Goal: Transaction & Acquisition: Purchase product/service

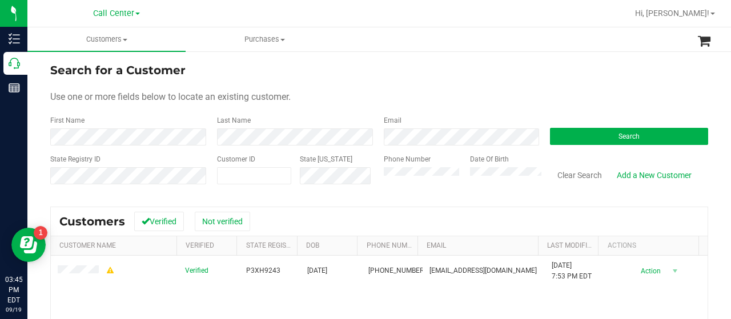
click at [344, 178] on div "State Registry ID Customer ID State ID Phone Number Date Of Birth Clear Search …" at bounding box center [379, 174] width 658 height 41
click at [585, 141] on button "Search" at bounding box center [629, 136] width 158 height 17
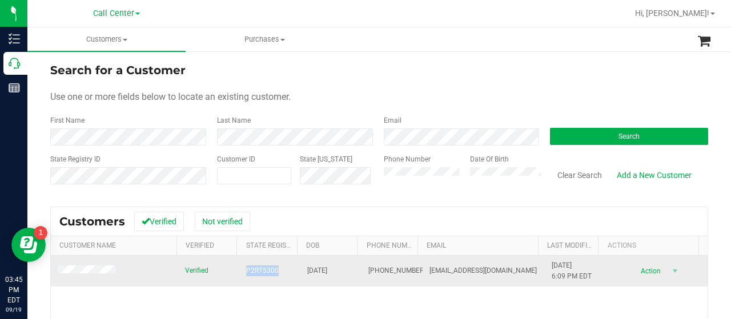
drag, startPoint x: 235, startPoint y: 272, endPoint x: 273, endPoint y: 271, distance: 37.2
click at [273, 271] on td "P2RT5300" at bounding box center [269, 271] width 61 height 31
copy span "P2RT5300"
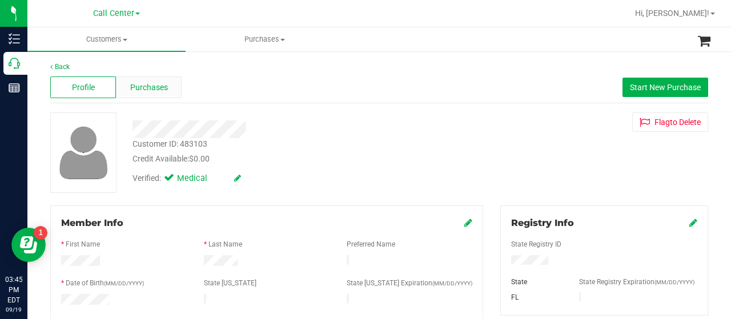
click at [166, 85] on span "Purchases" at bounding box center [149, 88] width 38 height 12
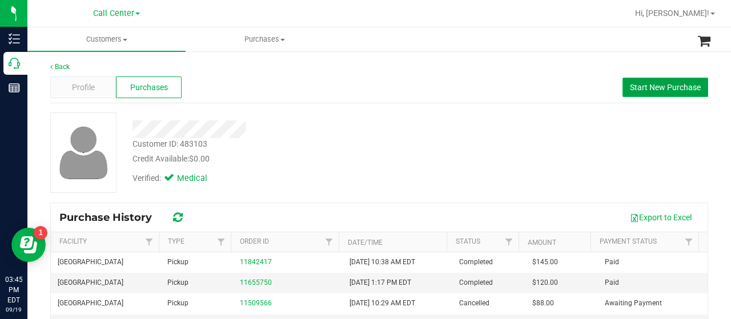
click at [648, 84] on span "Start New Purchase" at bounding box center [665, 87] width 71 height 9
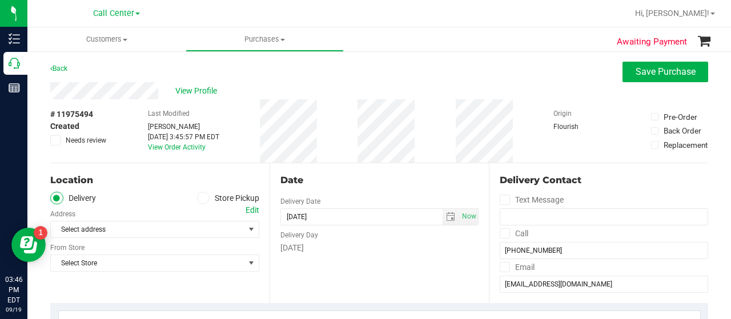
click at [200, 198] on icon at bounding box center [203, 198] width 7 height 0
click at [0, 0] on input "Store Pickup" at bounding box center [0, 0] width 0 height 0
click at [174, 230] on span "Select Store" at bounding box center [148, 230] width 194 height 16
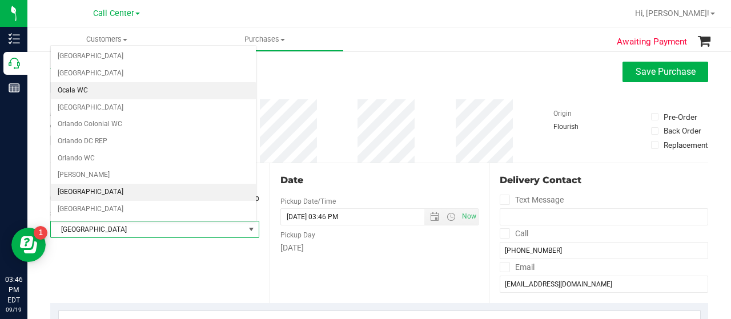
scroll to position [500, 0]
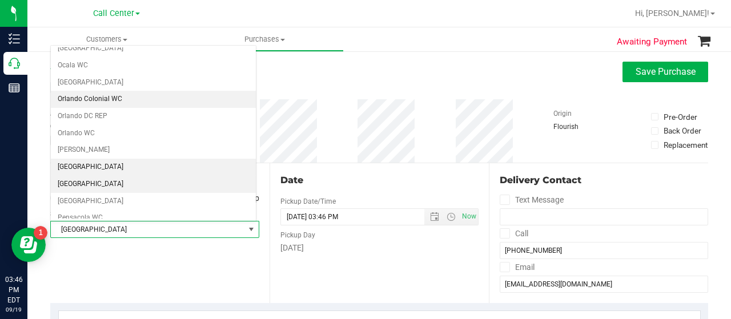
click at [96, 176] on li "[GEOGRAPHIC_DATA]" at bounding box center [153, 184] width 205 height 17
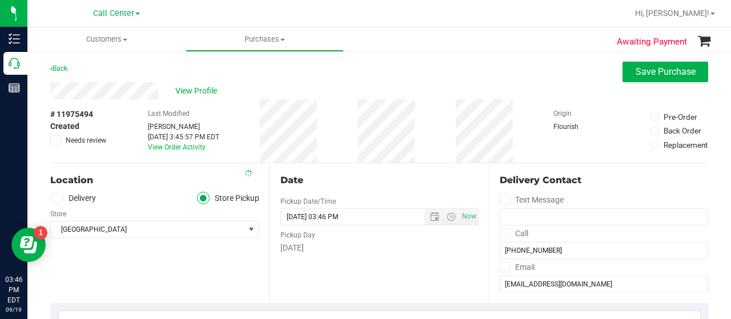
drag, startPoint x: 113, startPoint y: 255, endPoint x: 142, endPoint y: 270, distance: 32.2
click at [113, 255] on div "Location Delivery Store Pickup Store Palm Coast WC Select Store Bonita Springs …" at bounding box center [159, 233] width 219 height 140
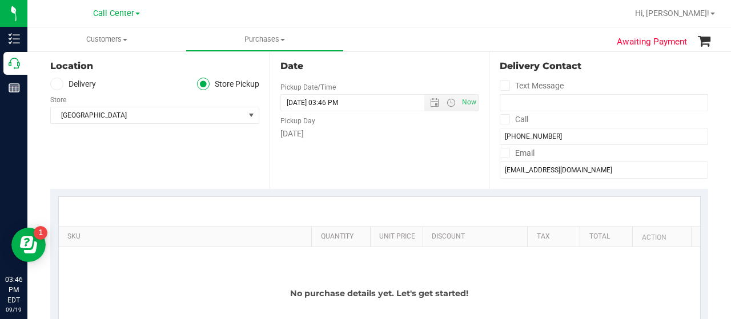
scroll to position [286, 0]
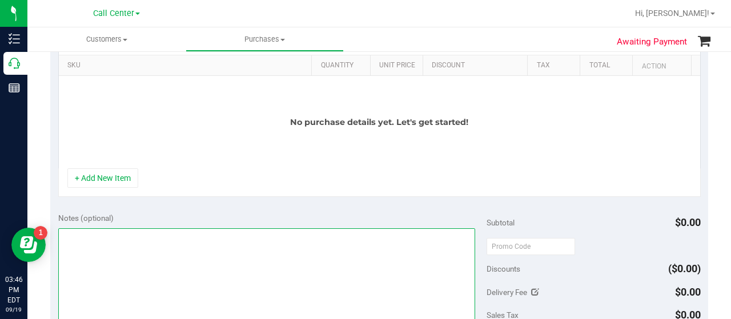
click at [161, 265] on textarea at bounding box center [266, 284] width 417 height 110
click at [73, 235] on textarea at bounding box center [266, 284] width 417 height 110
type textarea "CC-MM"
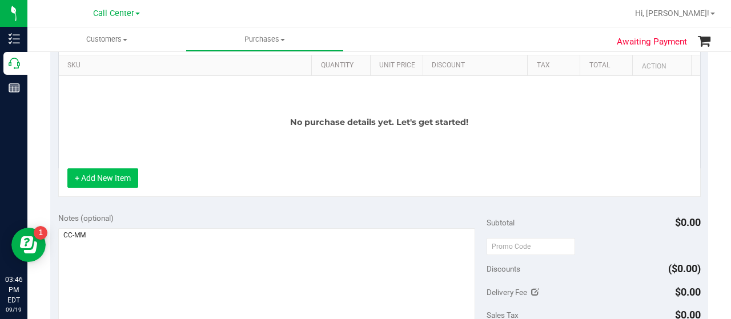
click at [119, 177] on button "+ Add New Item" at bounding box center [102, 178] width 71 height 19
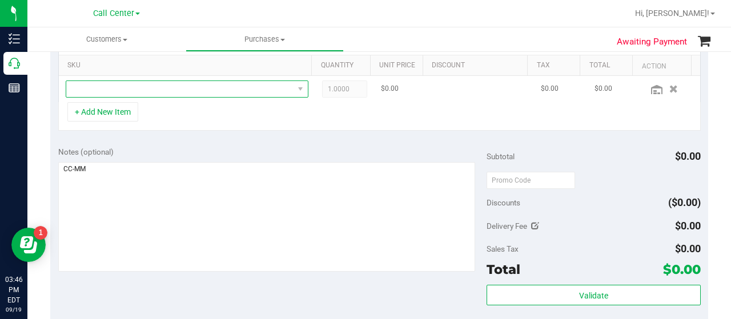
click at [148, 86] on span "NO DATA FOUND" at bounding box center [179, 89] width 227 height 16
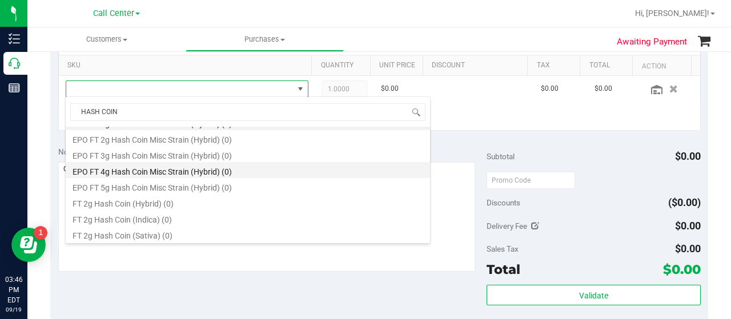
scroll to position [11, 0]
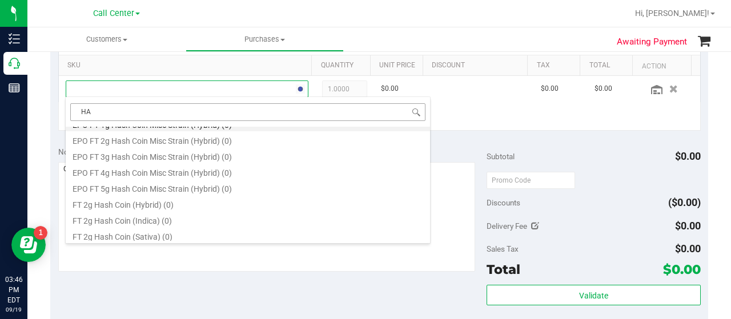
type input "H"
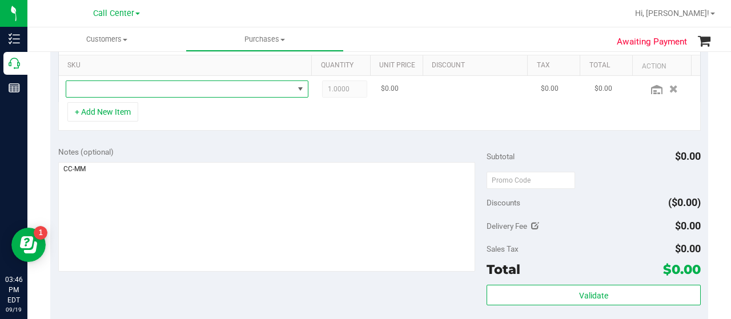
click at [154, 92] on span "NO DATA FOUND" at bounding box center [179, 89] width 227 height 16
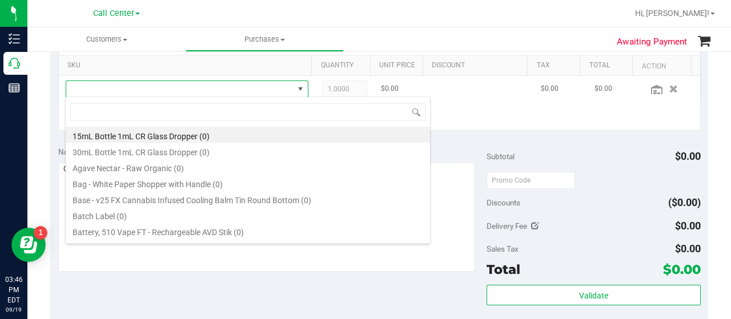
scroll to position [17, 230]
type input "MULE"
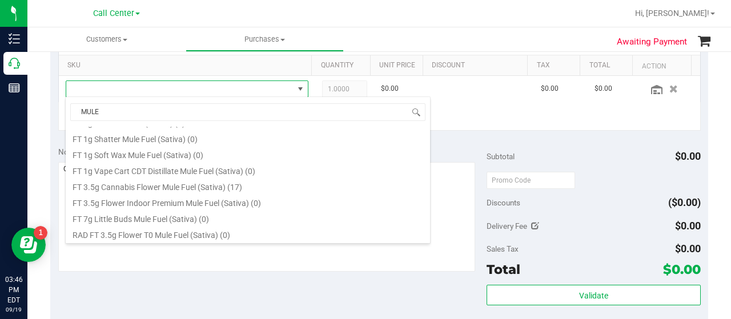
scroll to position [94, 0]
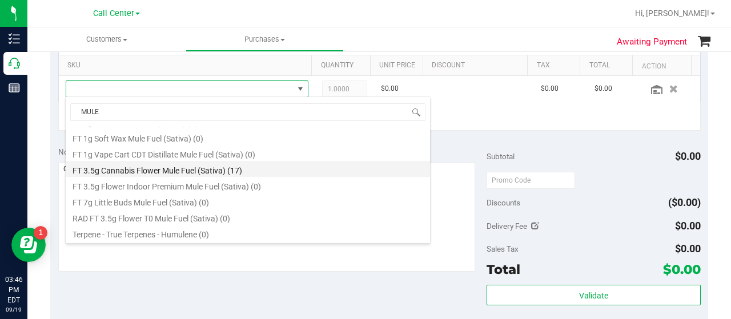
click at [184, 173] on li "FT 3.5g Cannabis Flower Mule Fuel (Sativa) (17)" at bounding box center [248, 169] width 364 height 16
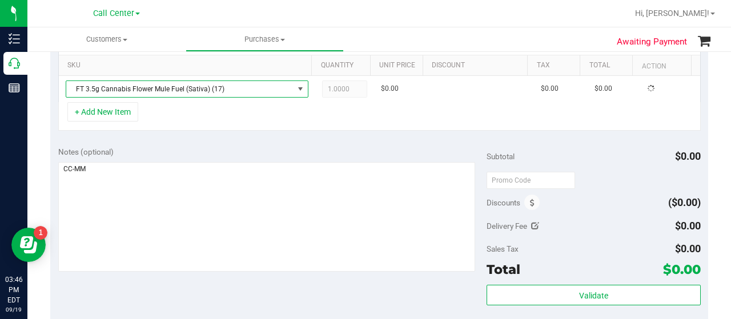
click at [178, 124] on div "+ Add New Item" at bounding box center [379, 116] width 643 height 29
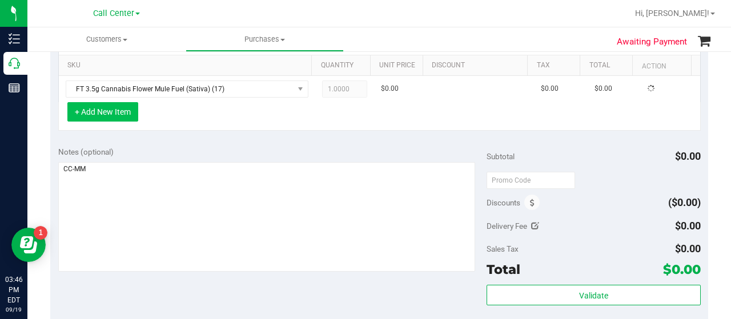
click at [109, 114] on button "+ Add New Item" at bounding box center [102, 111] width 71 height 19
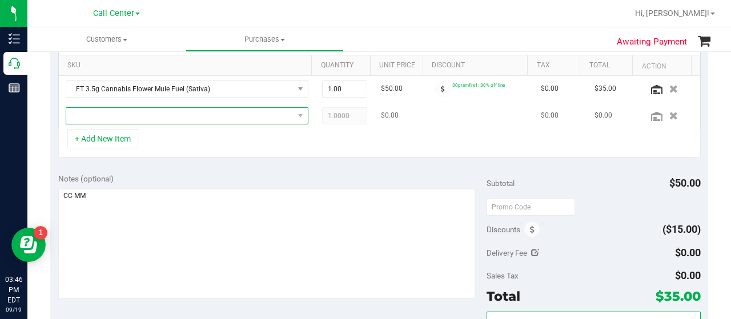
click at [126, 116] on span "NO DATA FOUND" at bounding box center [179, 116] width 227 height 16
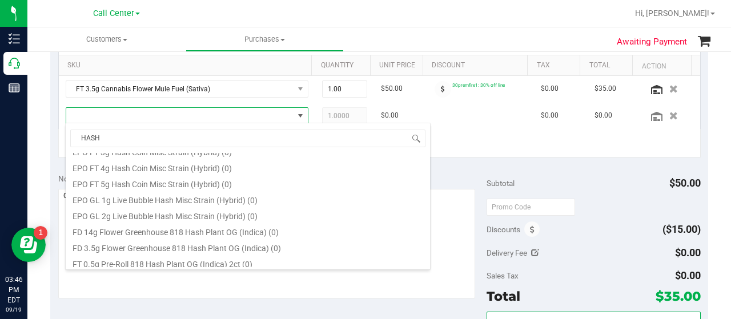
scroll to position [114, 0]
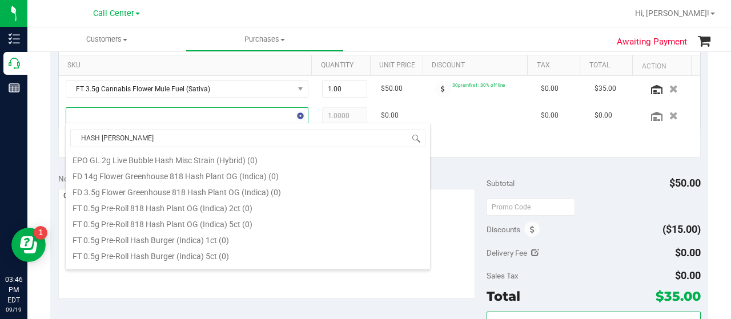
type input "HASH BURGER"
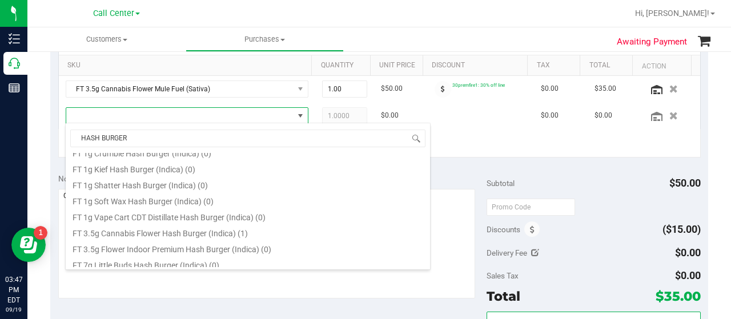
scroll to position [110, 0]
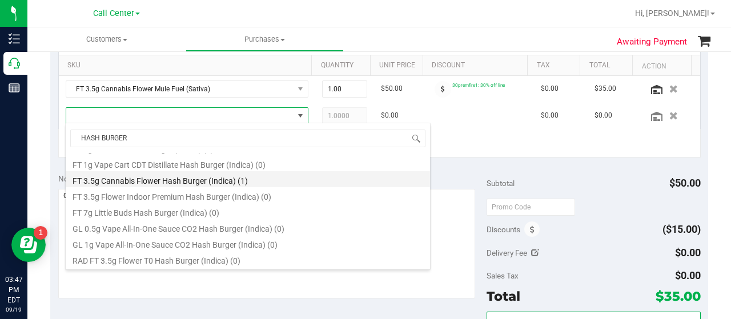
click at [213, 179] on li "FT 3.5g Cannabis Flower Hash Burger (Indica) (1)" at bounding box center [248, 179] width 364 height 16
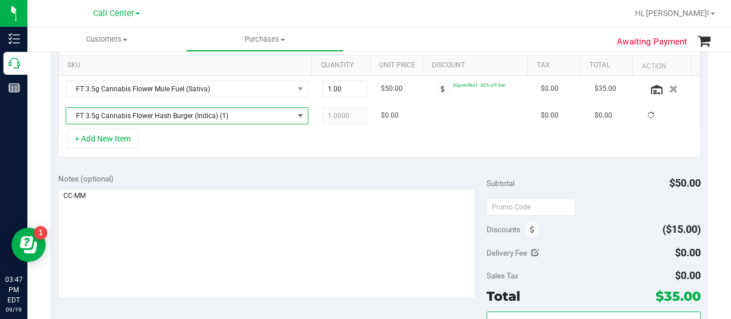
click at [214, 149] on div "+ Add New Item" at bounding box center [379, 143] width 643 height 29
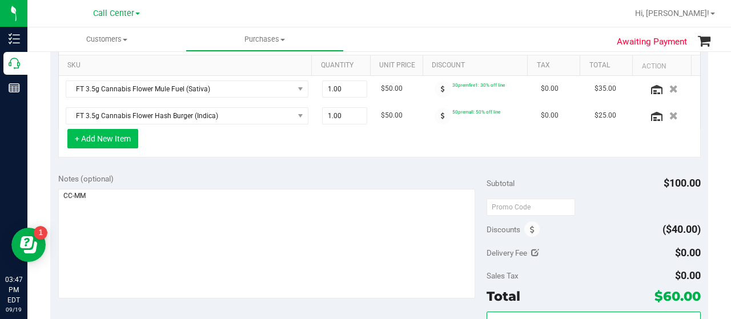
click at [128, 135] on button "+ Add New Item" at bounding box center [102, 138] width 71 height 19
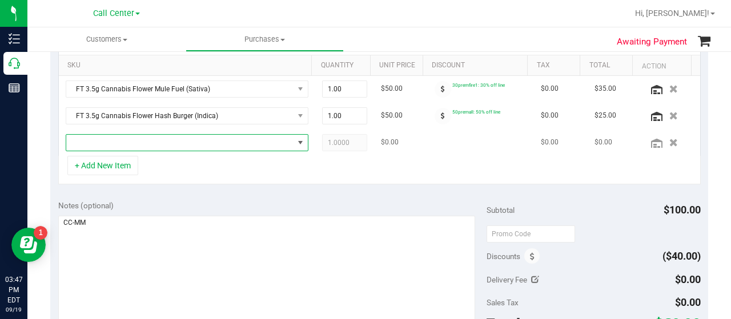
click at [134, 142] on span "NO DATA FOUND" at bounding box center [179, 143] width 227 height 16
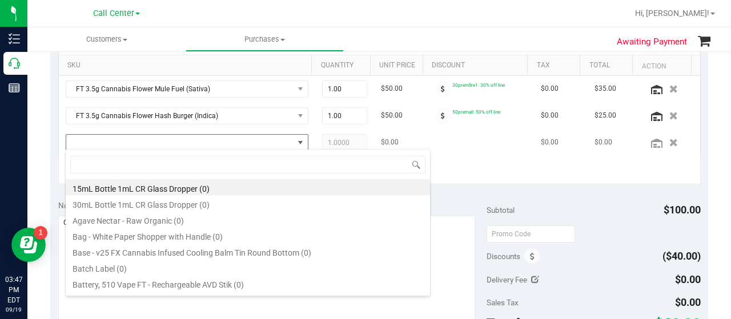
scroll to position [17, 230]
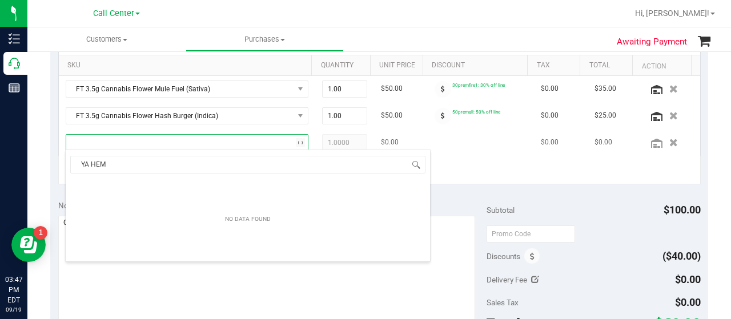
type input "YA HEMI"
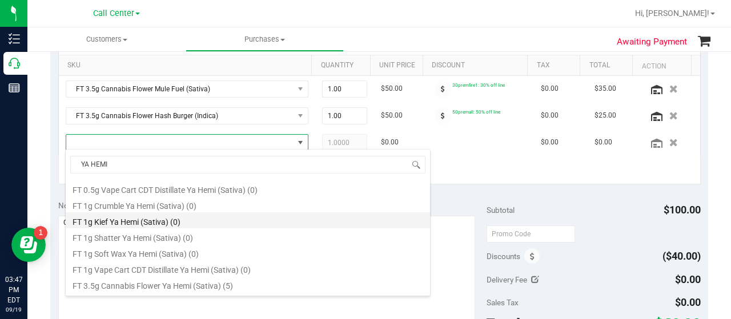
scroll to position [46, 0]
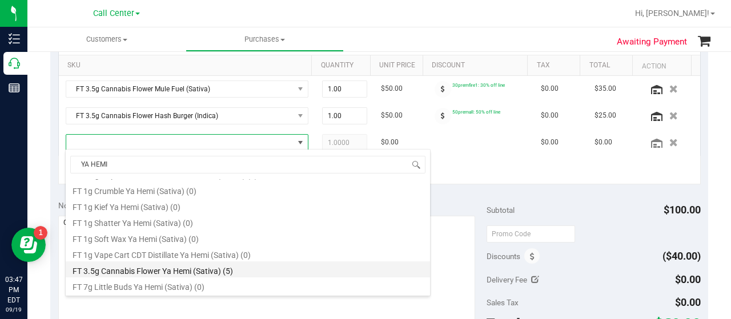
click at [141, 268] on li "FT 3.5g Cannabis Flower Ya Hemi (Sativa) (5)" at bounding box center [248, 270] width 364 height 16
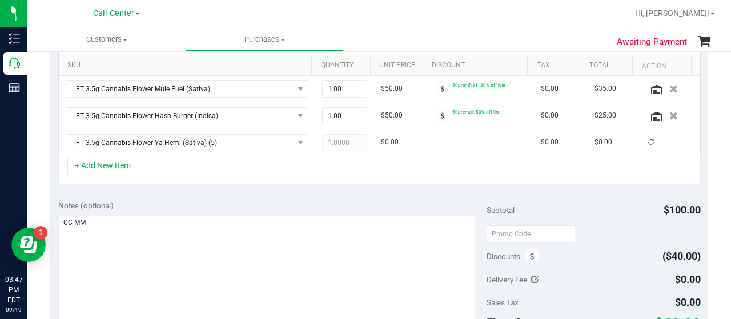
click at [157, 170] on div "+ Add New Item" at bounding box center [379, 170] width 643 height 29
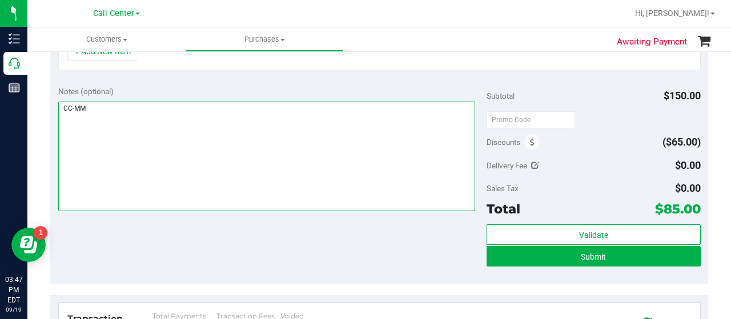
click at [310, 191] on textarea at bounding box center [266, 157] width 417 height 110
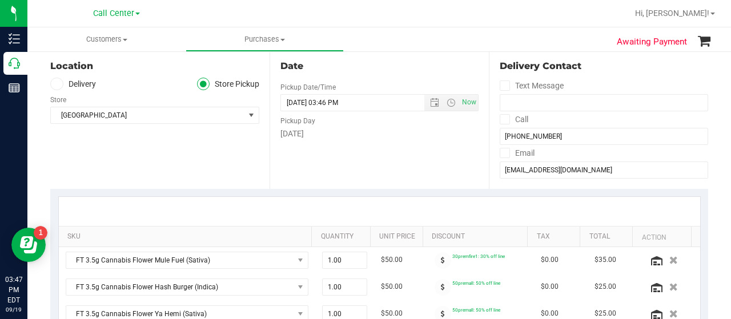
scroll to position [286, 0]
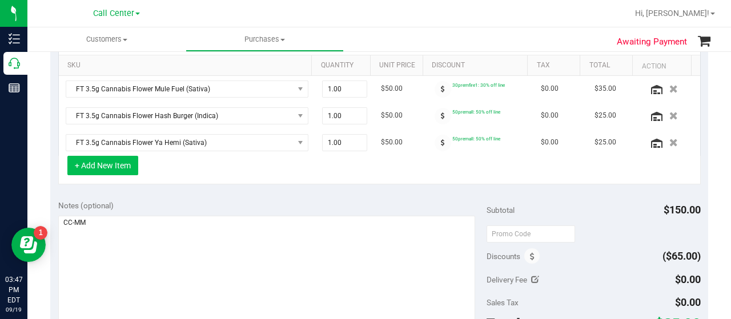
click at [122, 165] on button "+ Add New Item" at bounding box center [102, 165] width 71 height 19
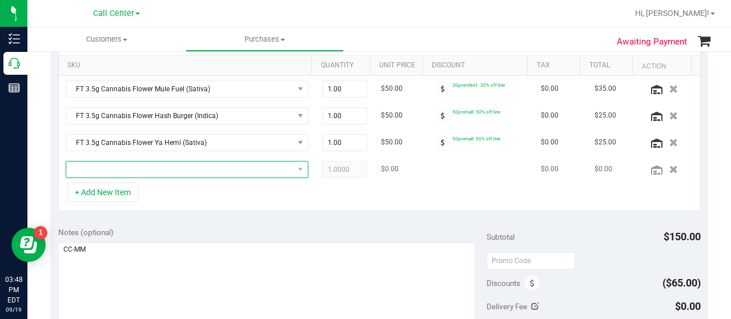
click at [127, 161] on span "NO DATA FOUND" at bounding box center [187, 169] width 243 height 17
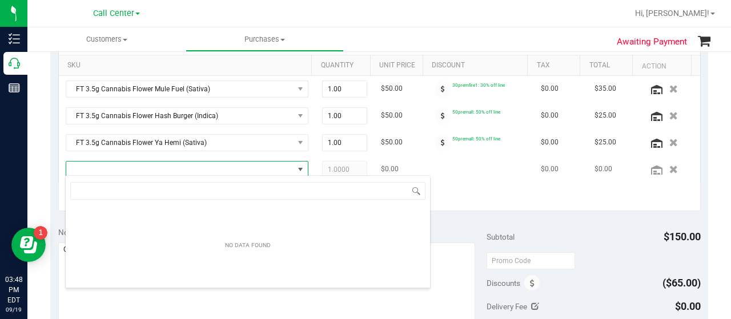
scroll to position [17, 230]
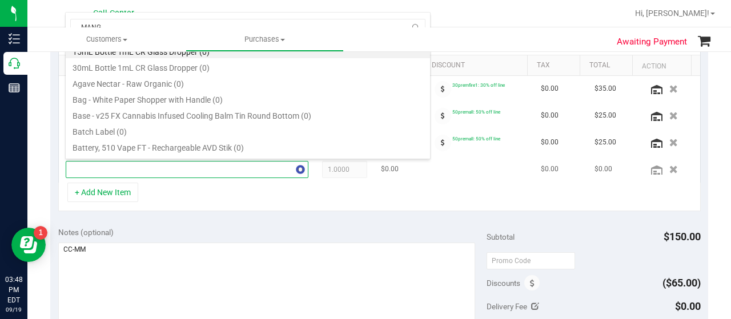
type input "MANGO"
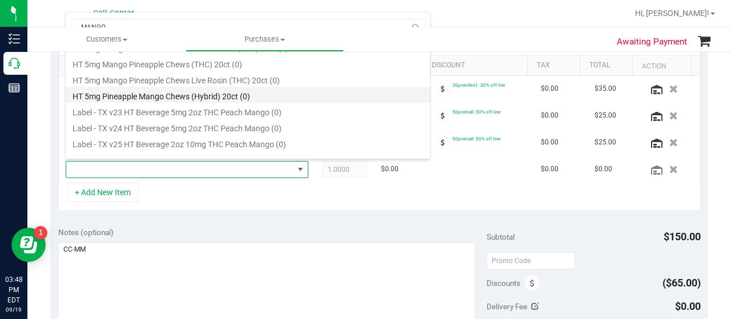
scroll to position [478, 0]
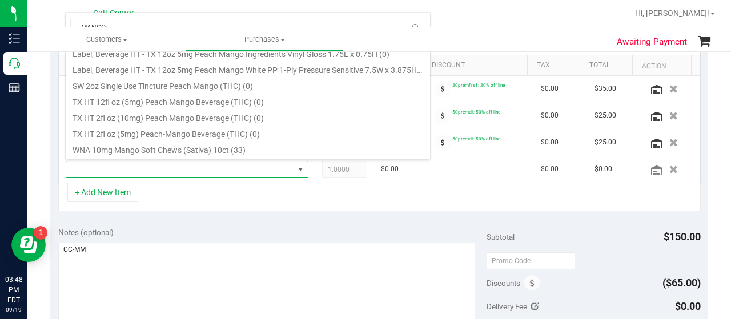
click at [217, 184] on div "+ Add New Item" at bounding box center [379, 197] width 643 height 29
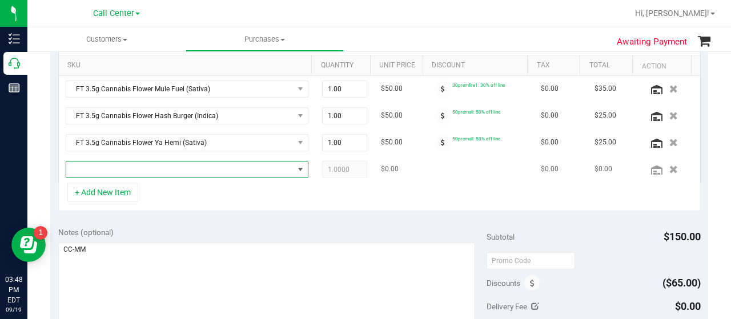
click at [199, 171] on span "NO DATA FOUND" at bounding box center [179, 170] width 227 height 16
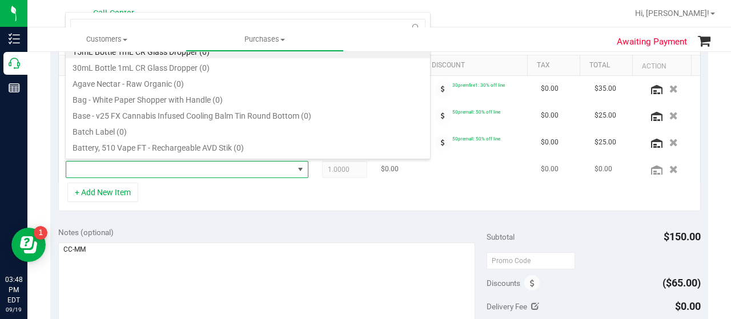
scroll to position [17, 230]
type input "DARK"
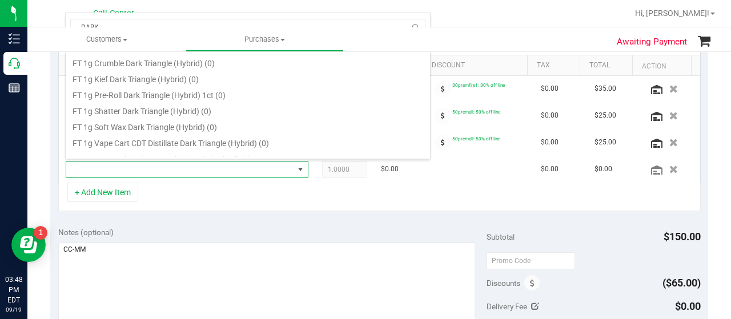
scroll to position [343, 0]
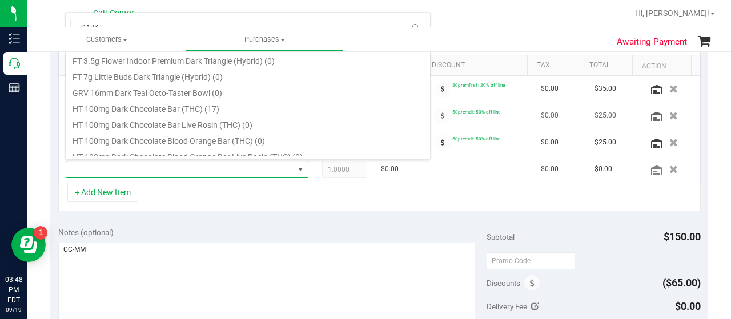
click at [197, 111] on li "HT 100mg Dark Chocolate Bar (THC) (17)" at bounding box center [248, 107] width 364 height 16
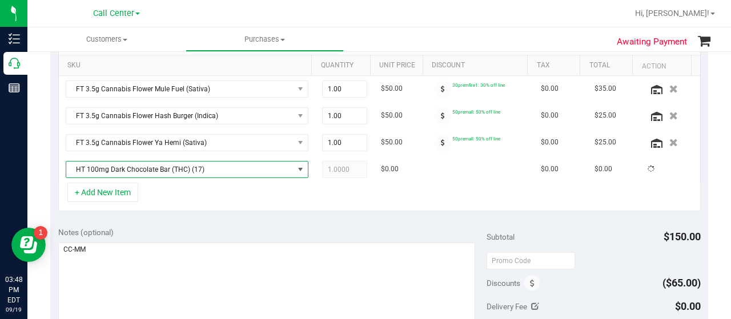
click at [221, 183] on div "+ Add New Item" at bounding box center [379, 197] width 643 height 29
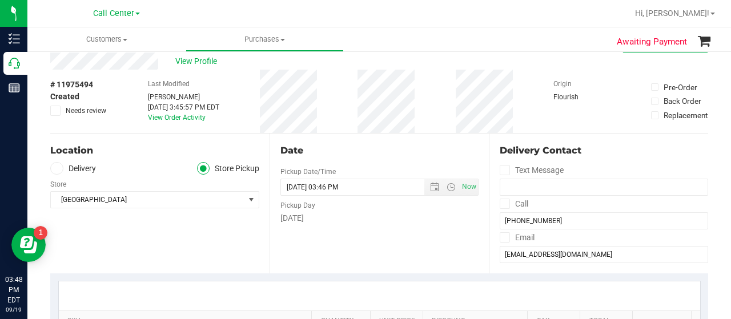
scroll to position [0, 0]
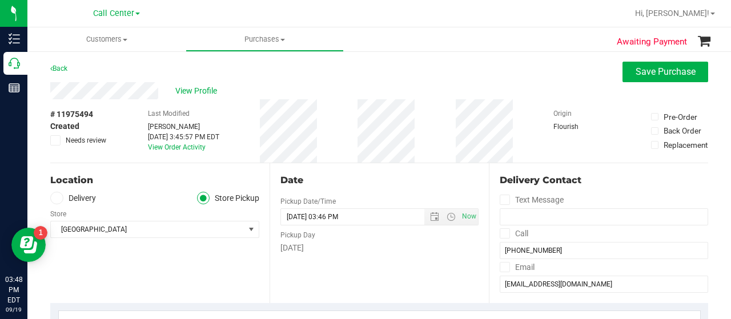
click at [398, 131] on div "# 11975494 Created Needs review Last Modified Melissa Moser Sep 19, 2025 3:45:5…" at bounding box center [379, 130] width 658 height 63
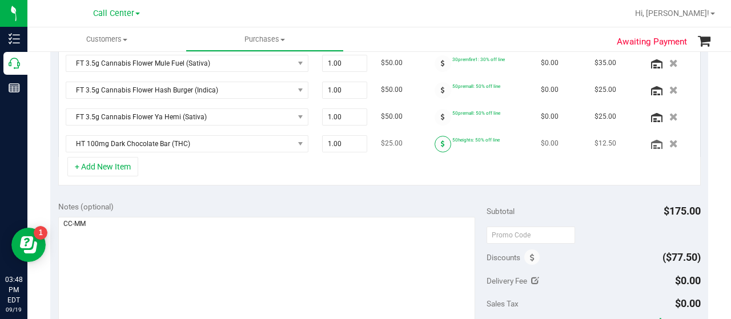
scroll to position [457, 0]
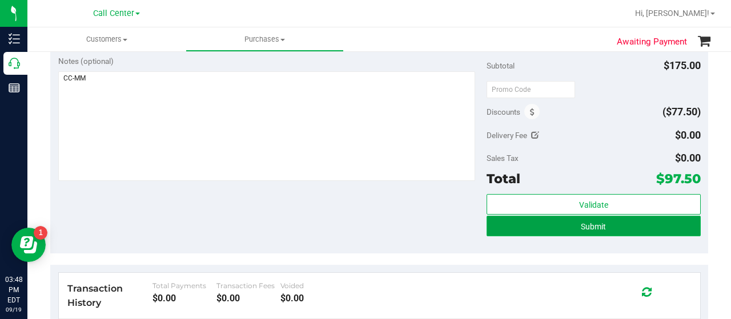
click at [531, 221] on button "Submit" at bounding box center [594, 226] width 214 height 21
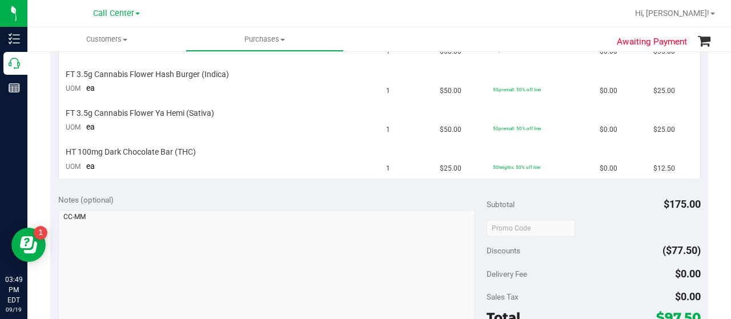
scroll to position [114, 0]
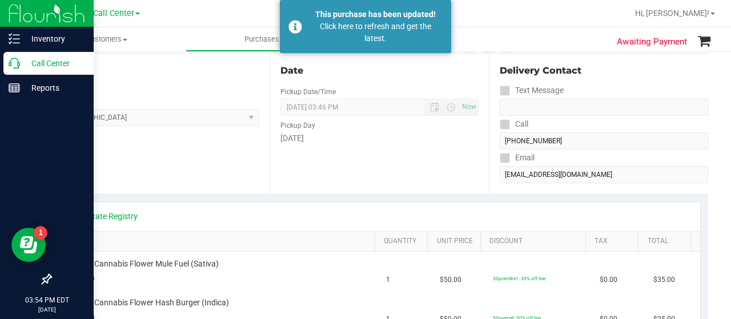
click at [13, 57] on div "Call Center" at bounding box center [48, 63] width 90 height 23
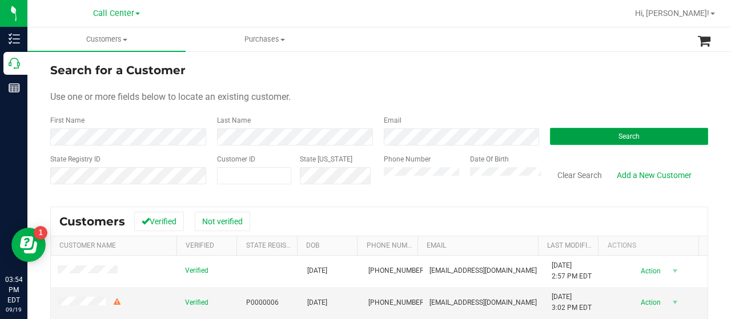
click at [567, 130] on button "Search" at bounding box center [629, 136] width 158 height 17
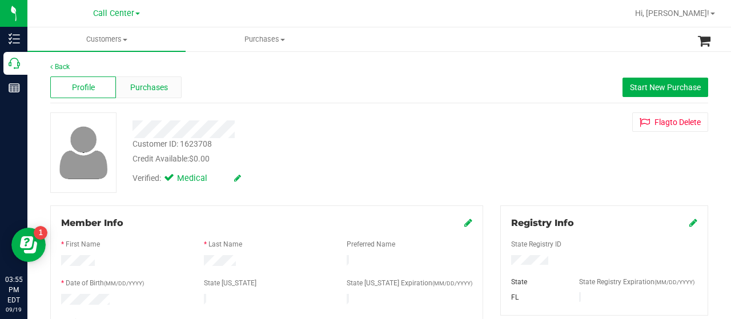
click at [127, 78] on div "Purchases" at bounding box center [149, 88] width 66 height 22
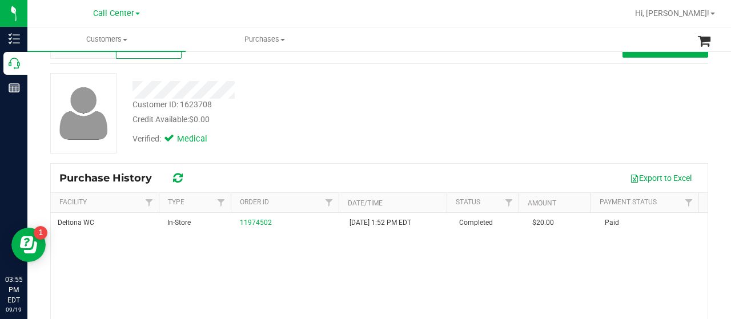
scroll to position [57, 0]
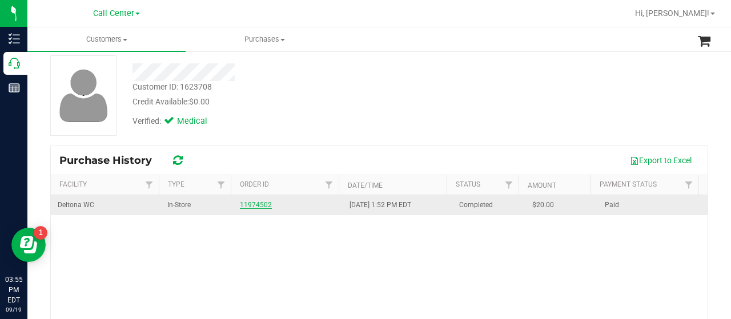
click at [245, 207] on link "11974502" at bounding box center [256, 205] width 32 height 8
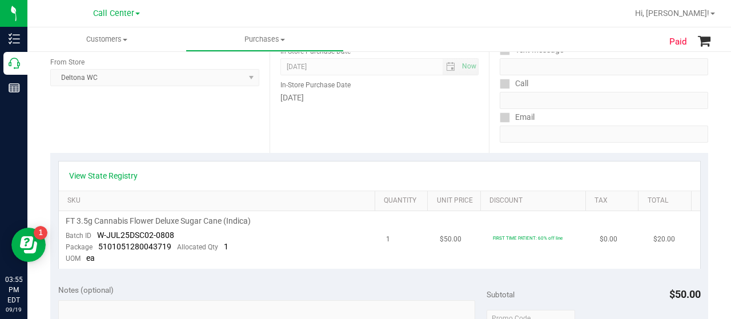
scroll to position [171, 0]
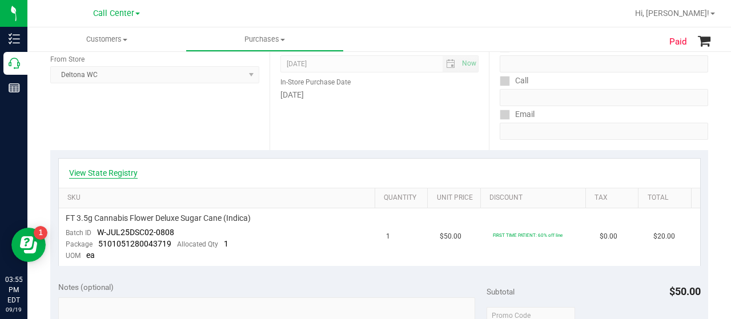
click at [111, 173] on link "View State Registry" at bounding box center [103, 172] width 69 height 11
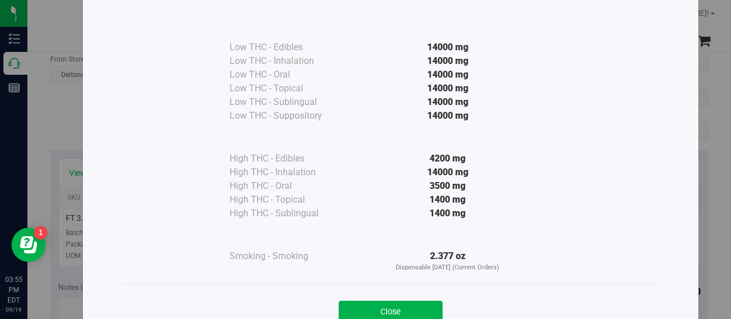
scroll to position [98, 0]
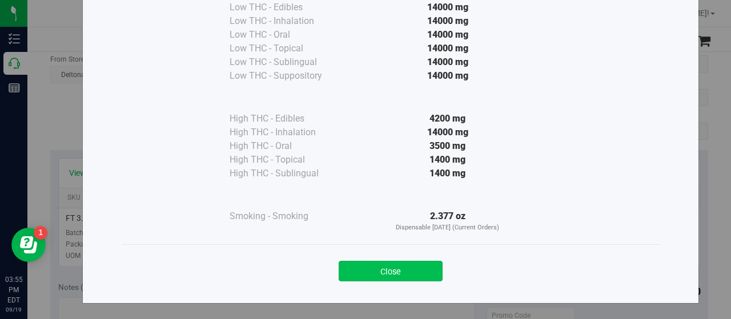
click at [349, 266] on button "Close" at bounding box center [391, 271] width 104 height 21
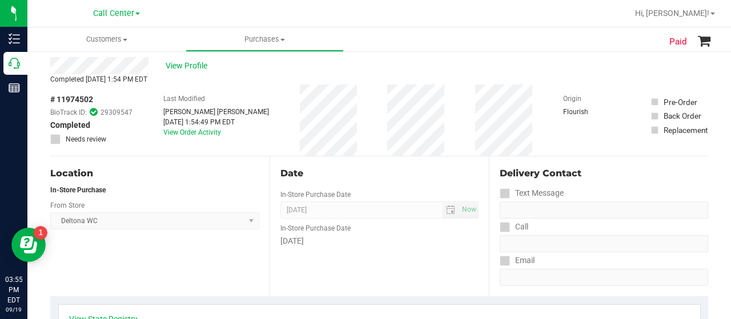
scroll to position [0, 0]
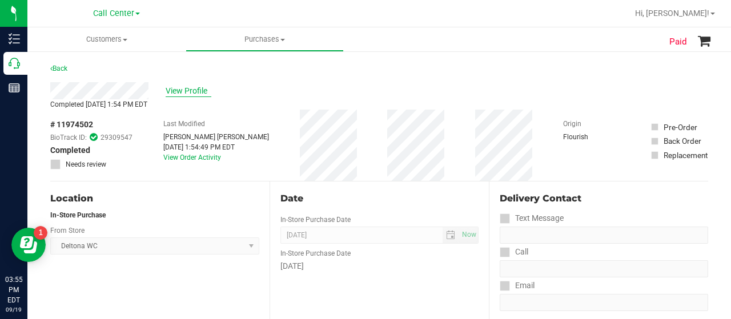
click at [176, 91] on span "View Profile" at bounding box center [189, 91] width 46 height 12
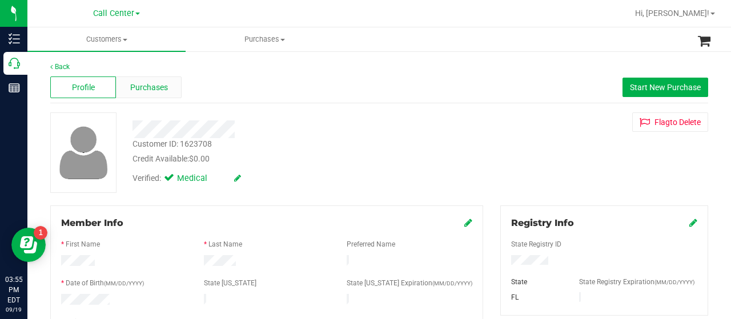
click at [169, 97] on div "Purchases" at bounding box center [149, 88] width 66 height 22
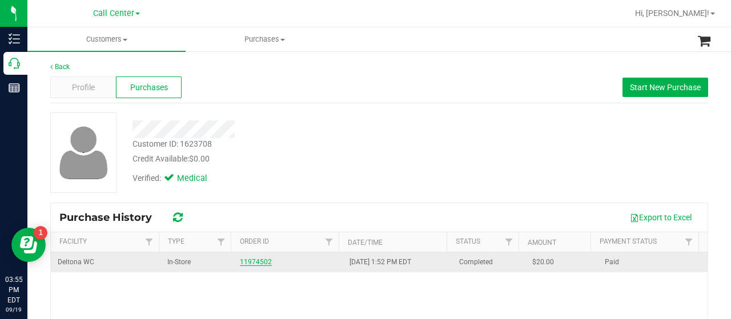
click at [263, 261] on link "11974502" at bounding box center [256, 262] width 32 height 8
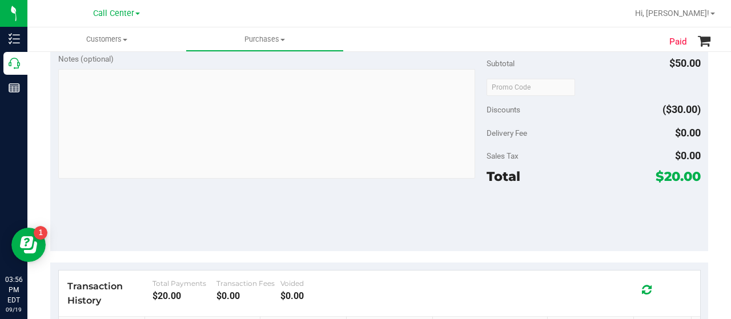
scroll to position [229, 0]
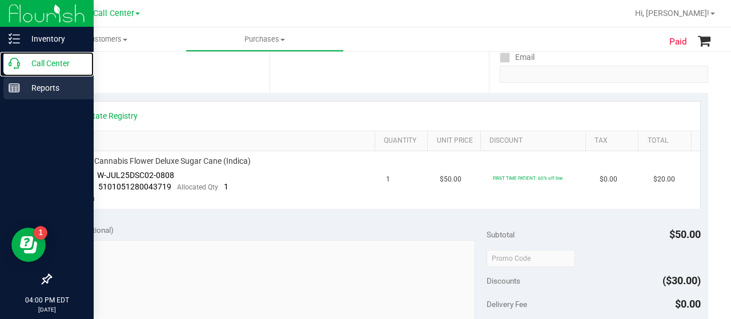
drag, startPoint x: 19, startPoint y: 67, endPoint x: 74, endPoint y: 79, distance: 56.1
click at [18, 67] on icon at bounding box center [14, 63] width 11 height 11
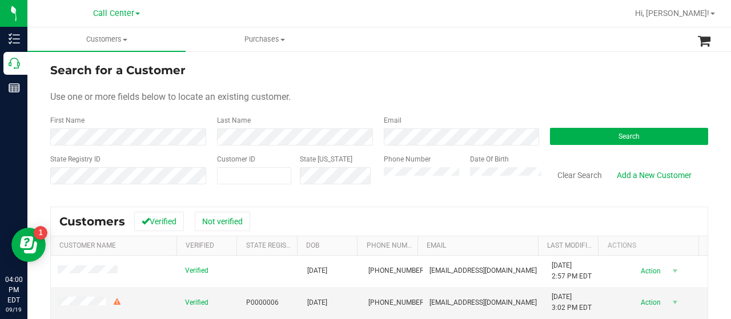
drag, startPoint x: 213, startPoint y: 180, endPoint x: 337, endPoint y: 158, distance: 126.4
click at [337, 158] on div "State ID" at bounding box center [332, 174] width 83 height 41
click at [0, 0] on input "text" at bounding box center [0, 0] width 0 height 0
paste input "1594857"
type input "1594857"
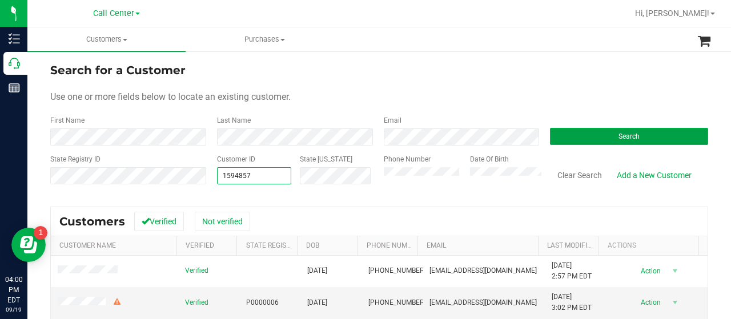
type input "1594857"
click at [565, 139] on button "Search" at bounding box center [629, 136] width 158 height 17
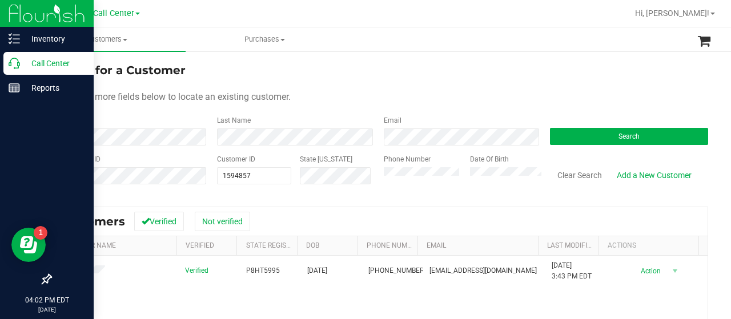
click at [23, 67] on p "Call Center" at bounding box center [54, 64] width 69 height 14
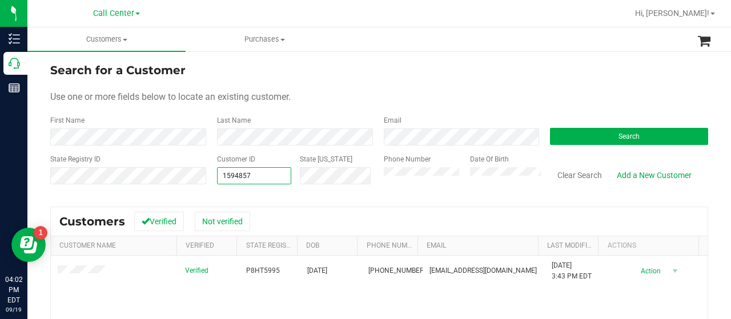
click at [198, 173] on div "State Registry ID Customer ID 1594857 1594857 State ID Phone Number Date Of Bir…" at bounding box center [379, 174] width 658 height 41
click at [237, 175] on input "text" at bounding box center [254, 176] width 73 height 16
paste input "1487857"
type input "1487857"
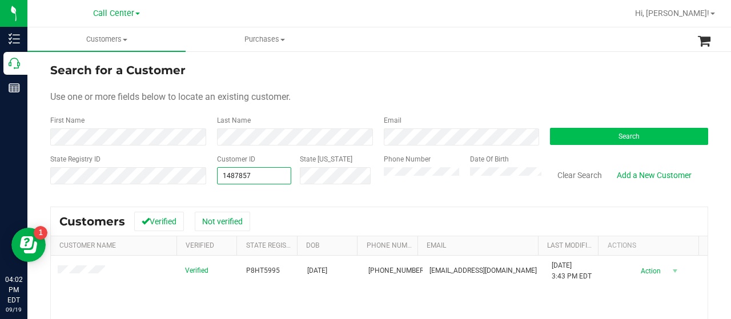
drag, startPoint x: 538, startPoint y: 140, endPoint x: 551, endPoint y: 141, distance: 12.6
click at [542, 140] on div "Search" at bounding box center [625, 130] width 167 height 30
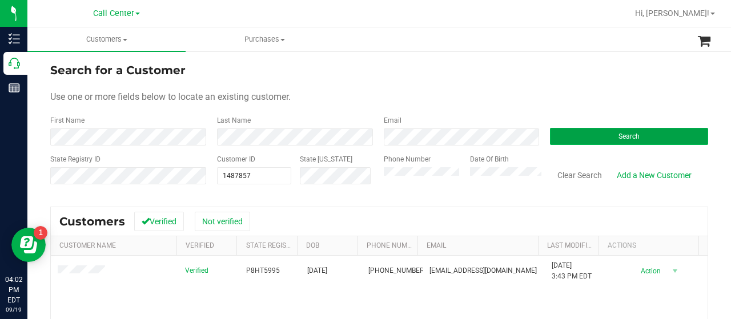
click at [551, 141] on button "Search" at bounding box center [629, 136] width 158 height 17
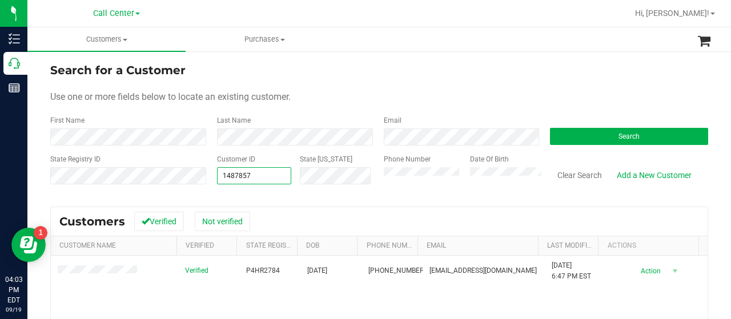
drag, startPoint x: 265, startPoint y: 179, endPoint x: 206, endPoint y: 177, distance: 58.9
click at [220, 179] on span "1487857 1487857" at bounding box center [254, 175] width 74 height 17
click at [233, 180] on input "text" at bounding box center [254, 176] width 73 height 16
paste input "1487857"
type input "1487857"
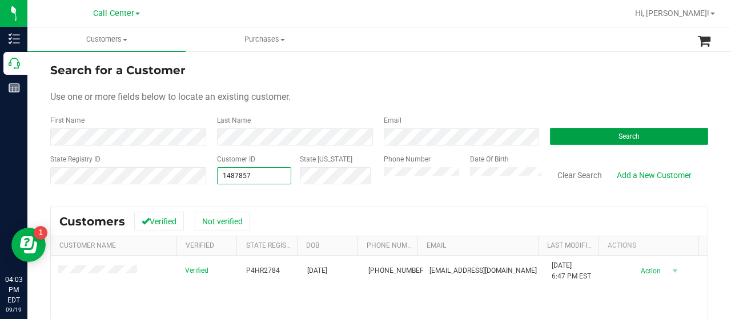
click at [569, 138] on button "Search" at bounding box center [629, 136] width 158 height 17
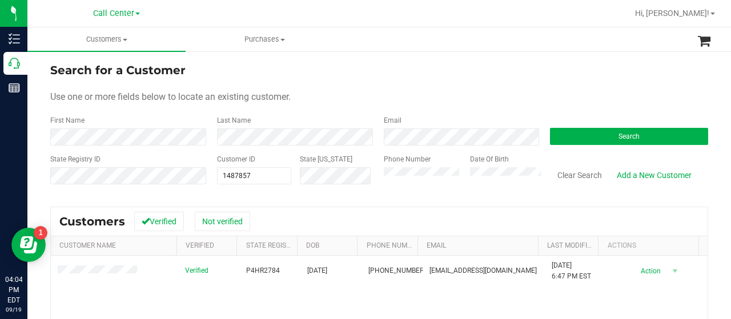
drag, startPoint x: 72, startPoint y: 160, endPoint x: 109, endPoint y: 162, distance: 36.6
click at [76, 161] on label "State Registry ID" at bounding box center [75, 159] width 50 height 10
click at [205, 183] on div "State Registry ID Customer ID 1487857 1487857 State ID Phone Number Date Of Bir…" at bounding box center [379, 174] width 658 height 41
click at [227, 179] on input "text" at bounding box center [254, 176] width 73 height 16
paste input "598166"
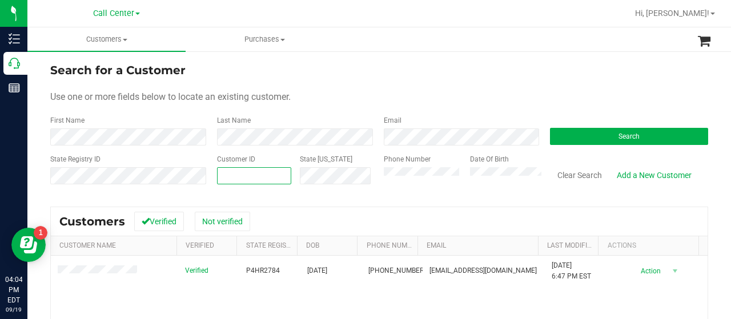
type input "598166"
click at [567, 139] on button "Search" at bounding box center [629, 136] width 158 height 17
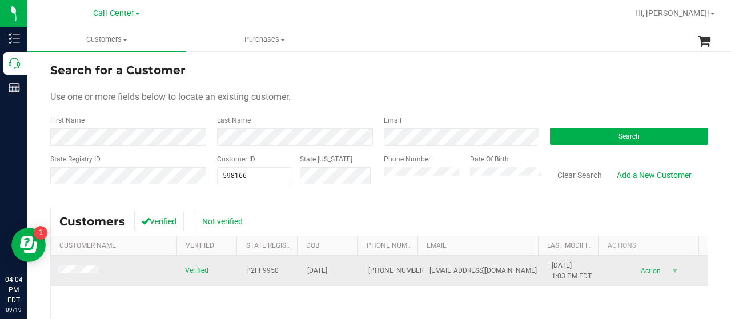
click at [71, 262] on td at bounding box center [114, 271] width 127 height 31
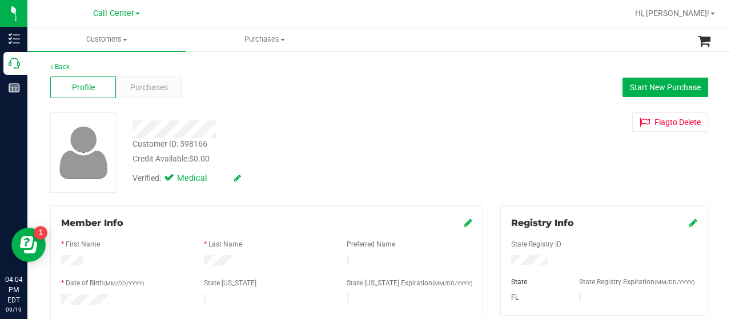
click at [144, 92] on span "Purchases" at bounding box center [149, 88] width 38 height 12
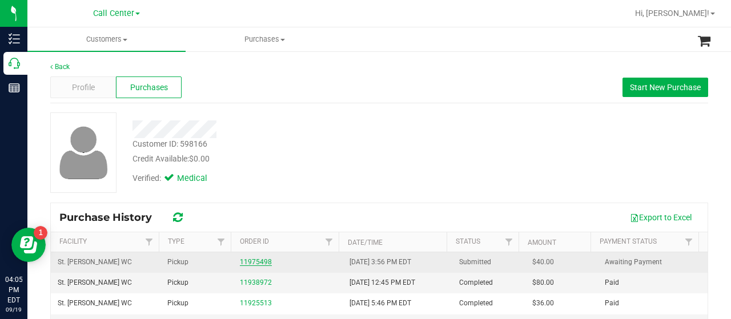
click at [240, 258] on link "11975498" at bounding box center [256, 262] width 32 height 8
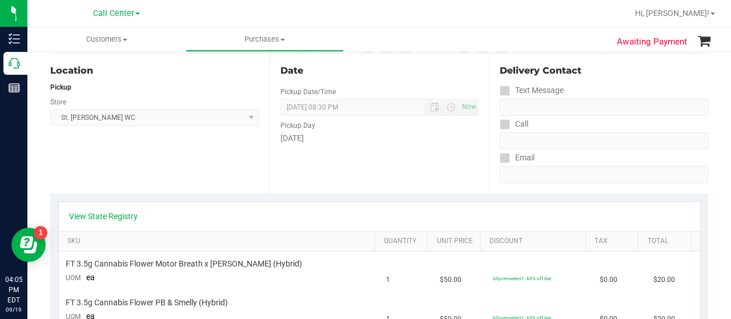
click at [71, 172] on div "Location Pickup Store St. Pete WC Select Store Bonita Springs WC Boynton Beach …" at bounding box center [159, 124] width 219 height 140
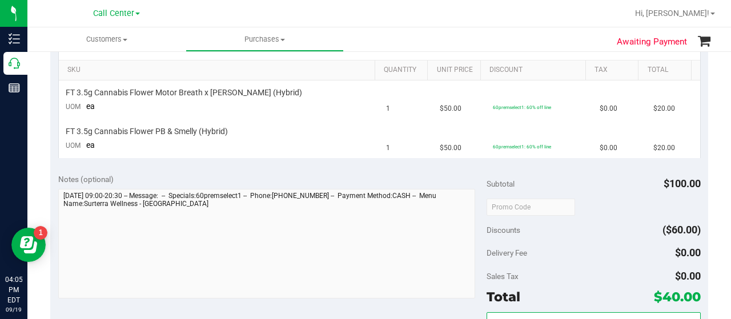
scroll to position [229, 0]
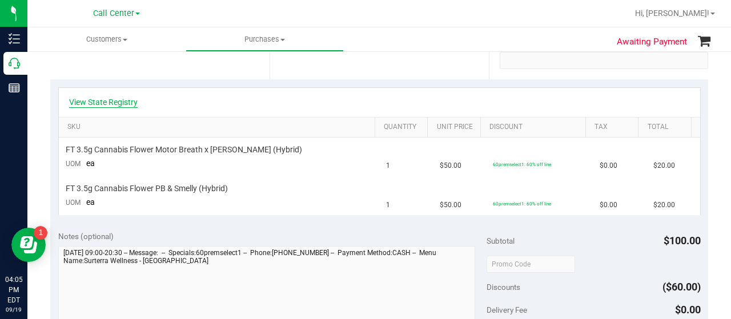
click at [115, 105] on link "View State Registry" at bounding box center [103, 102] width 69 height 11
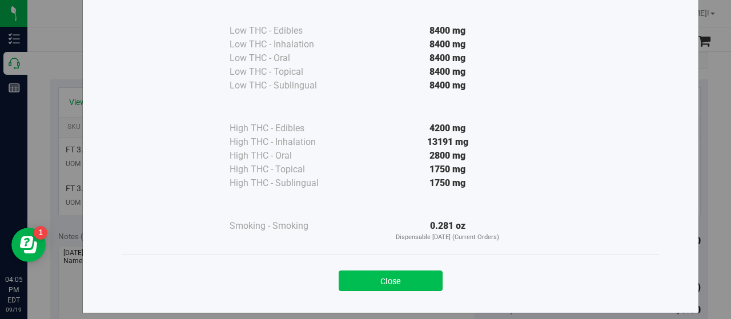
scroll to position [85, 0]
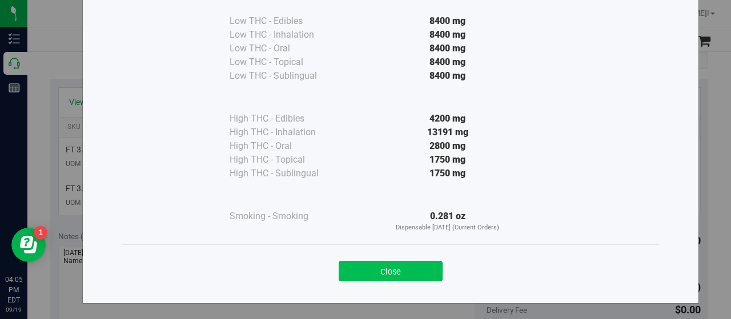
click at [352, 271] on button "Close" at bounding box center [391, 271] width 104 height 21
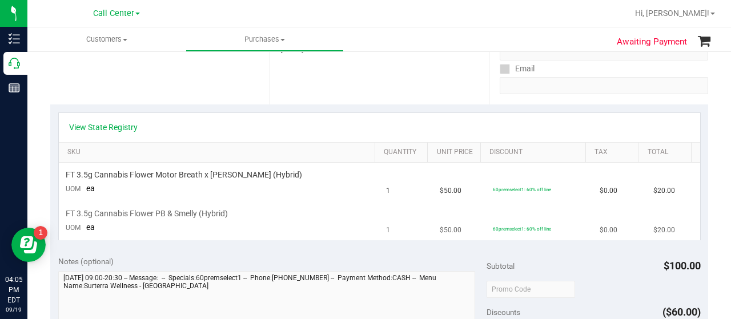
scroll to position [229, 0]
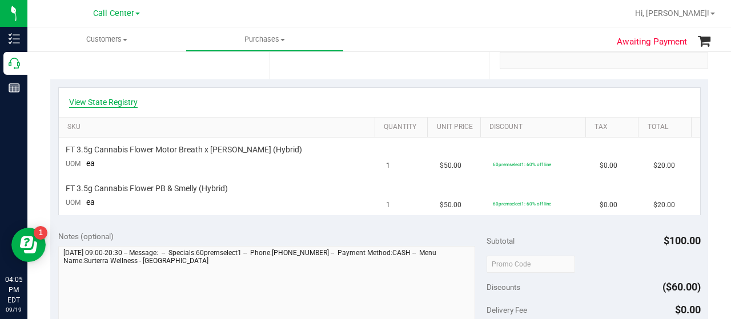
click at [128, 105] on link "View State Registry" at bounding box center [103, 102] width 69 height 11
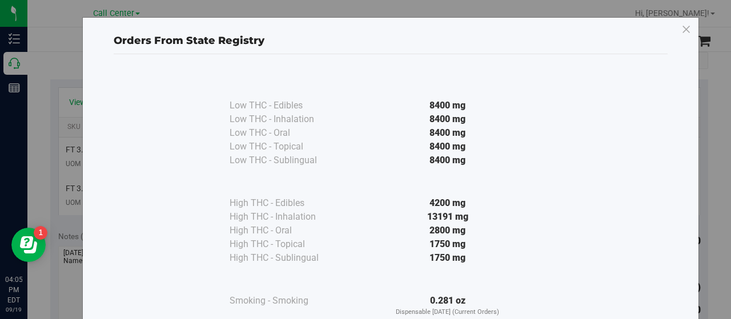
scroll to position [85, 0]
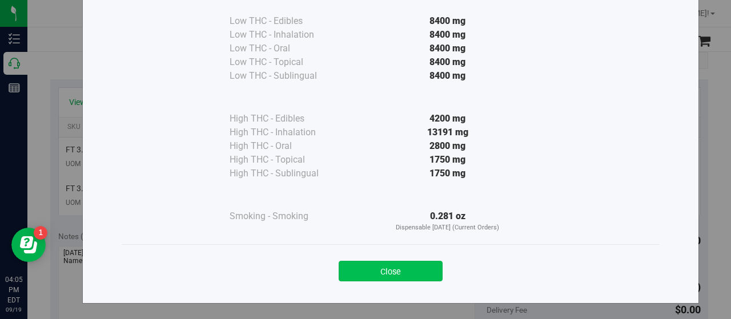
click at [363, 271] on button "Close" at bounding box center [391, 271] width 104 height 21
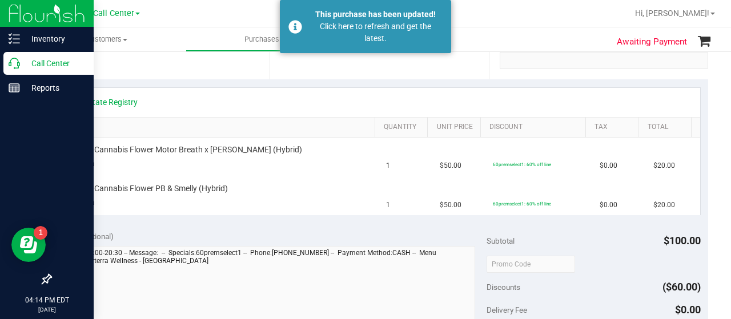
click at [22, 71] on div "Call Center" at bounding box center [48, 63] width 90 height 23
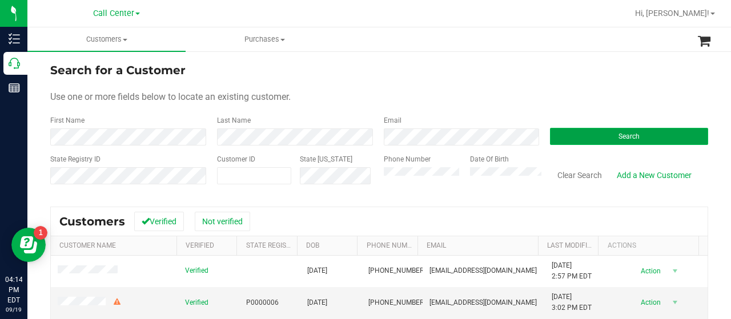
click at [568, 138] on button "Search" at bounding box center [629, 136] width 158 height 17
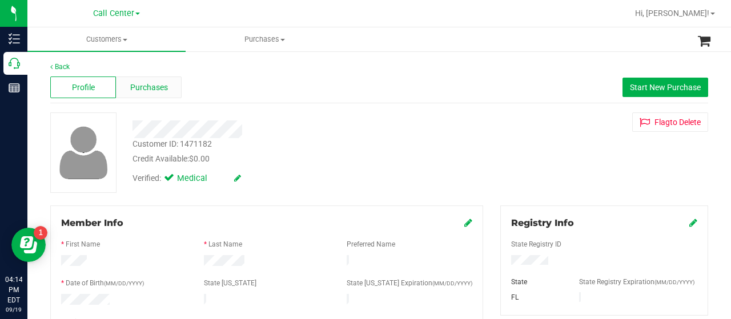
click at [163, 93] on span "Purchases" at bounding box center [149, 88] width 38 height 12
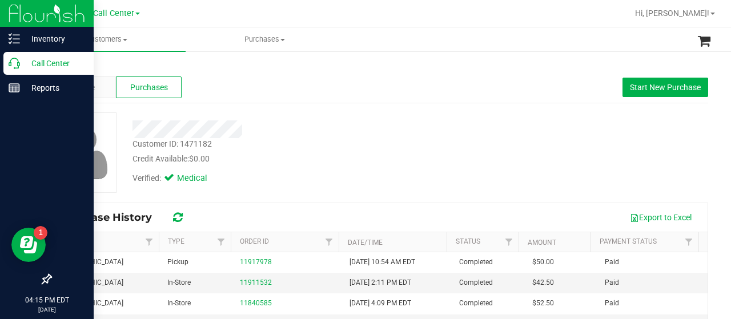
click at [14, 59] on icon at bounding box center [14, 63] width 11 height 11
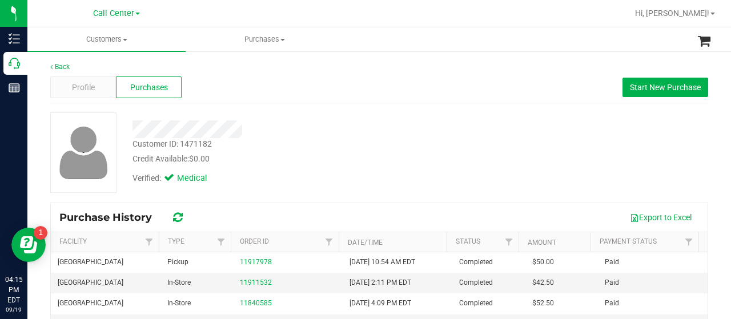
click at [269, 84] on div "Profile Purchases Start New Purchase" at bounding box center [379, 87] width 658 height 31
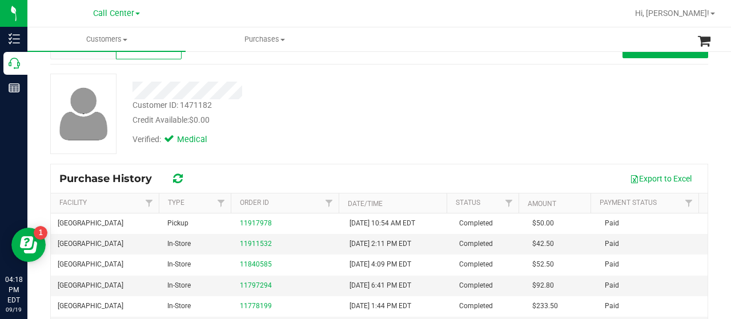
scroll to position [57, 0]
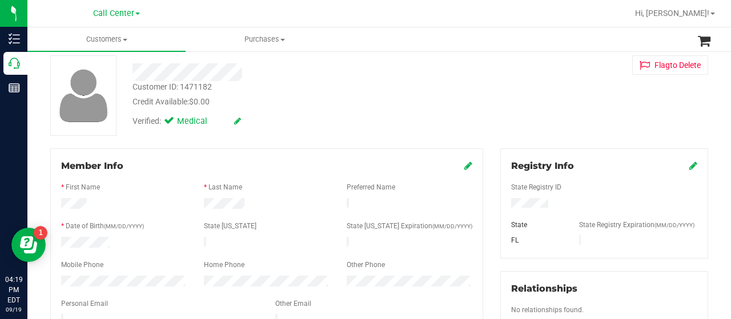
drag, startPoint x: 500, startPoint y: 203, endPoint x: 557, endPoint y: 204, distance: 56.6
click at [557, 204] on div at bounding box center [604, 204] width 203 height 13
drag, startPoint x: 532, startPoint y: 210, endPoint x: 502, endPoint y: 205, distance: 30.7
click at [503, 205] on div at bounding box center [604, 204] width 203 height 13
drag, startPoint x: 502, startPoint y: 205, endPoint x: 548, endPoint y: 206, distance: 46.3
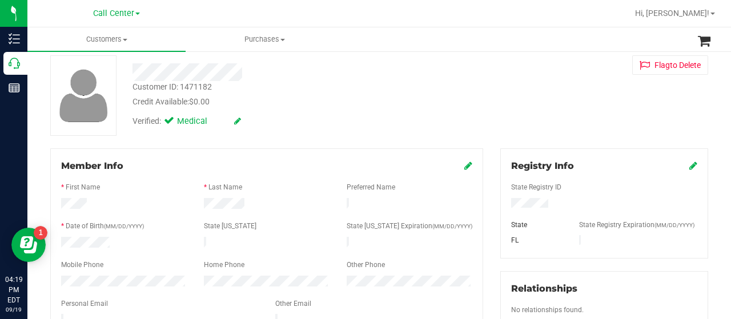
click at [548, 206] on div at bounding box center [604, 204] width 203 height 13
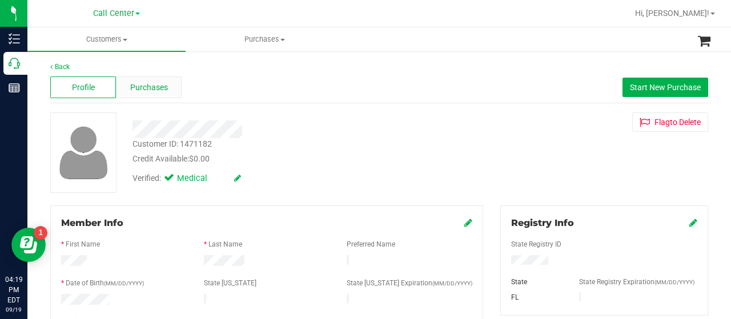
click at [149, 91] on span "Purchases" at bounding box center [149, 88] width 38 height 12
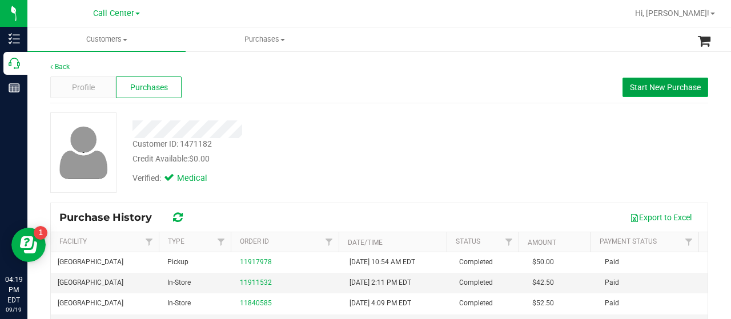
click at [662, 89] on span "Start New Purchase" at bounding box center [665, 87] width 71 height 9
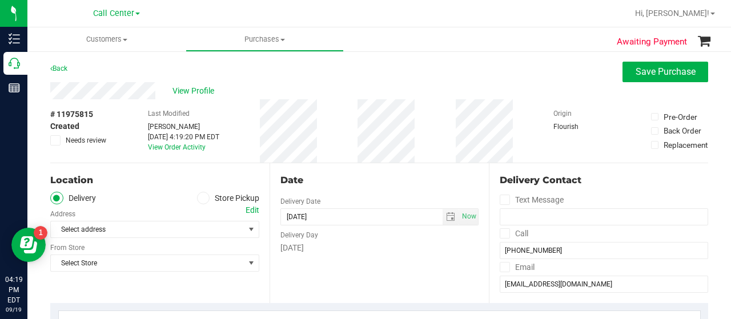
click at [203, 199] on span at bounding box center [203, 198] width 13 height 13
click at [0, 0] on input "Store Pickup" at bounding box center [0, 0] width 0 height 0
click at [197, 223] on span "Select Store" at bounding box center [148, 230] width 194 height 16
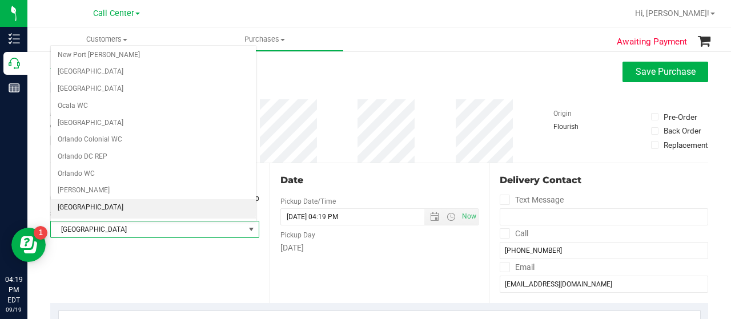
scroll to position [516, 0]
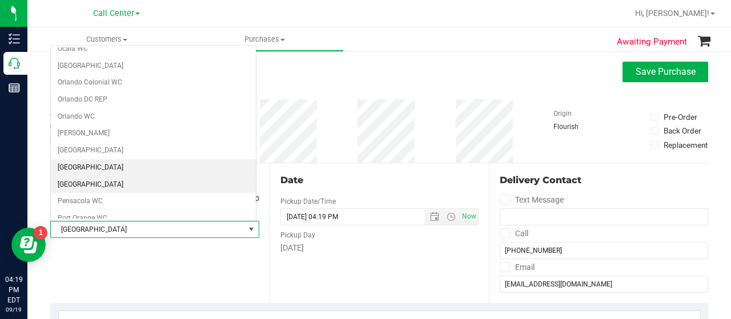
click at [110, 177] on li "[GEOGRAPHIC_DATA]" at bounding box center [153, 185] width 205 height 17
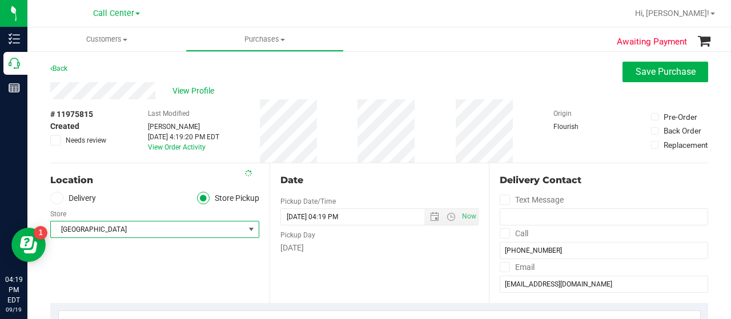
click at [98, 265] on div "Location Delivery Store Pickup Store Panama City WC Select Store Bonita Springs…" at bounding box center [159, 233] width 219 height 140
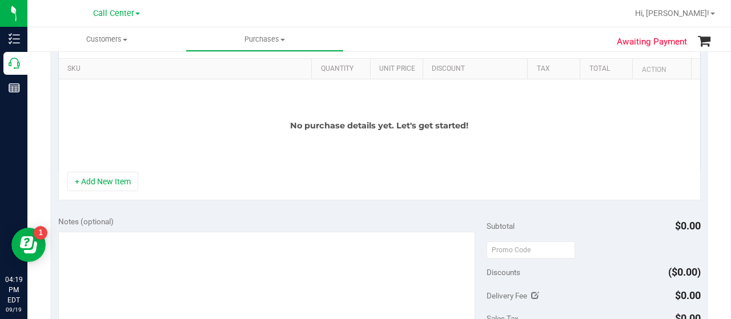
scroll to position [286, 0]
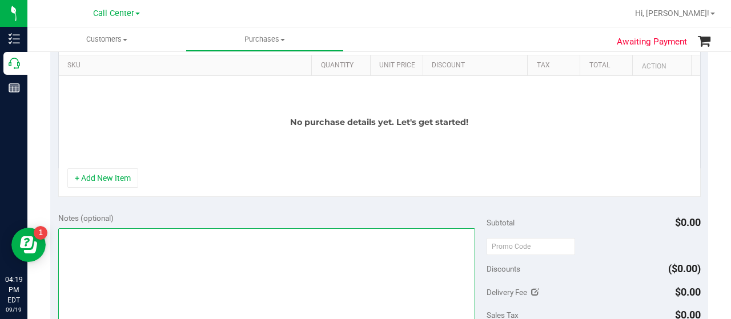
click at [98, 265] on textarea at bounding box center [266, 284] width 417 height 110
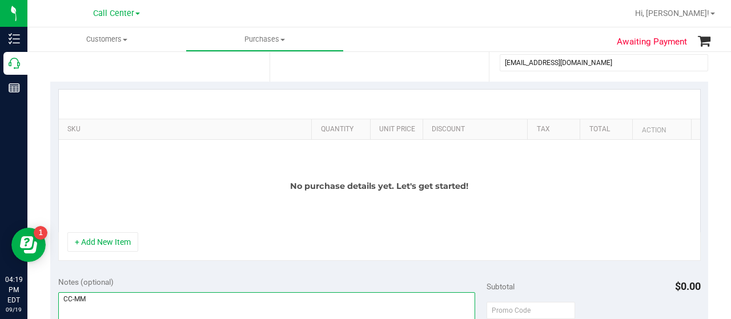
scroll to position [171, 0]
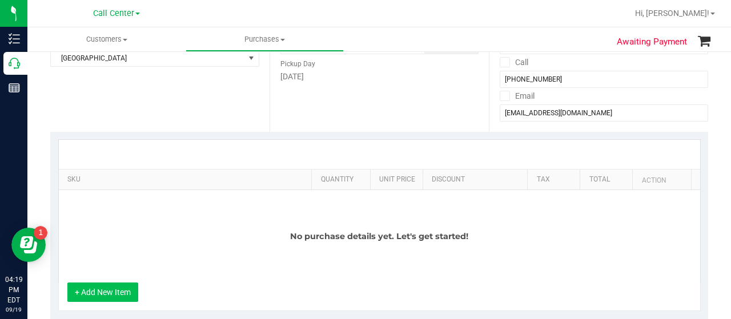
type textarea "CC-MM"
click at [120, 290] on button "+ Add New Item" at bounding box center [102, 292] width 71 height 19
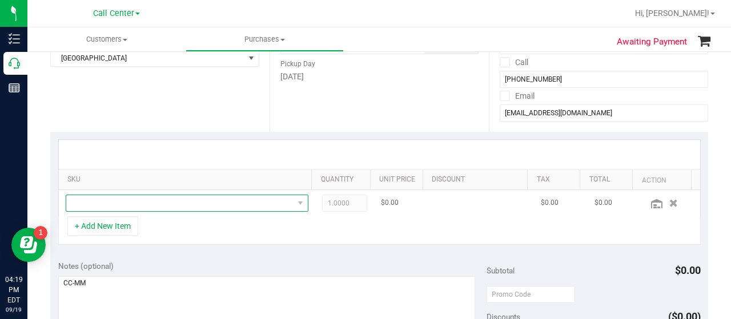
drag, startPoint x: 135, startPoint y: 204, endPoint x: 139, endPoint y: 195, distance: 10.2
click at [135, 203] on span "NO DATA FOUND" at bounding box center [179, 203] width 227 height 16
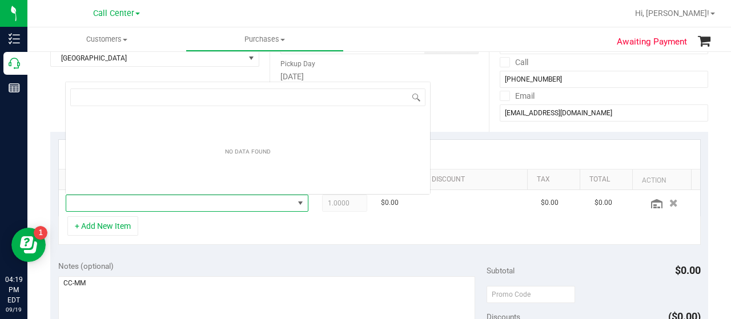
scroll to position [17, 230]
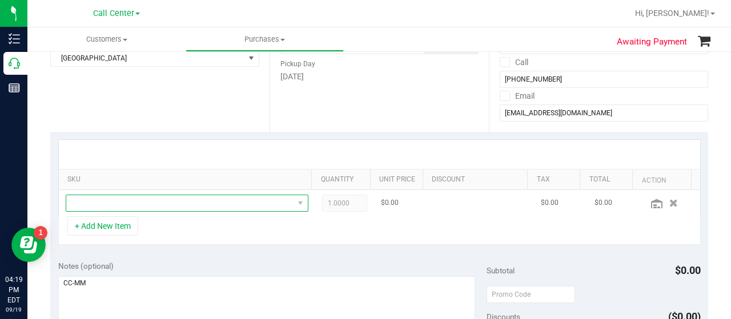
click at [103, 207] on span "NO DATA FOUND" at bounding box center [179, 203] width 227 height 16
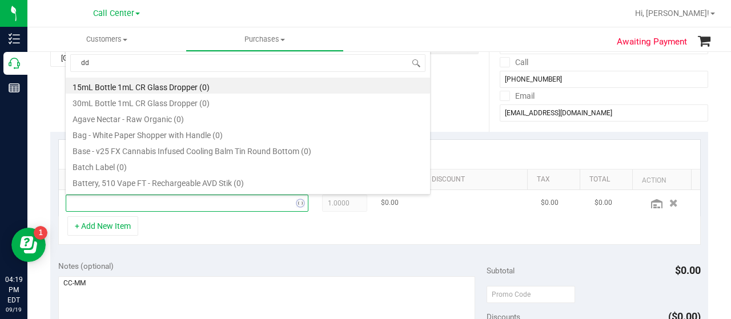
type input "dda"
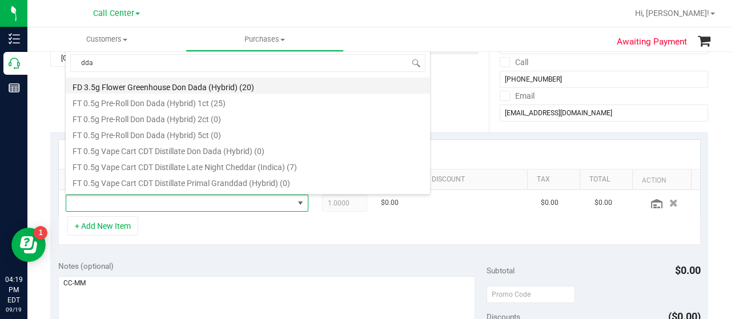
click at [206, 84] on li "FD 3.5g Flower Greenhouse Don Dada (Hybrid) (20)" at bounding box center [248, 86] width 364 height 16
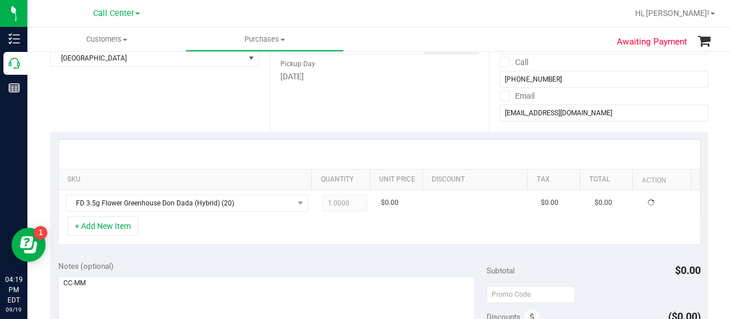
click at [195, 230] on div "+ Add New Item" at bounding box center [379, 231] width 643 height 29
click at [343, 209] on span "1.00 1" at bounding box center [345, 203] width 46 height 17
type input "4"
type input "4.00"
click at [340, 218] on div "+ Add New Item" at bounding box center [379, 231] width 643 height 29
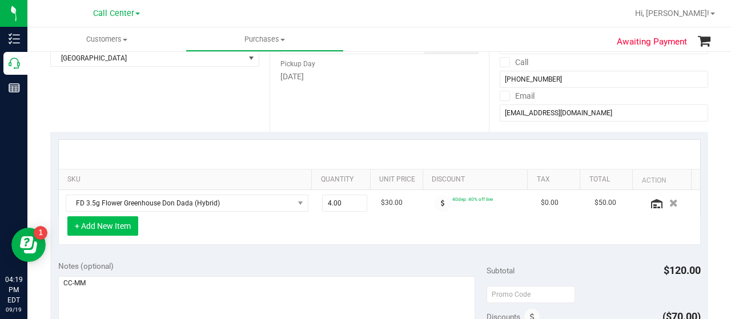
click at [127, 228] on button "+ Add New Item" at bounding box center [102, 226] width 71 height 19
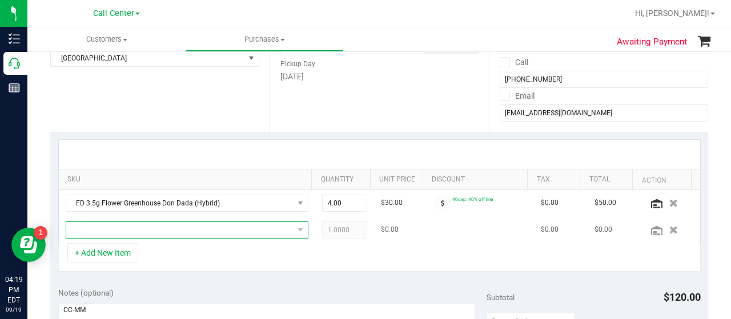
click at [127, 228] on span "NO DATA FOUND" at bounding box center [179, 230] width 227 height 16
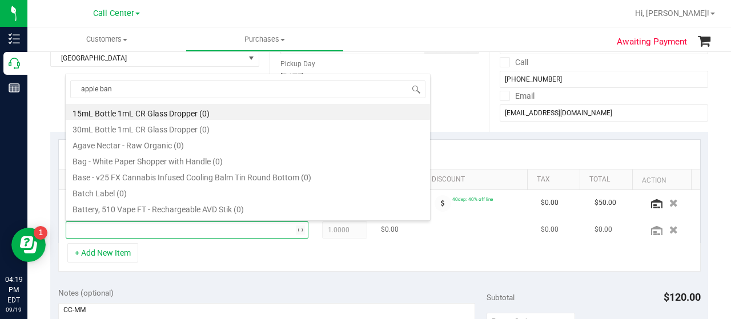
type input "apple bana"
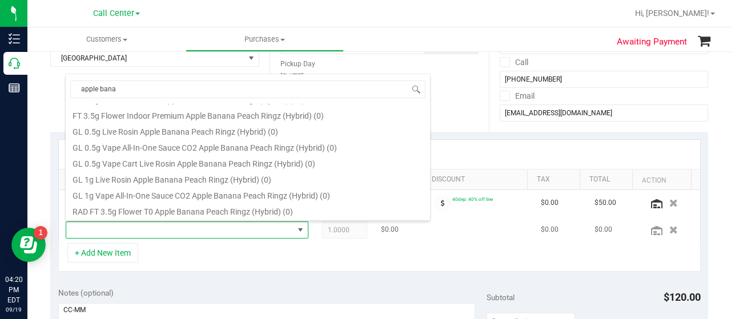
scroll to position [0, 0]
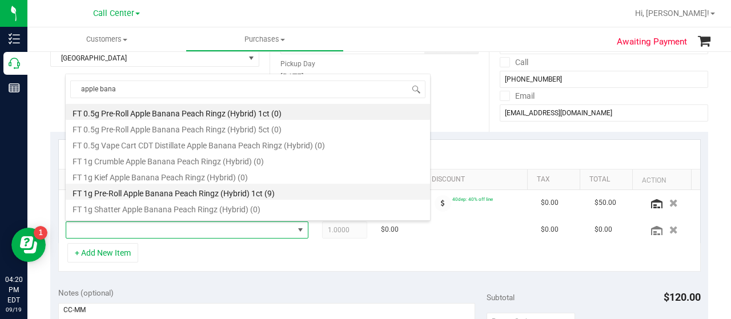
click at [176, 187] on li "FT 1g Pre-Roll Apple Banana Peach Ringz (Hybrid) 1ct (9)" at bounding box center [248, 192] width 364 height 16
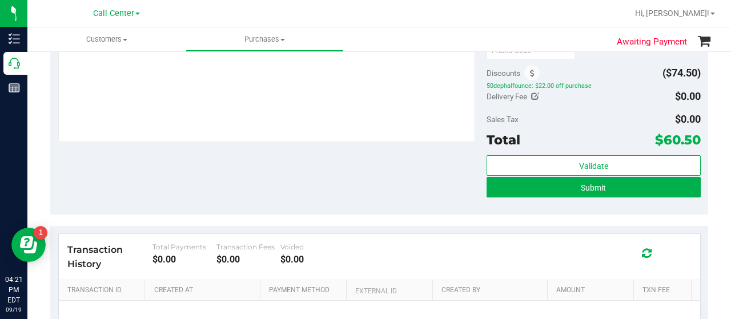
scroll to position [508, 0]
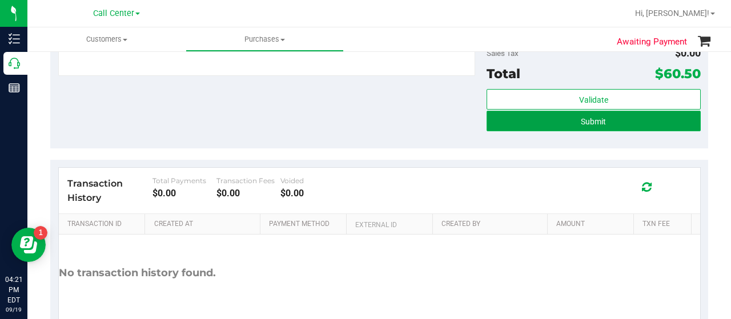
click at [625, 120] on button "Submit" at bounding box center [594, 121] width 214 height 21
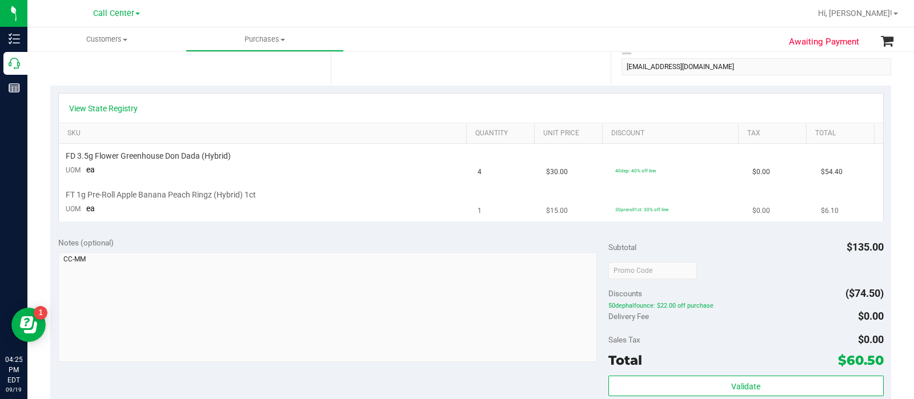
scroll to position [8, 0]
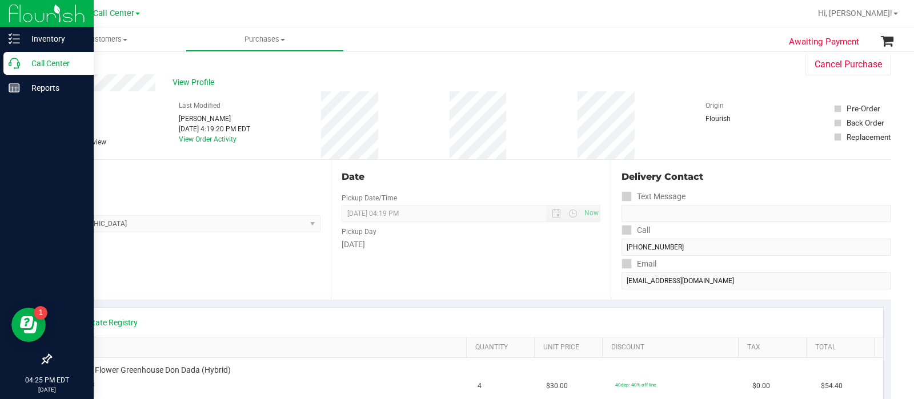
click at [17, 67] on icon at bounding box center [14, 63] width 11 height 11
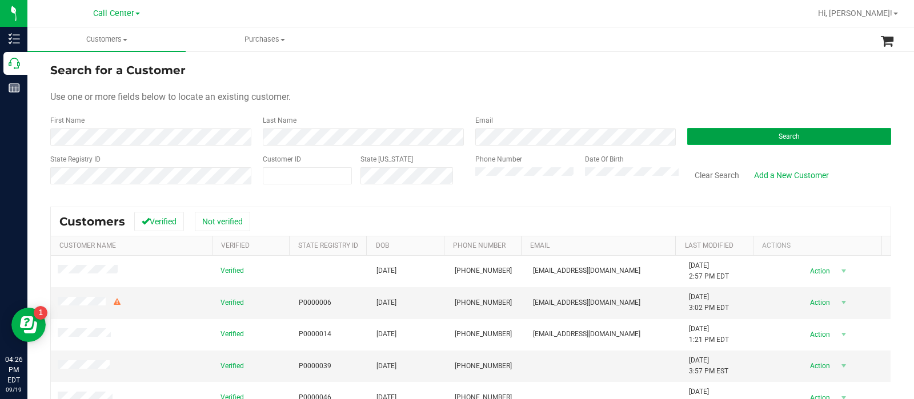
click at [697, 129] on button "Search" at bounding box center [789, 136] width 204 height 17
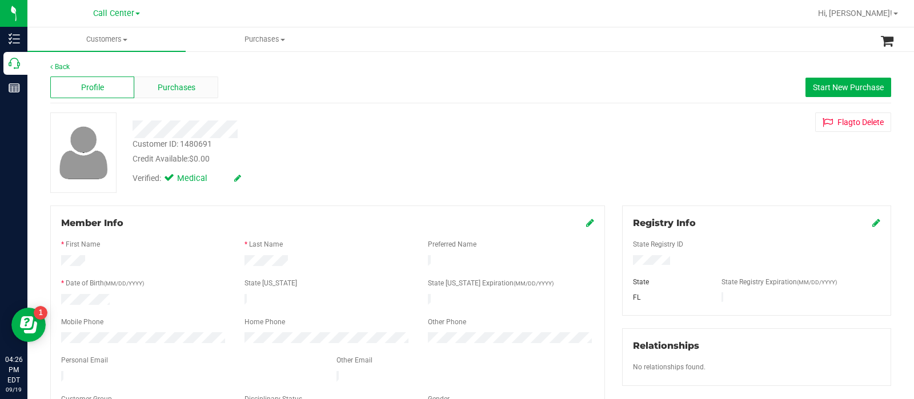
drag, startPoint x: 179, startPoint y: 69, endPoint x: 178, endPoint y: 82, distance: 13.2
click at [178, 82] on span "Purchases" at bounding box center [177, 88] width 38 height 12
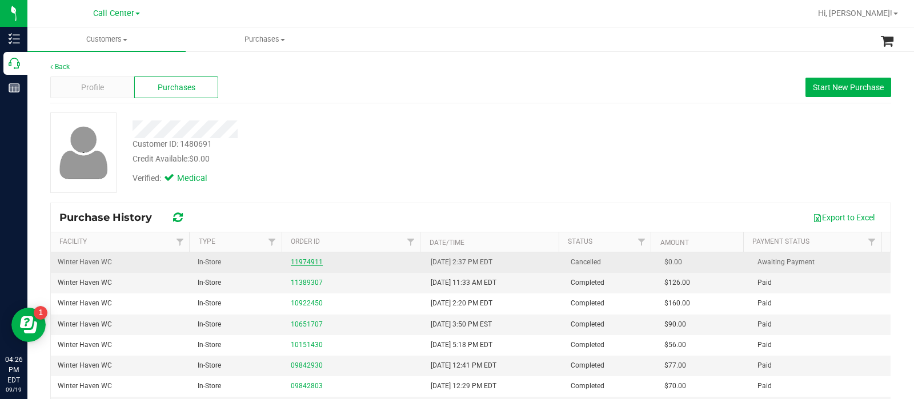
click at [291, 264] on link "11974911" at bounding box center [307, 262] width 32 height 8
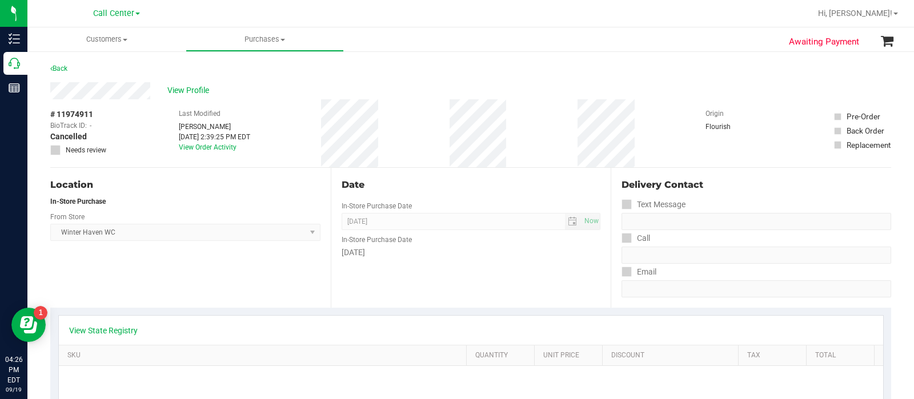
click at [514, 129] on div "# 11974911 BioTrack ID: - Cancelled Needs review Last Modified Heather Connell …" at bounding box center [470, 133] width 841 height 68
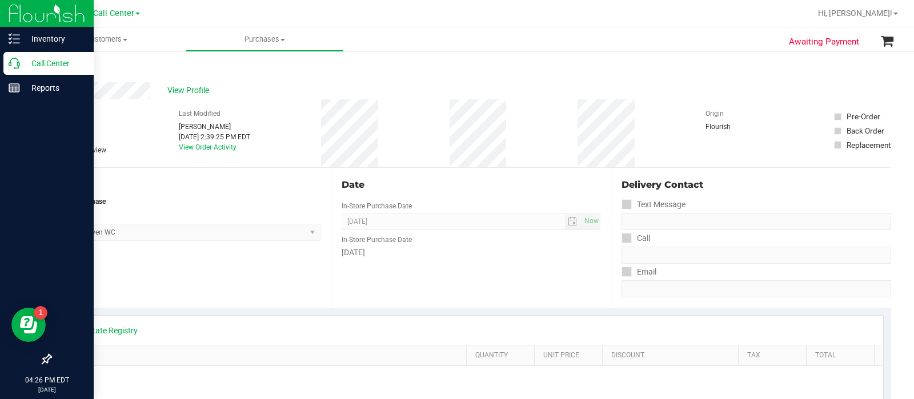
click at [22, 64] on p "Call Center" at bounding box center [54, 64] width 69 height 14
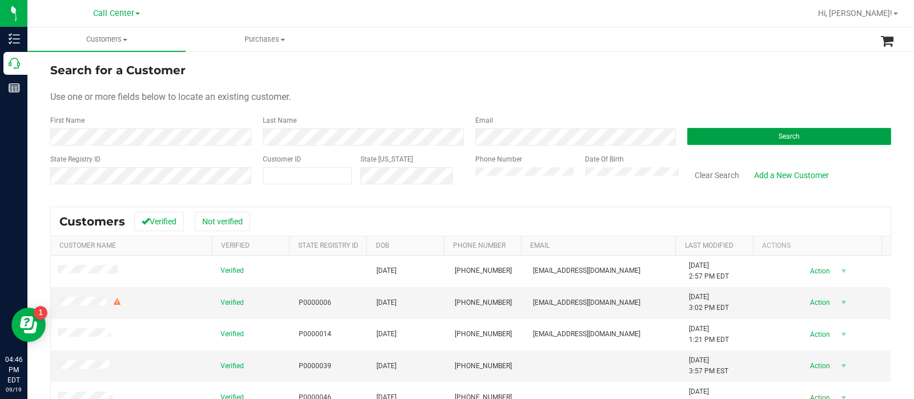
click at [711, 136] on button "Search" at bounding box center [789, 136] width 204 height 17
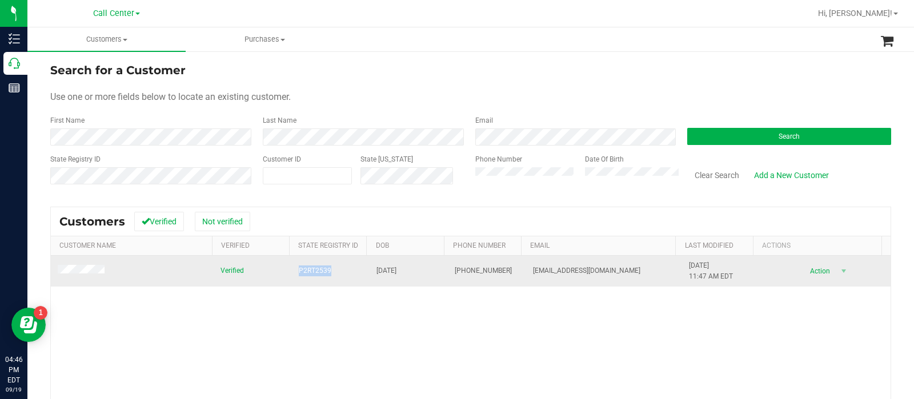
drag, startPoint x: 279, startPoint y: 270, endPoint x: 323, endPoint y: 279, distance: 44.4
click at [323, 279] on tr "Verified P2RT2539 05/19/1958 (321) 946-3397 orlbung69@gmail.com 9/13/2024 11:47…" at bounding box center [471, 271] width 840 height 31
copy tr "P2RT2539"
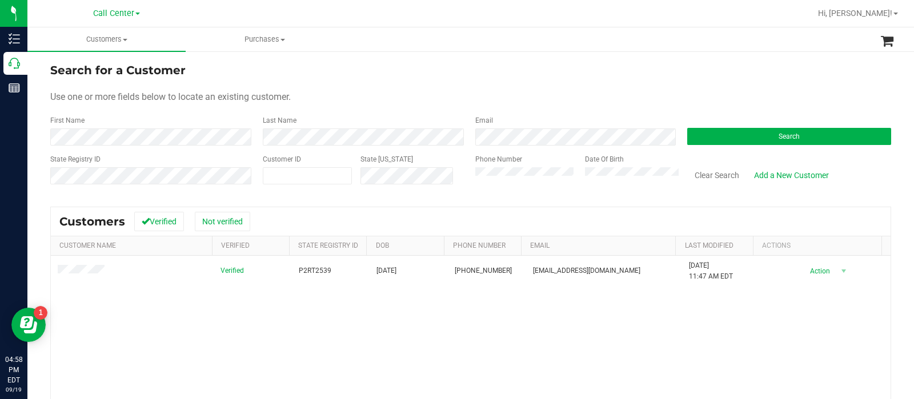
click at [434, 174] on div "State Registry ID Customer ID State ID Phone Number Date Of Birth Clear Search …" at bounding box center [470, 174] width 841 height 41
click at [519, 165] on div "Phone Number" at bounding box center [526, 174] width 102 height 41
click at [731, 133] on span "Search" at bounding box center [789, 137] width 21 height 8
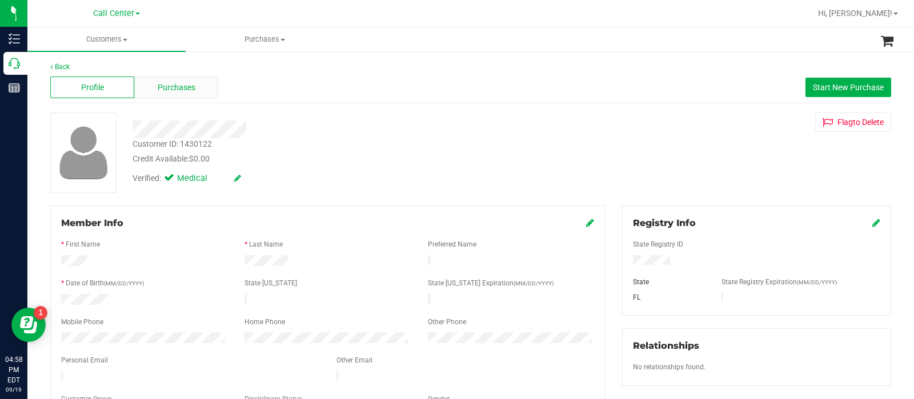
click at [178, 97] on div "Purchases" at bounding box center [176, 88] width 84 height 22
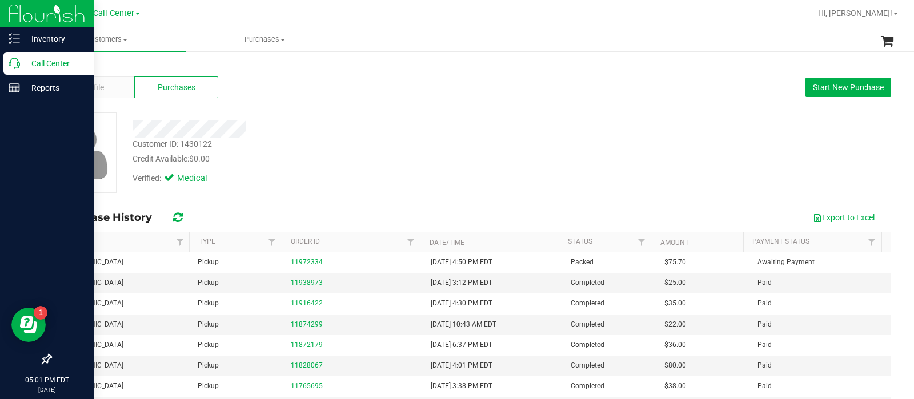
click at [25, 65] on p "Call Center" at bounding box center [54, 64] width 69 height 14
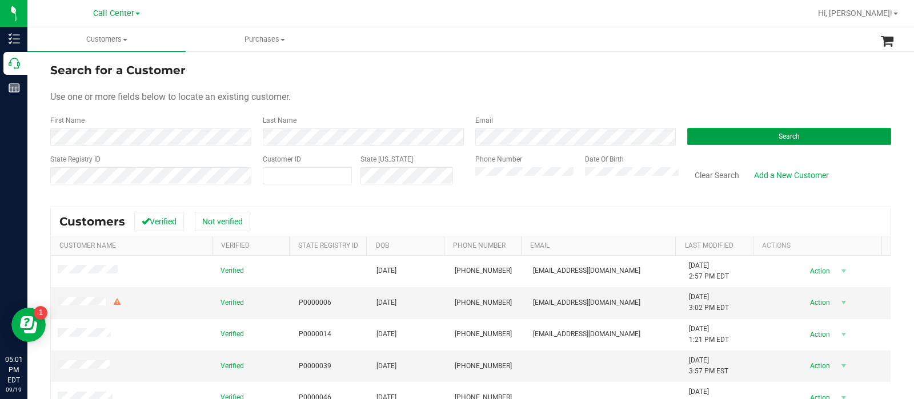
click at [719, 136] on button "Search" at bounding box center [789, 136] width 204 height 17
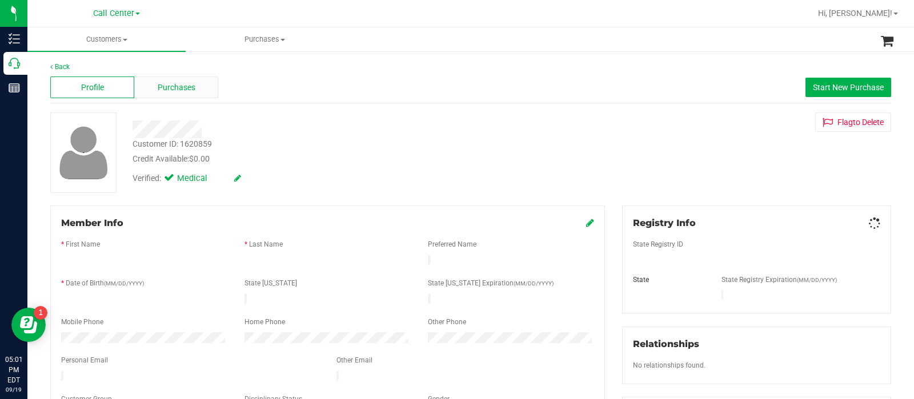
click at [184, 90] on span "Purchases" at bounding box center [177, 88] width 38 height 12
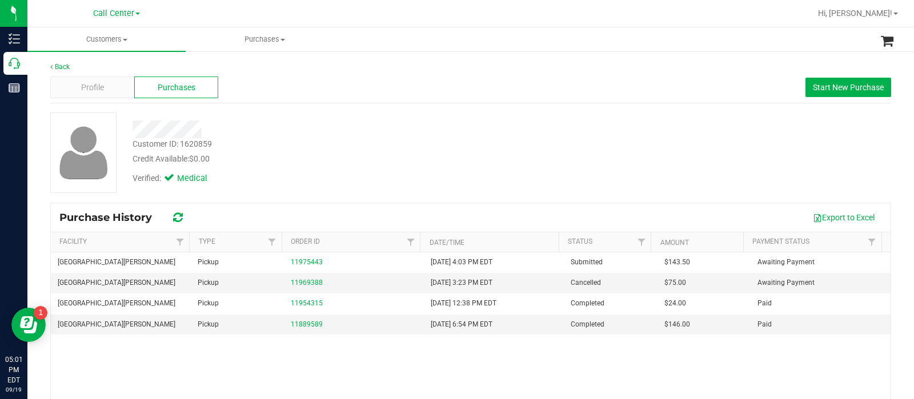
click at [66, 210] on div "Purchase History Export to Excel" at bounding box center [471, 217] width 840 height 29
click at [102, 231] on div "Purchase History Export to Excel" at bounding box center [471, 217] width 840 height 29
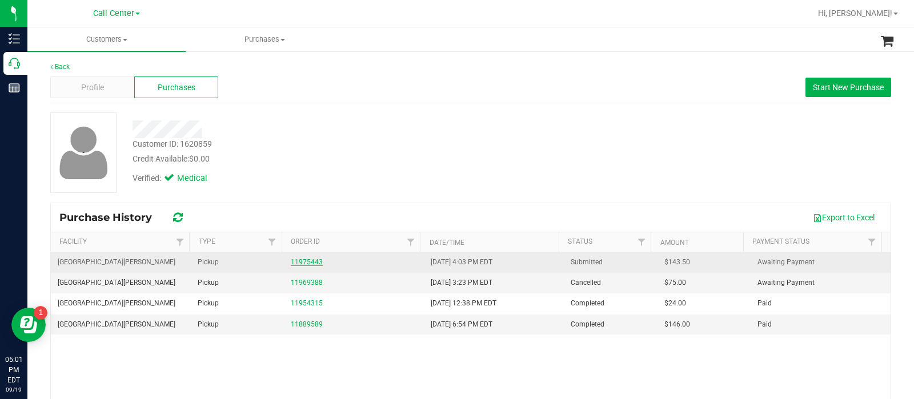
click at [306, 263] on link "11975443" at bounding box center [307, 262] width 32 height 8
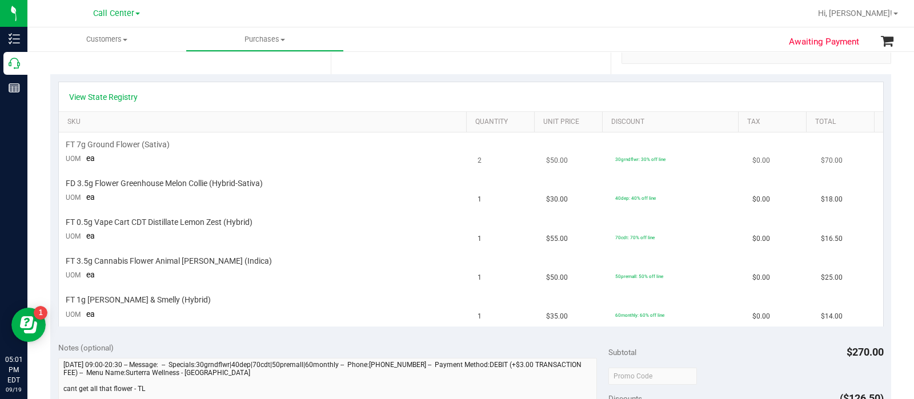
scroll to position [214, 0]
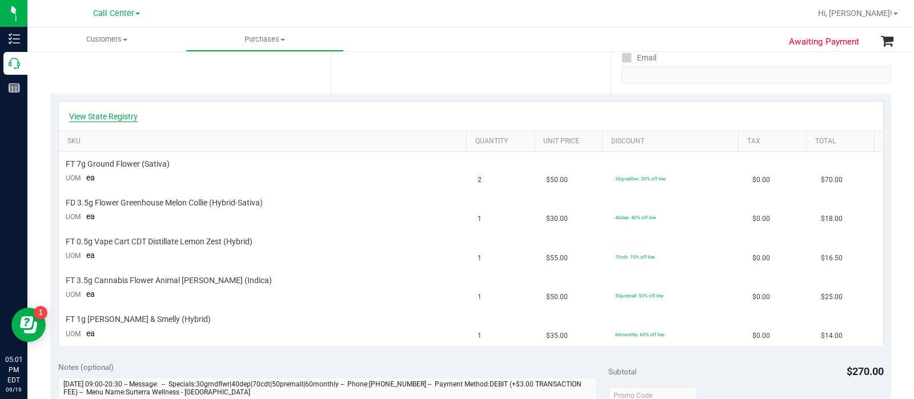
click at [123, 111] on link "View State Registry" at bounding box center [103, 116] width 69 height 11
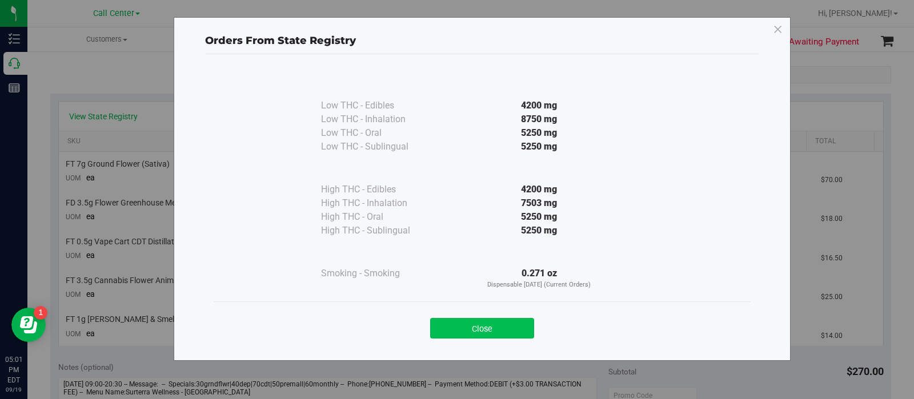
click at [450, 319] on button "Close" at bounding box center [482, 328] width 104 height 21
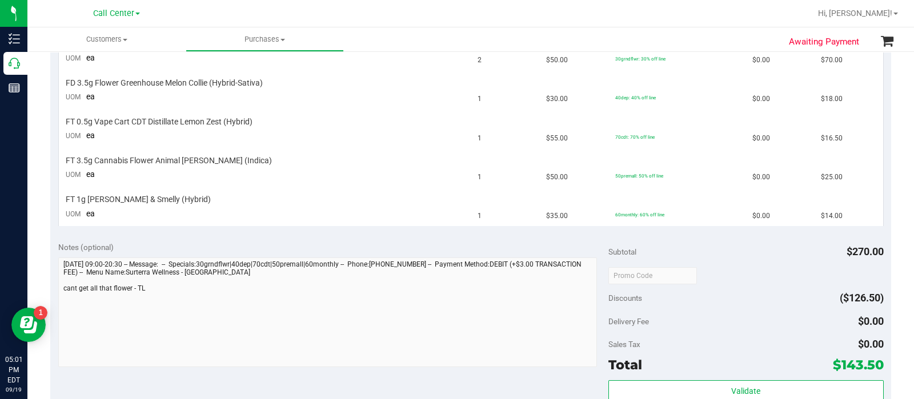
scroll to position [357, 0]
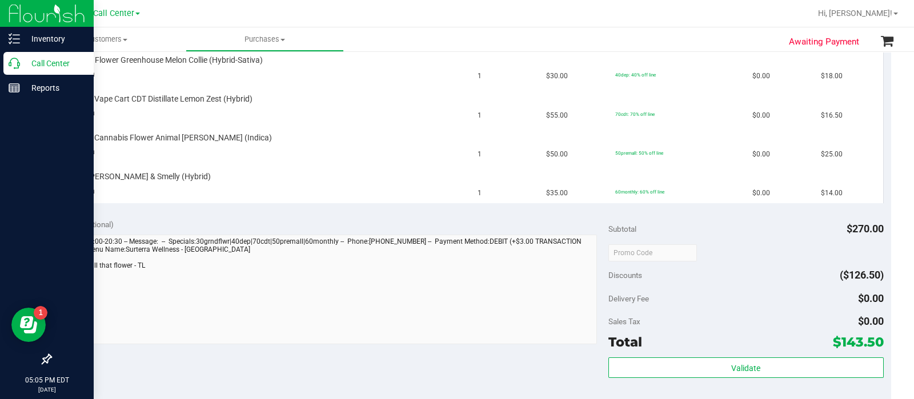
click at [9, 67] on icon at bounding box center [14, 63] width 11 height 11
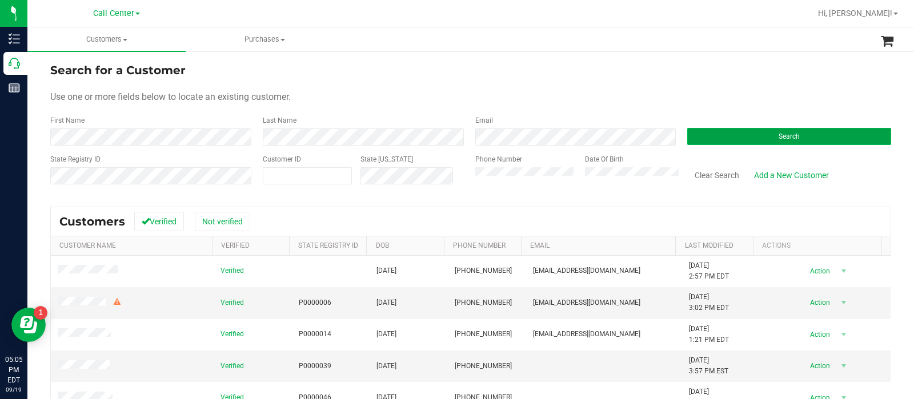
click at [713, 141] on button "Search" at bounding box center [789, 136] width 204 height 17
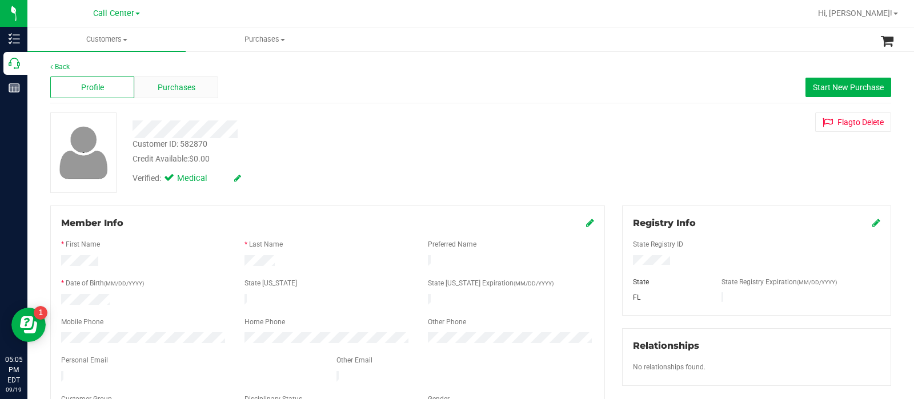
click at [205, 82] on div "Purchases" at bounding box center [176, 88] width 84 height 22
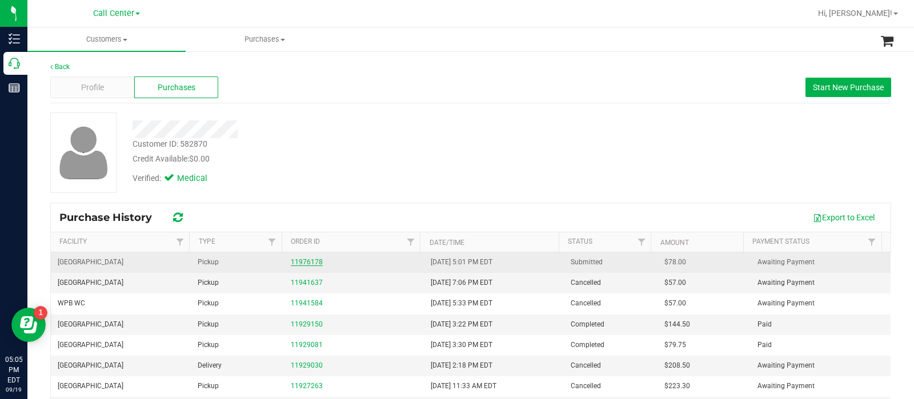
click at [291, 263] on link "11976178" at bounding box center [307, 262] width 32 height 8
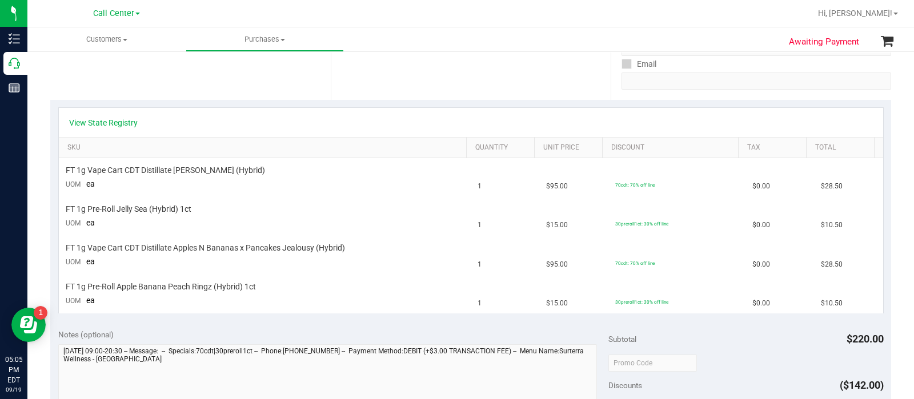
scroll to position [214, 0]
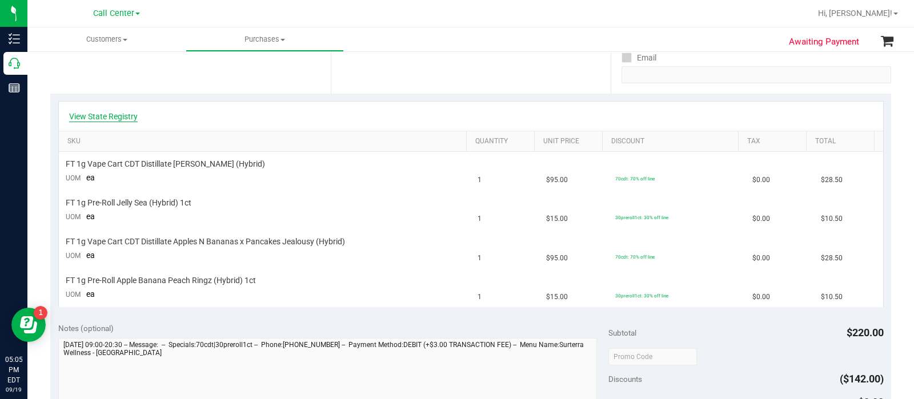
click at [131, 118] on link "View State Registry" at bounding box center [103, 116] width 69 height 11
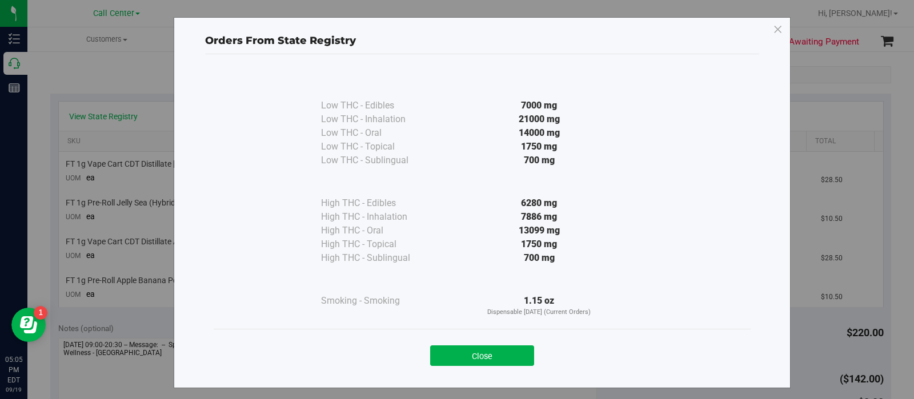
scroll to position [5, 0]
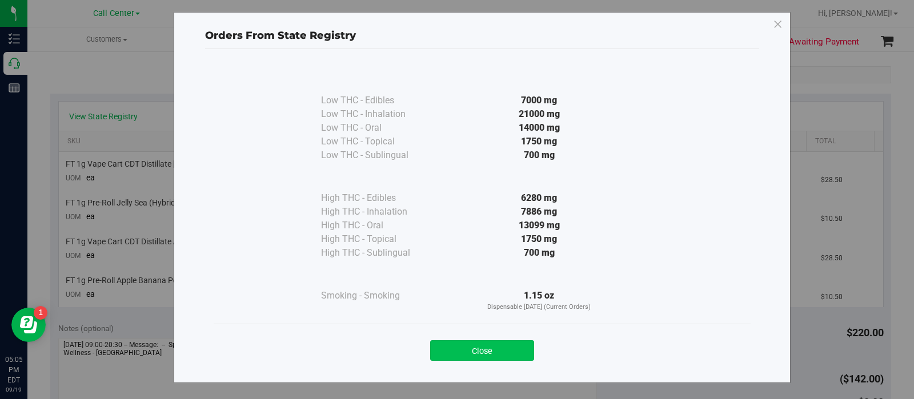
click at [477, 319] on button "Close" at bounding box center [482, 351] width 104 height 21
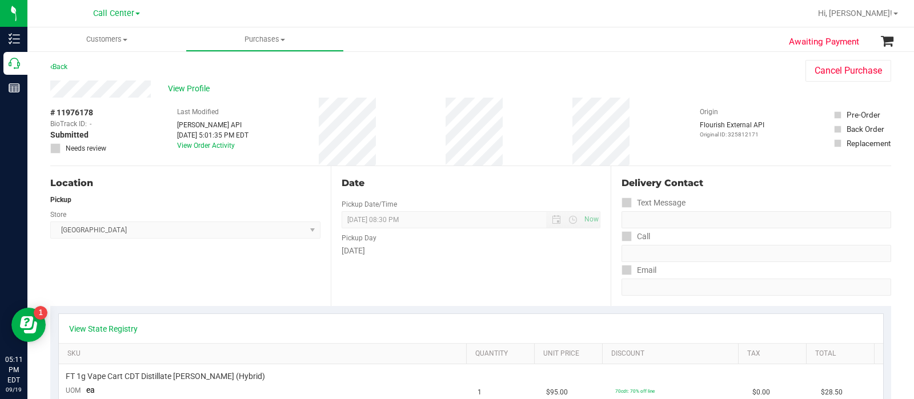
scroll to position [0, 0]
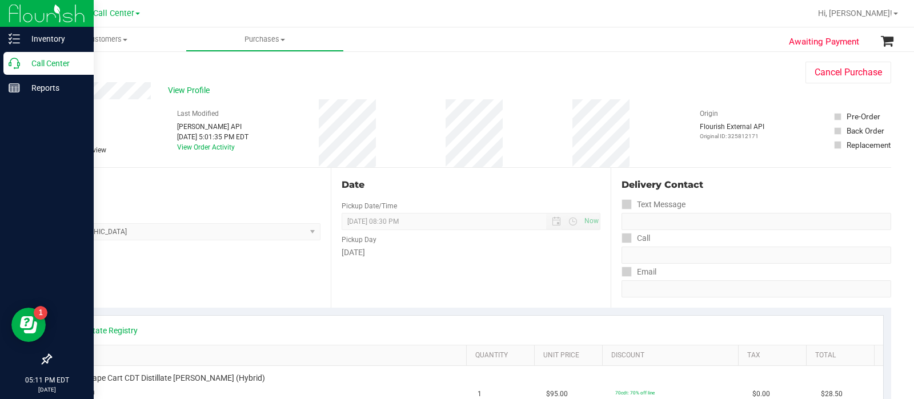
click at [15, 67] on icon at bounding box center [14, 63] width 11 height 11
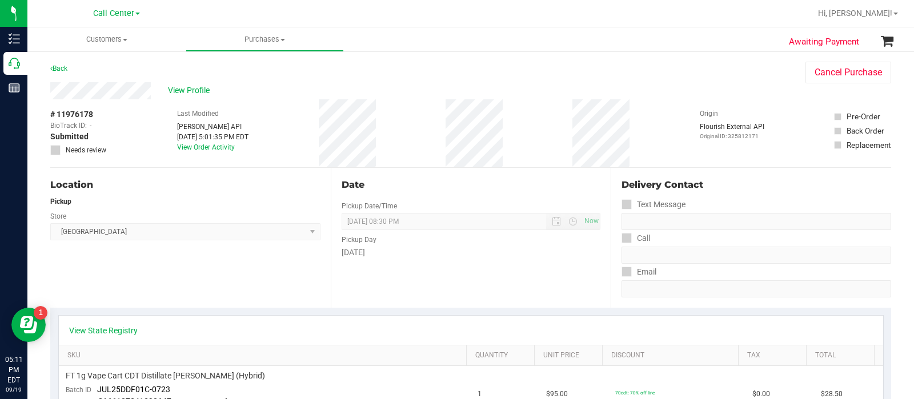
click at [201, 151] on div "Last Modified Jane API Sep 19, 2025 5:01:35 PM EDT View Order Activity" at bounding box center [212, 133] width 71 height 68
click at [203, 149] on link "View Order Activity" at bounding box center [206, 147] width 58 height 8
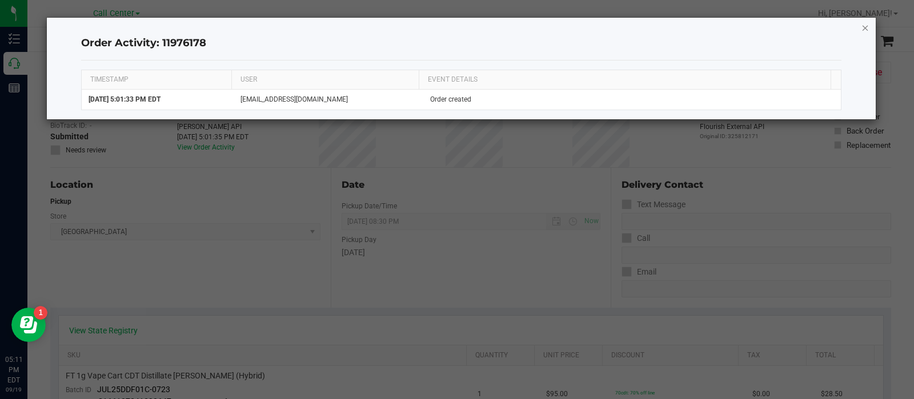
click at [731, 24] on icon "button" at bounding box center [866, 28] width 8 height 14
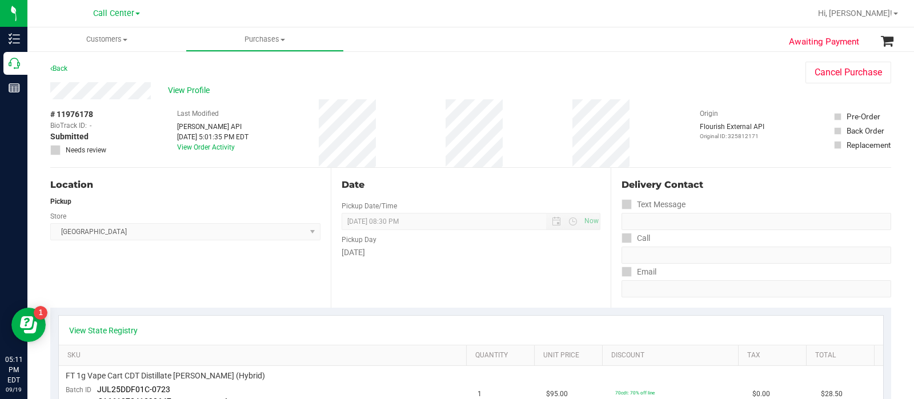
click at [203, 81] on div "Back Cancel Purchase" at bounding box center [470, 72] width 841 height 21
click at [200, 86] on span "View Profile" at bounding box center [191, 91] width 46 height 12
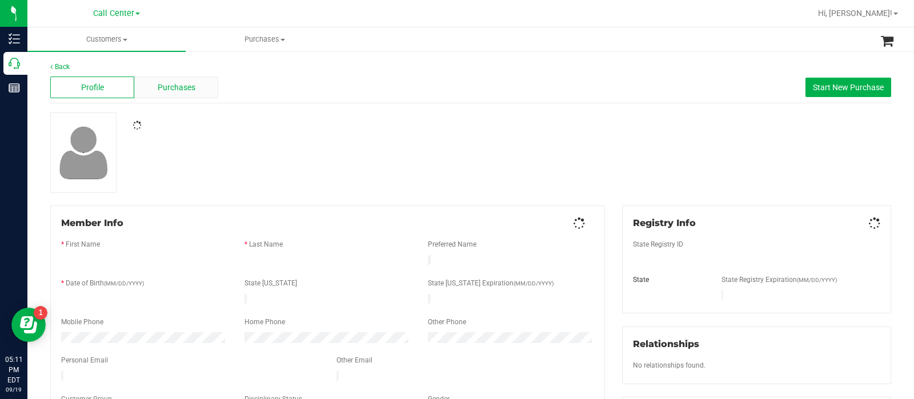
click at [191, 95] on div "Purchases" at bounding box center [176, 88] width 84 height 22
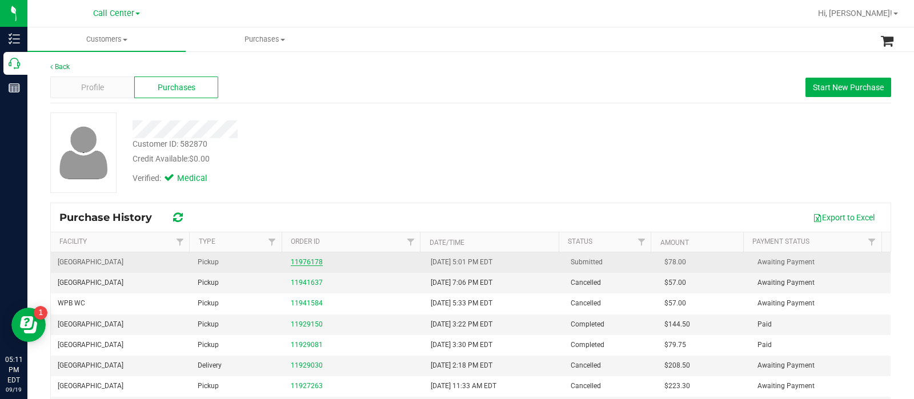
click at [309, 258] on link "11976178" at bounding box center [307, 262] width 32 height 8
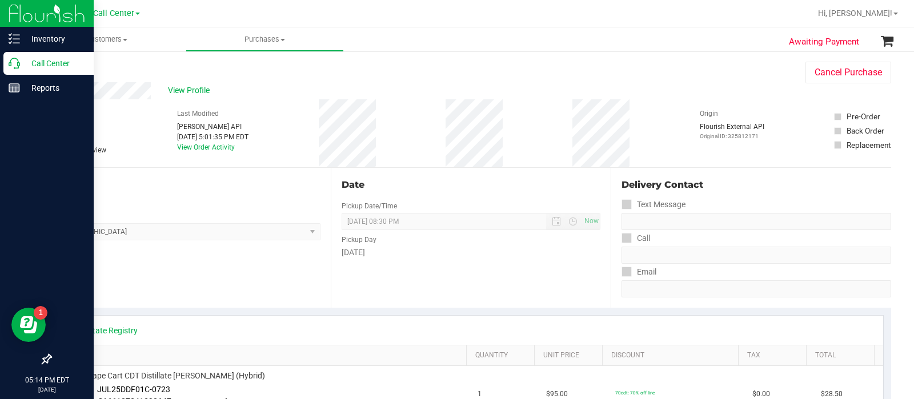
drag, startPoint x: 37, startPoint y: 66, endPoint x: 63, endPoint y: 61, distance: 26.1
click at [37, 66] on p "Call Center" at bounding box center [54, 64] width 69 height 14
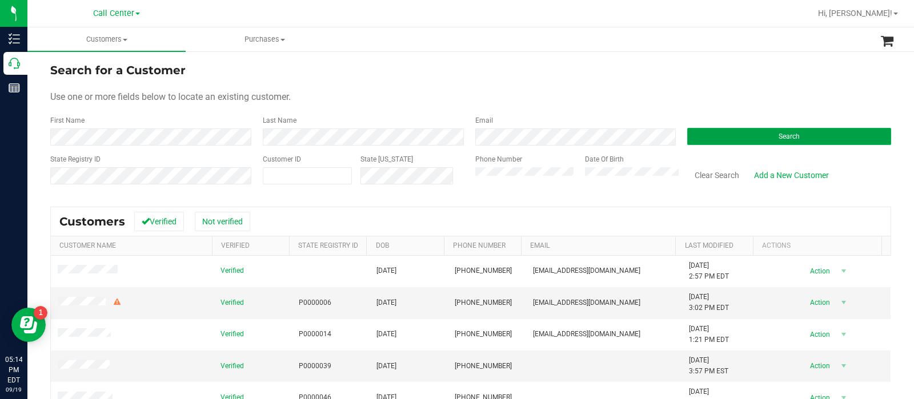
click at [698, 132] on button "Search" at bounding box center [789, 136] width 204 height 17
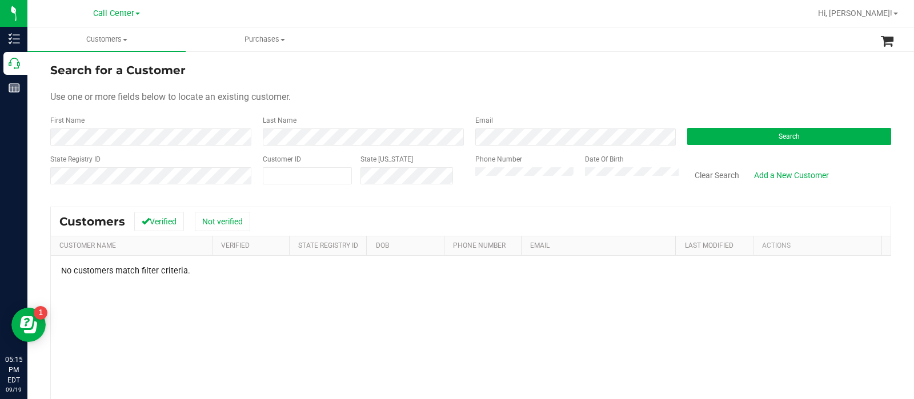
click at [685, 127] on div "Search" at bounding box center [785, 130] width 213 height 30
click at [687, 131] on button "Search" at bounding box center [789, 136] width 204 height 17
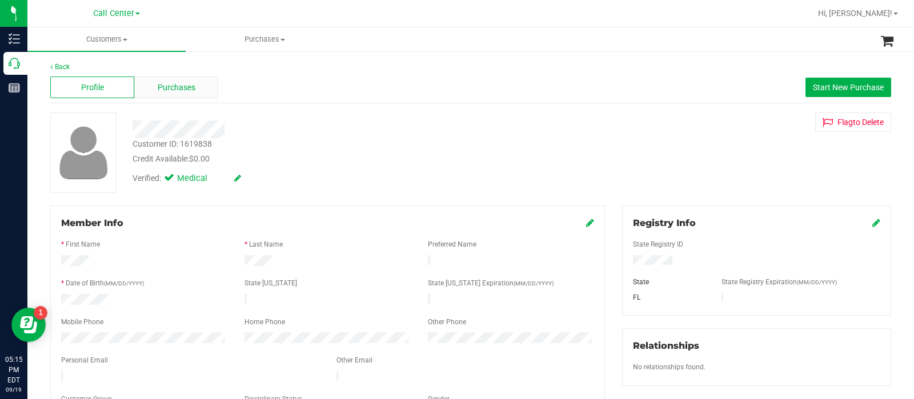
click at [154, 77] on div "Purchases" at bounding box center [176, 88] width 84 height 22
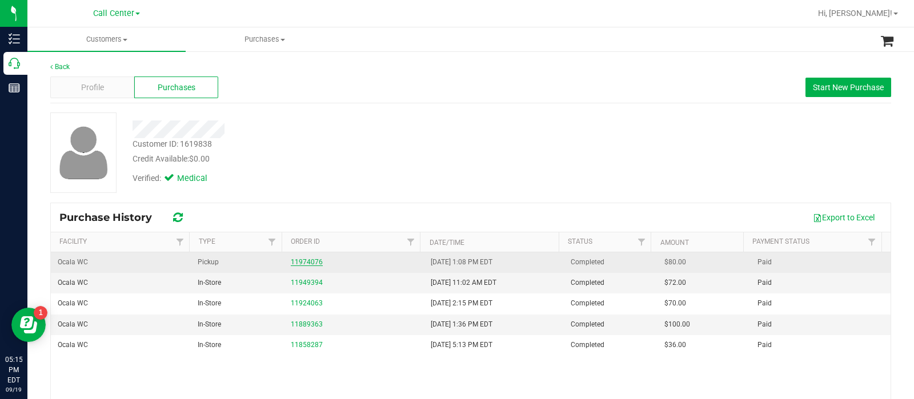
click at [291, 263] on link "11974076" at bounding box center [307, 262] width 32 height 8
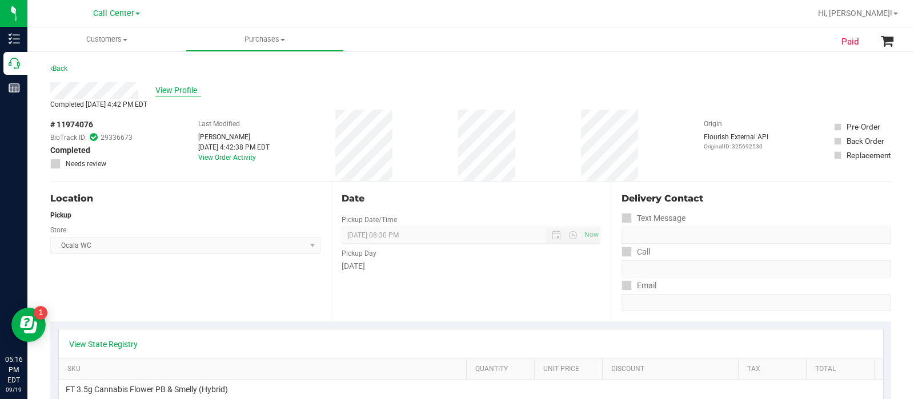
click at [175, 90] on span "View Profile" at bounding box center [178, 91] width 46 height 12
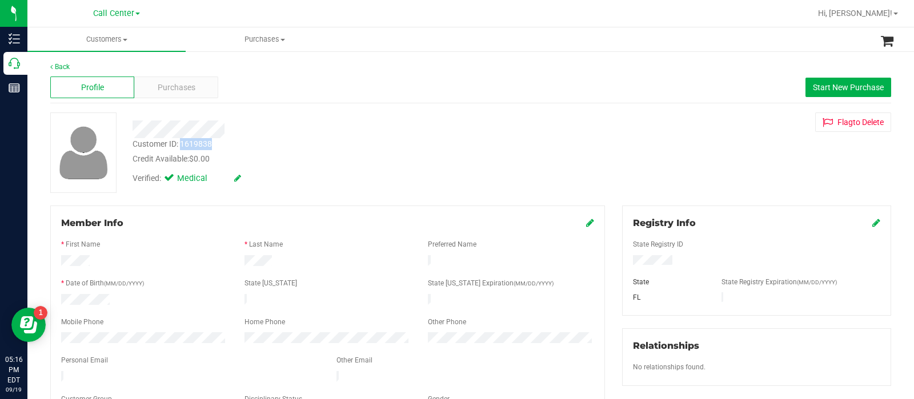
drag, startPoint x: 182, startPoint y: 145, endPoint x: 210, endPoint y: 146, distance: 27.4
click at [210, 146] on div "Customer ID: 1619838" at bounding box center [172, 144] width 79 height 12
copy div "1619838"
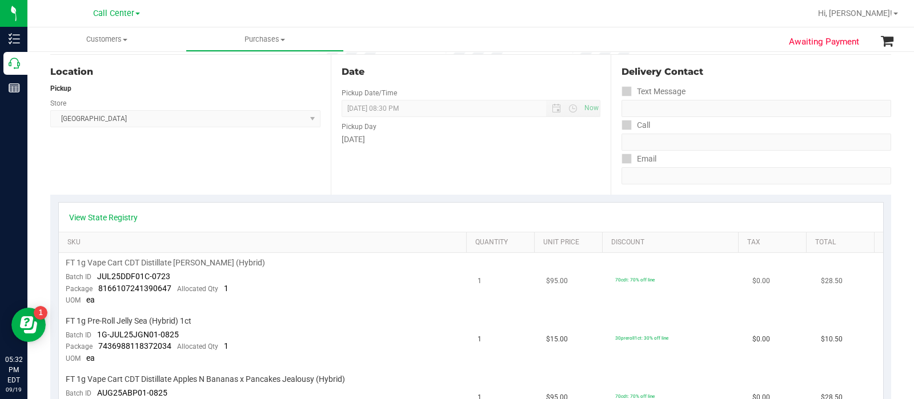
scroll to position [285, 0]
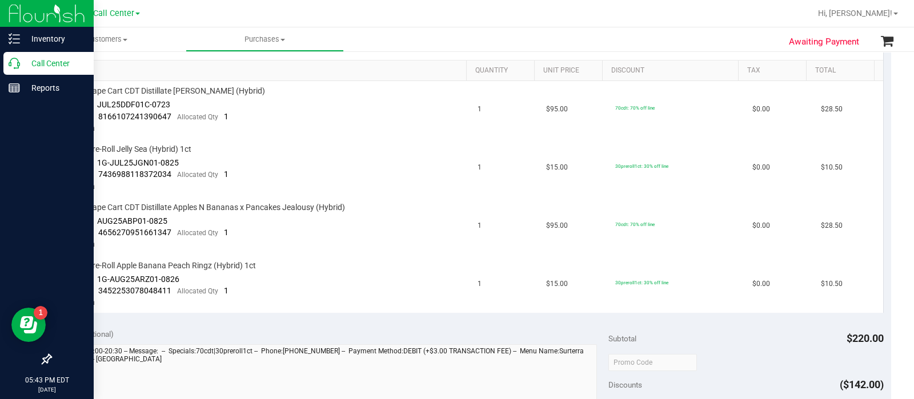
click at [61, 63] on p "Call Center" at bounding box center [54, 64] width 69 height 14
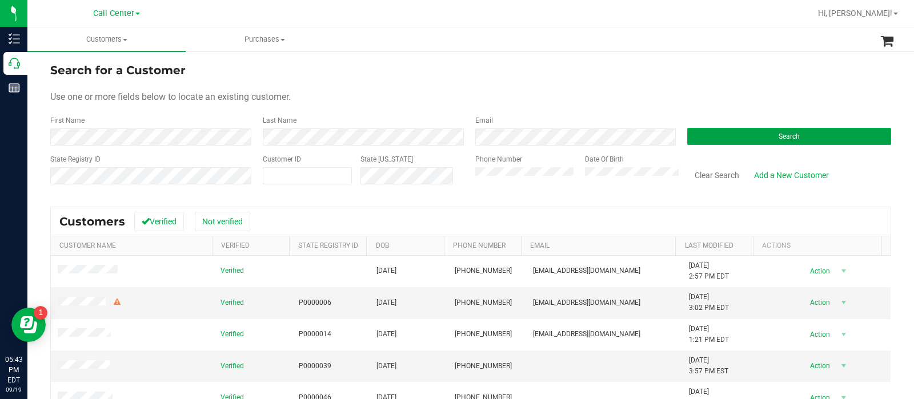
click at [700, 139] on button "Search" at bounding box center [789, 136] width 204 height 17
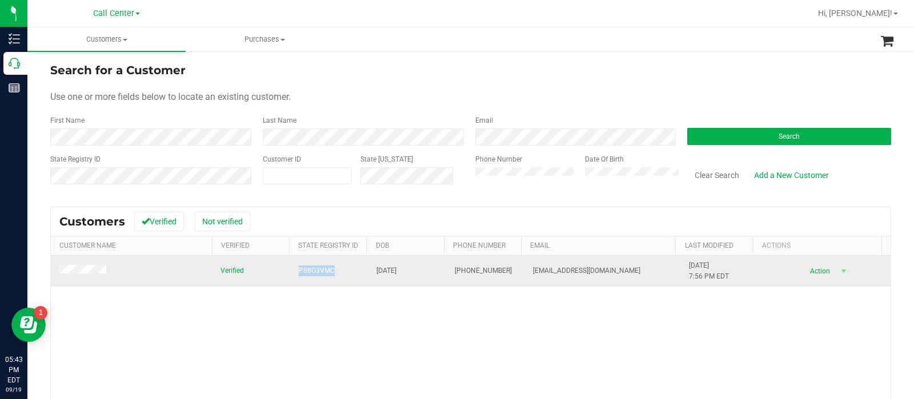
drag, startPoint x: 286, startPoint y: 273, endPoint x: 319, endPoint y: 273, distance: 33.1
click at [330, 277] on td "P88G3VMC" at bounding box center [331, 271] width 78 height 31
copy span "P88G3VMC"
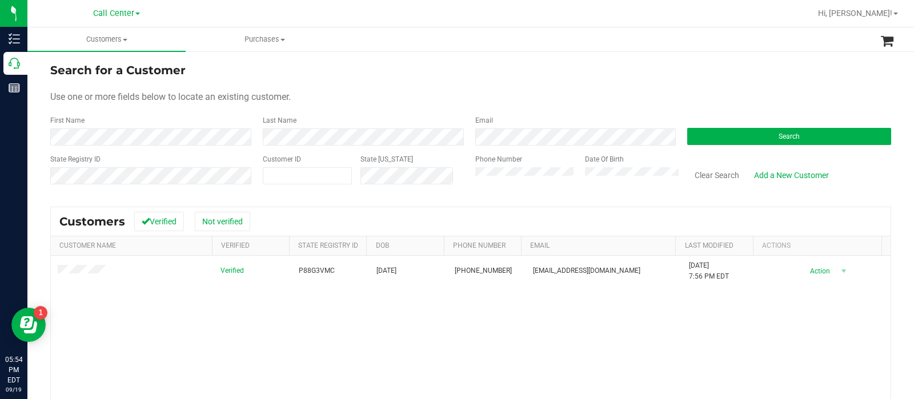
click at [449, 180] on div "State Registry ID Customer ID State ID Phone Number Date Of Birth Clear Search …" at bounding box center [470, 174] width 841 height 41
click at [705, 139] on button "Search" at bounding box center [789, 136] width 204 height 17
click at [430, 165] on div "State Registry ID Customer ID State ID Phone Number Date Of Birth Clear Search …" at bounding box center [470, 174] width 841 height 41
drag, startPoint x: 695, startPoint y: 136, endPoint x: 678, endPoint y: 130, distance: 18.8
click at [695, 136] on button "Search" at bounding box center [789, 136] width 204 height 17
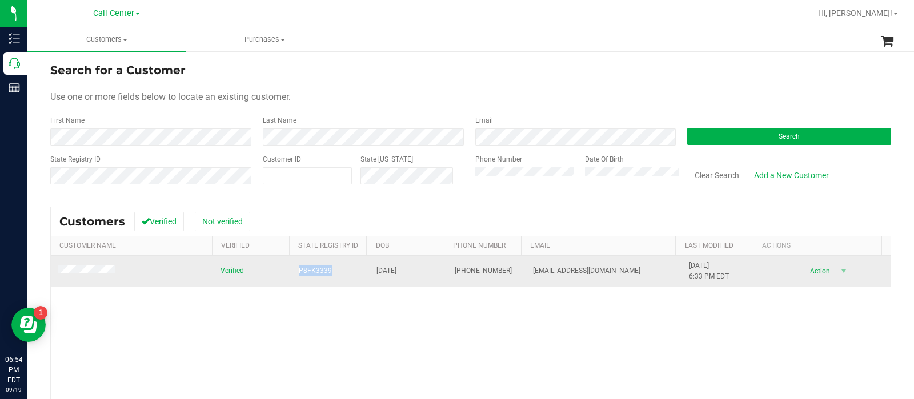
drag, startPoint x: 289, startPoint y: 275, endPoint x: 334, endPoint y: 275, distance: 45.1
click at [334, 275] on td "P8FK3339" at bounding box center [331, 271] width 78 height 31
copy span "P8FK3339"
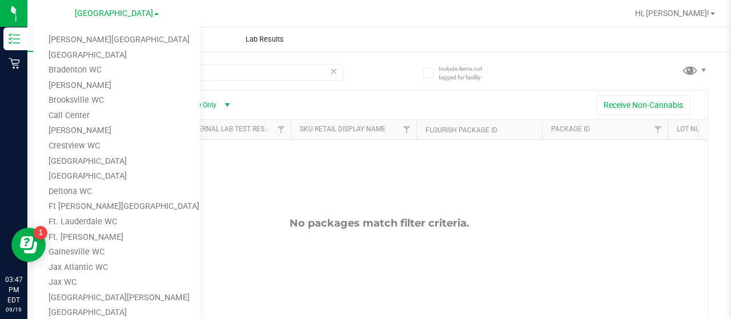
scroll to position [25, 0]
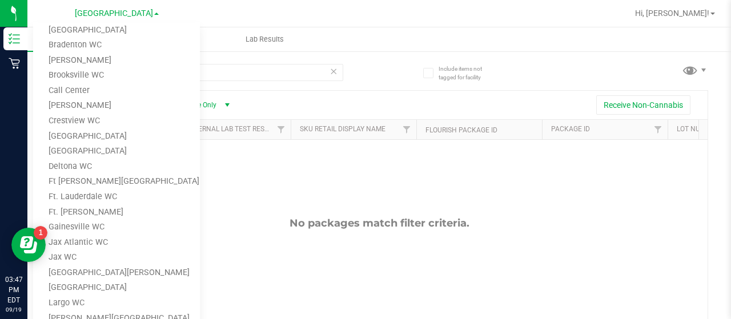
click at [208, 15] on div at bounding box center [416, 13] width 423 height 22
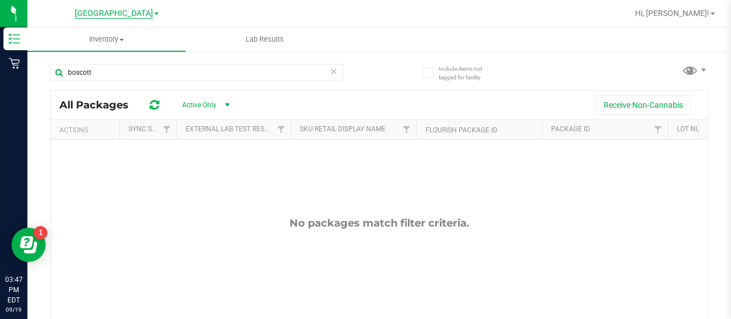
click at [128, 18] on span "[GEOGRAPHIC_DATA]" at bounding box center [114, 14] width 78 height 10
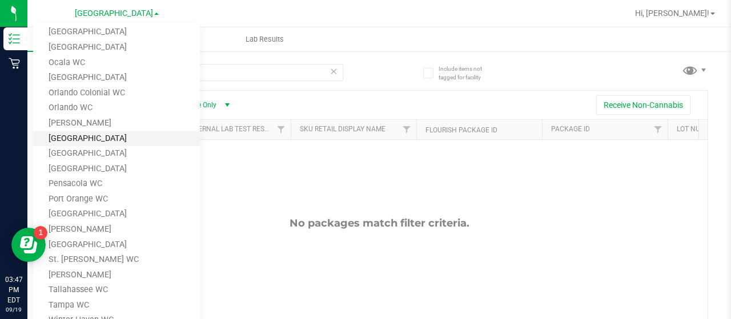
scroll to position [425, 0]
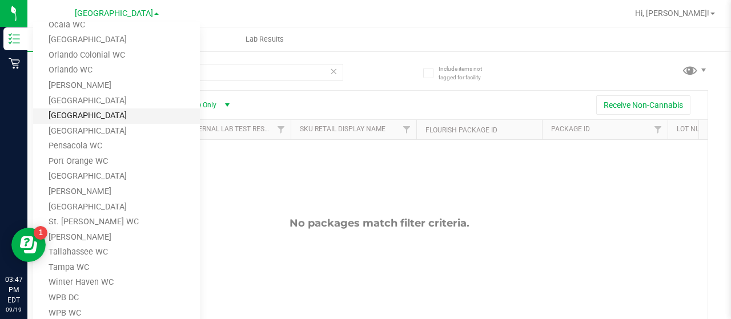
click at [72, 120] on link "[GEOGRAPHIC_DATA]" at bounding box center [116, 116] width 167 height 15
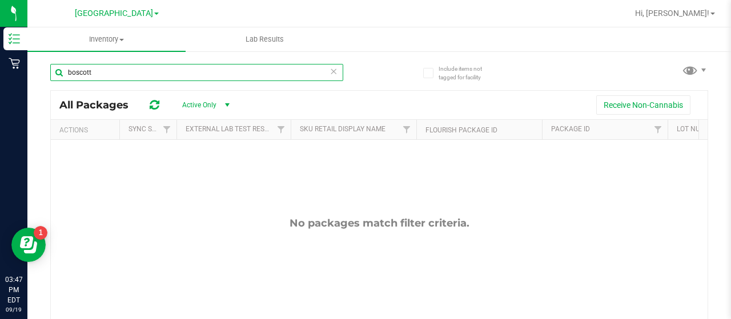
click at [112, 77] on input "boscott" at bounding box center [196, 72] width 293 height 17
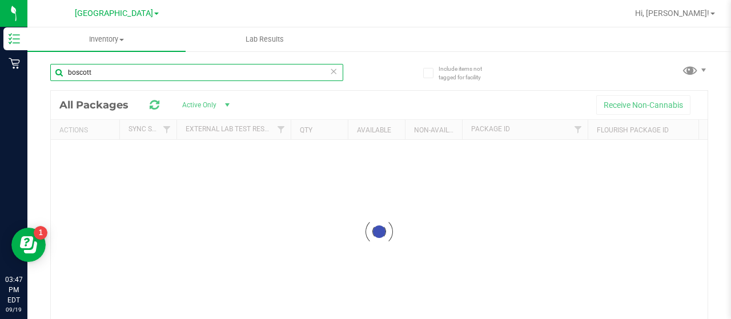
click at [112, 77] on input "boscott" at bounding box center [196, 72] width 293 height 17
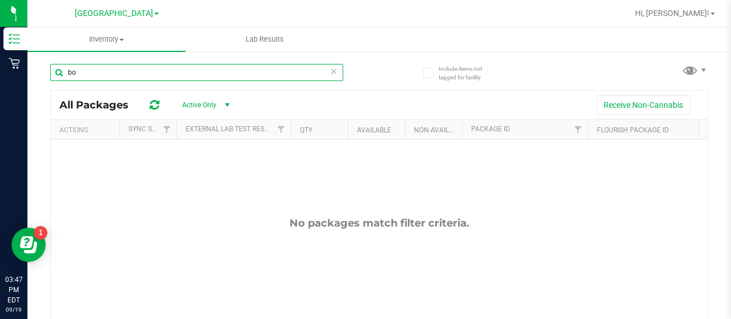
type input "b"
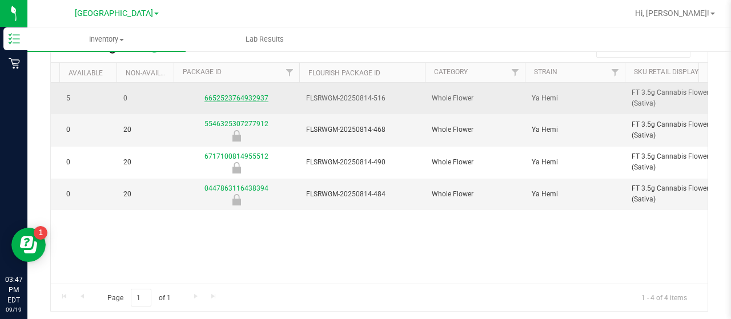
type input "YA HEMI"
click at [222, 94] on link "6652523764932937" at bounding box center [237, 98] width 64 height 8
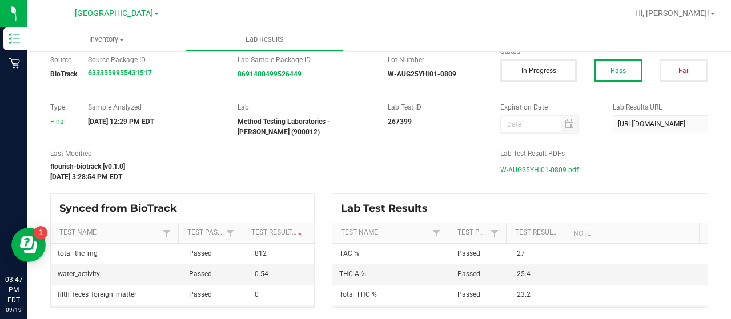
click at [511, 170] on span "W-AUG25YHI01-0809.pdf" at bounding box center [539, 170] width 78 height 17
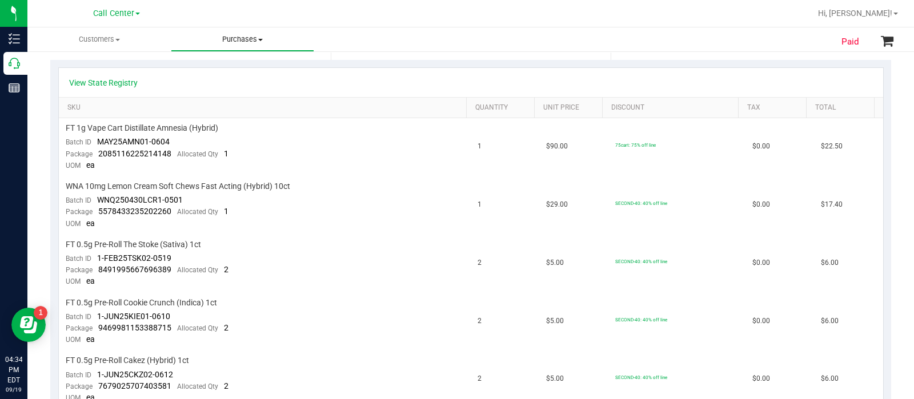
scroll to position [142, 0]
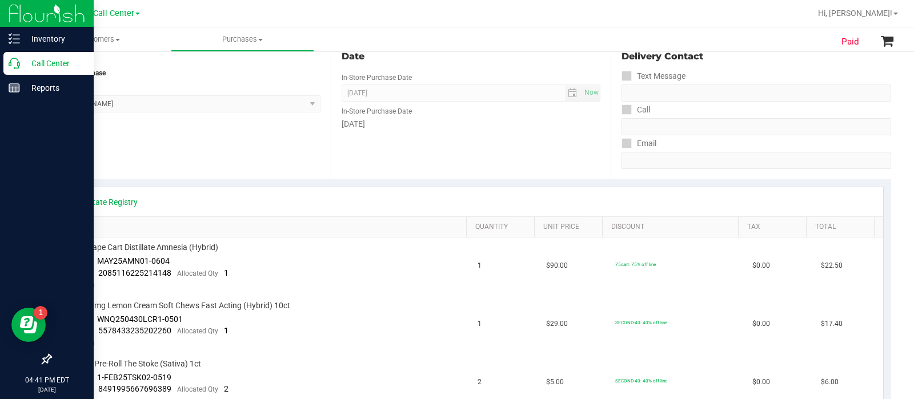
click at [19, 67] on icon at bounding box center [14, 63] width 11 height 11
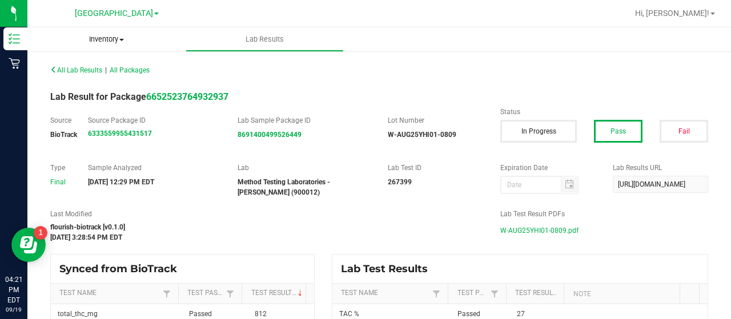
scroll to position [61, 0]
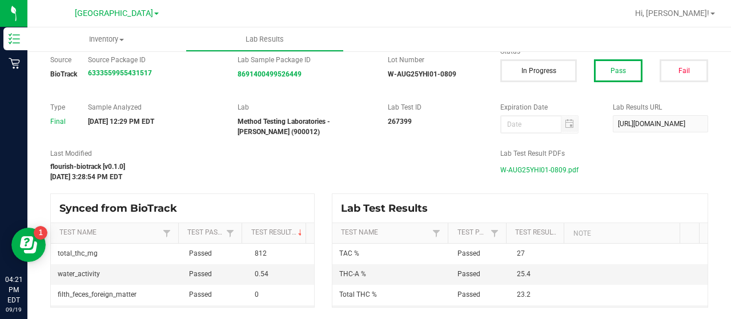
click at [101, 17] on span "[GEOGRAPHIC_DATA]" at bounding box center [114, 14] width 78 height 10
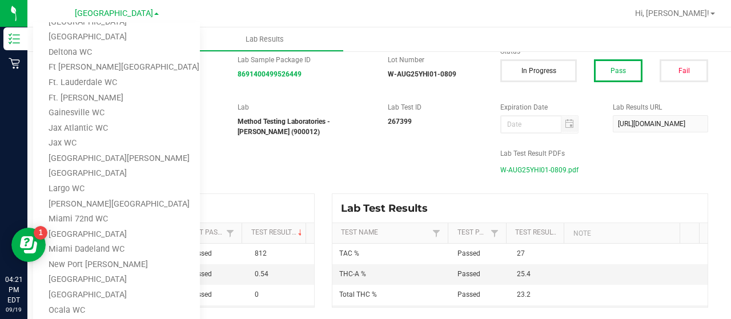
scroll to position [0, 0]
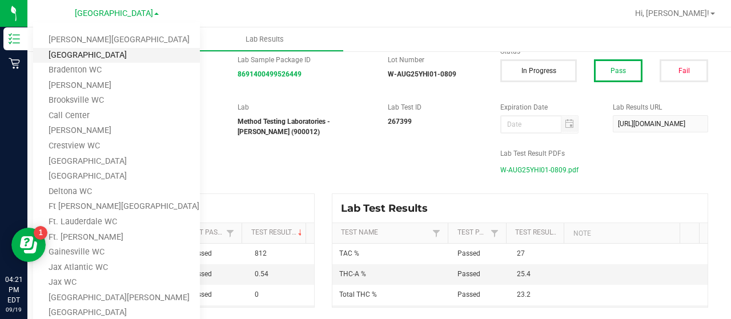
click at [88, 59] on link "[GEOGRAPHIC_DATA]" at bounding box center [116, 55] width 167 height 15
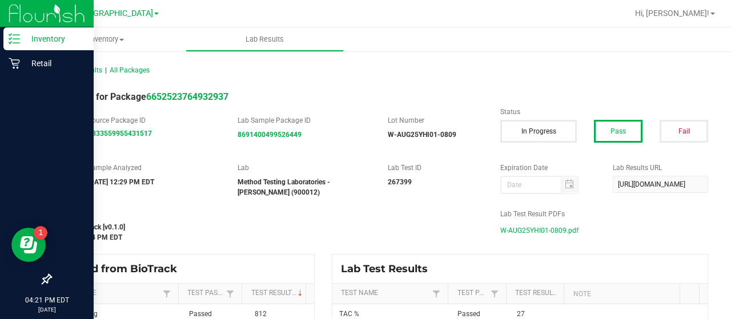
click at [11, 45] on div "Inventory" at bounding box center [48, 38] width 90 height 23
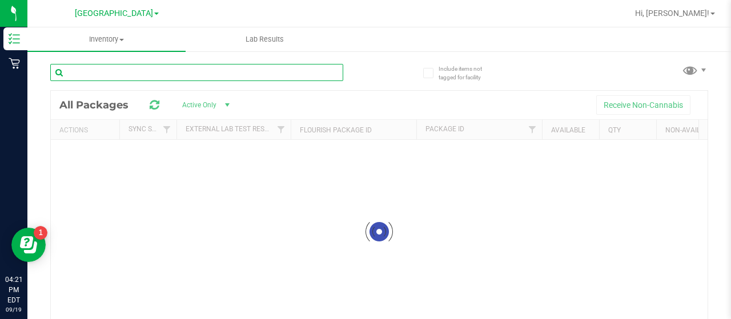
click at [107, 74] on input "text" at bounding box center [196, 72] width 293 height 17
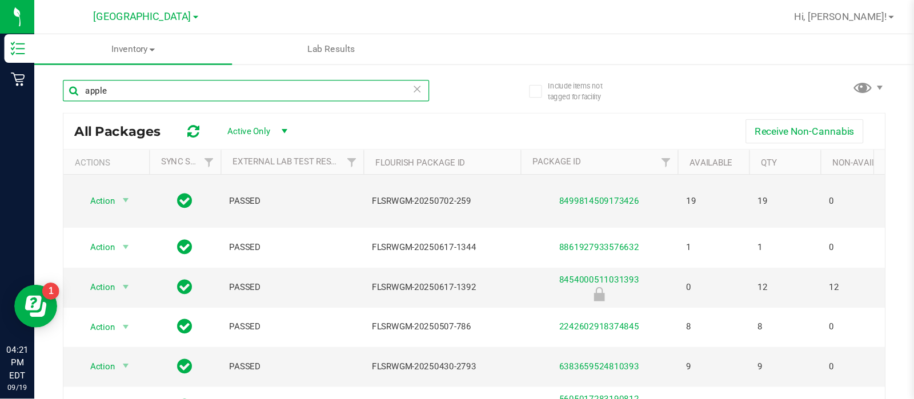
scroll to position [353, 0]
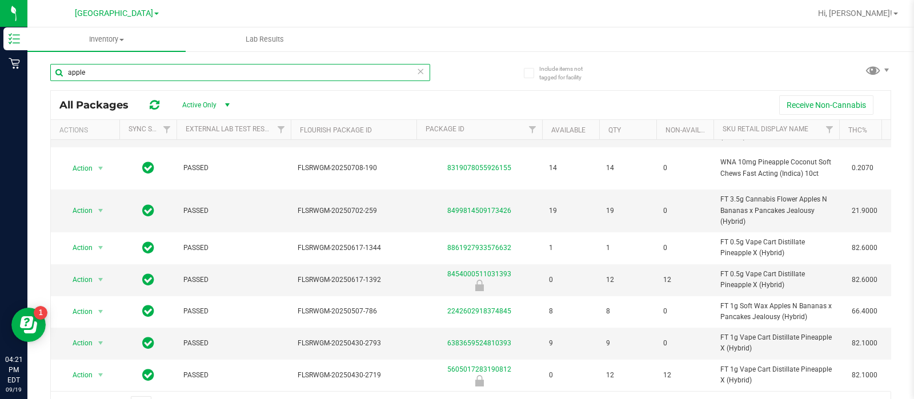
type input "apple"
drag, startPoint x: 720, startPoint y: 1, endPoint x: 626, endPoint y: 26, distance: 98.3
click at [626, 26] on nav "[GEOGRAPHIC_DATA] WC [PERSON_NAME][GEOGRAPHIC_DATA] [PERSON_NAME][GEOGRAPHIC_DA…" at bounding box center [470, 13] width 887 height 27
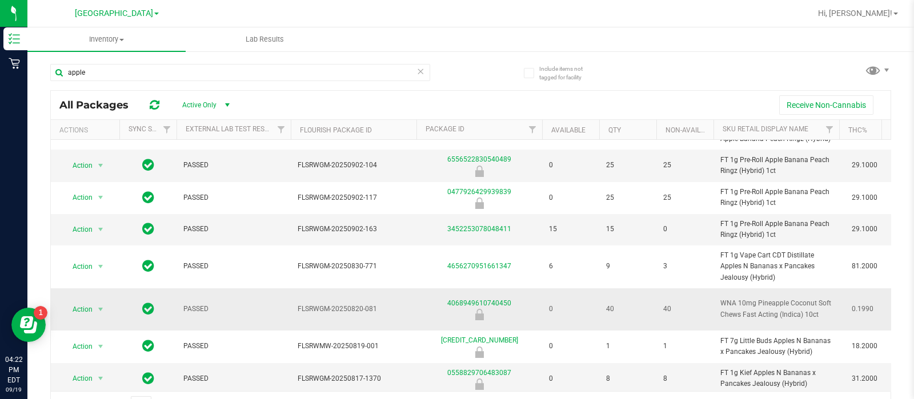
scroll to position [0, 0]
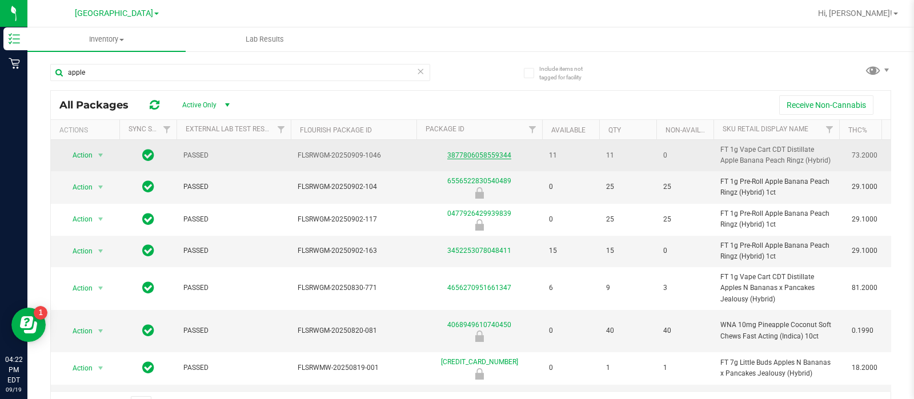
click at [497, 155] on link "3877806058559344" at bounding box center [479, 155] width 64 height 8
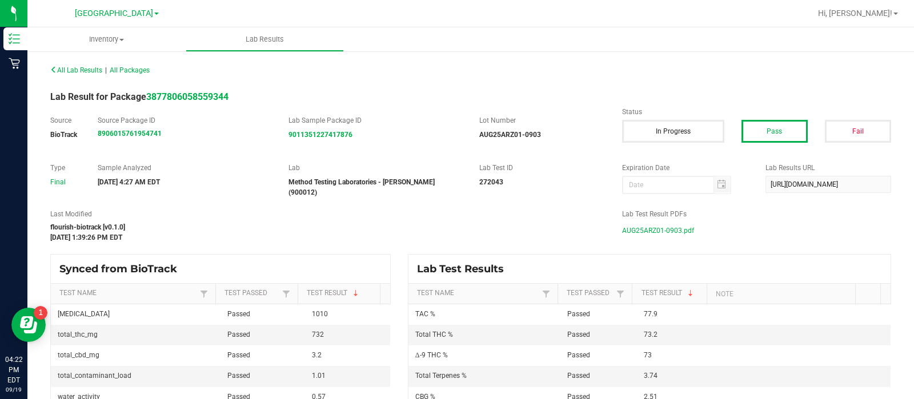
click at [669, 225] on span "AUG25ARZ01-0903.pdf" at bounding box center [658, 230] width 72 height 17
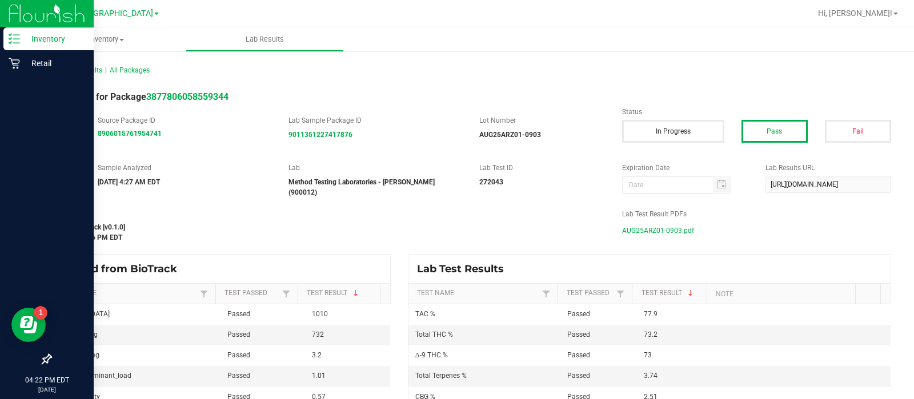
click at [23, 34] on p "Inventory" at bounding box center [54, 39] width 69 height 14
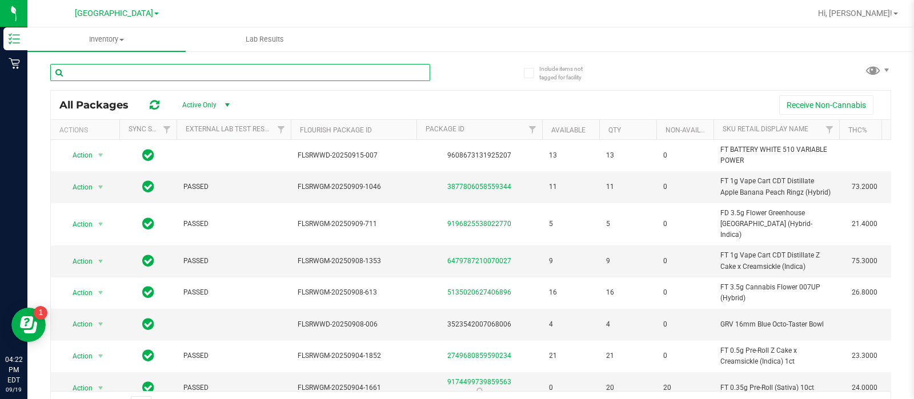
click at [194, 70] on input "text" at bounding box center [240, 72] width 380 height 17
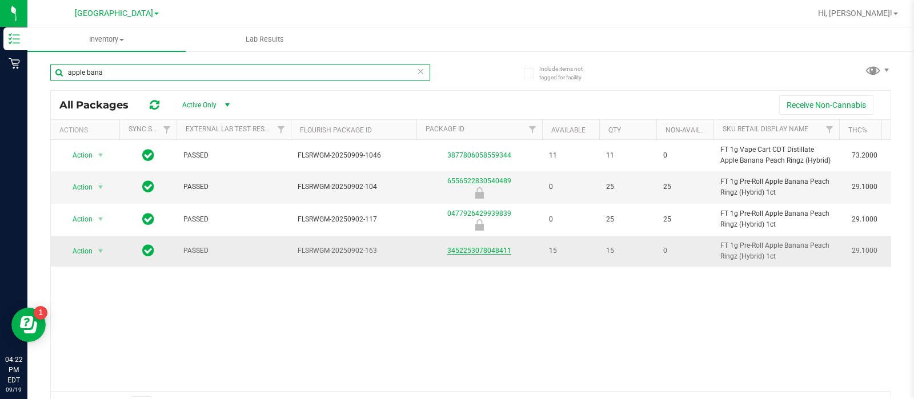
type input "apple bana"
click at [488, 250] on link "3452253078048411" at bounding box center [479, 251] width 64 height 8
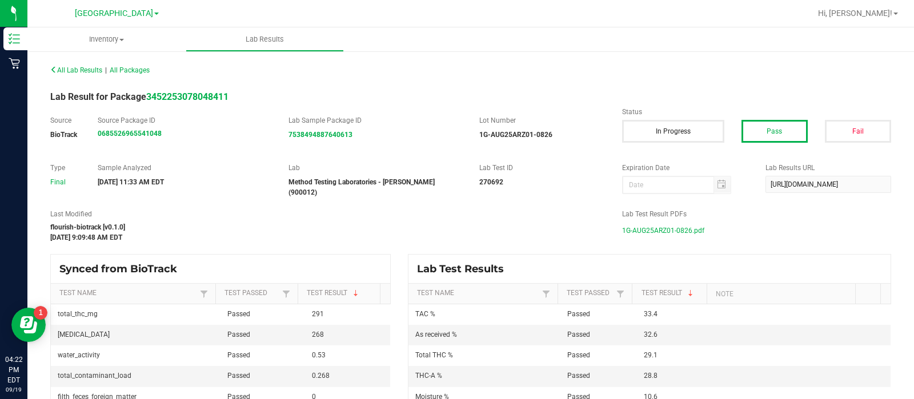
click at [685, 224] on span "1G-AUG25ARZ01-0826.pdf" at bounding box center [663, 230] width 82 height 17
click at [30, 39] on span "Inventory" at bounding box center [106, 39] width 158 height 10
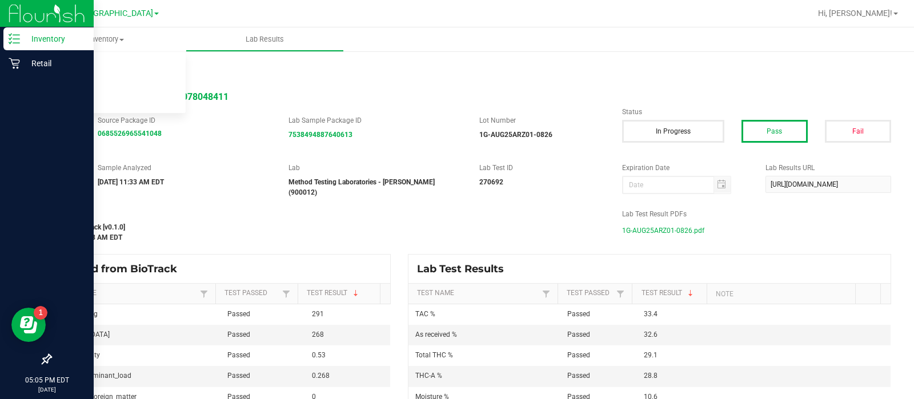
click at [13, 40] on icon at bounding box center [14, 38] width 11 height 11
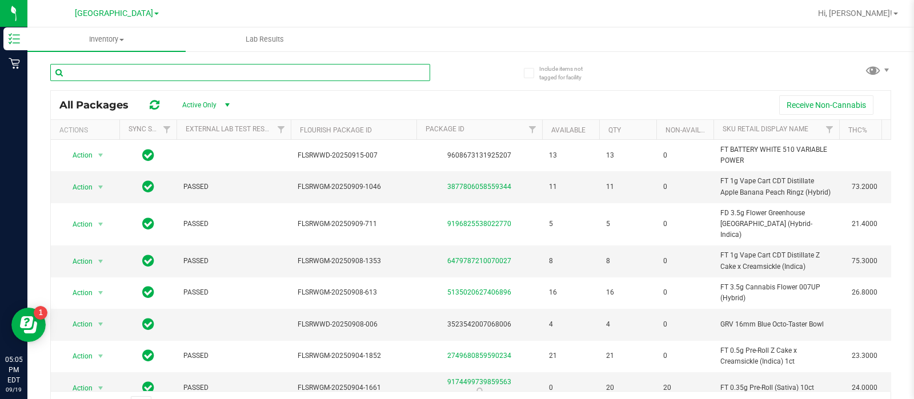
click at [143, 76] on input "text" at bounding box center [240, 72] width 380 height 17
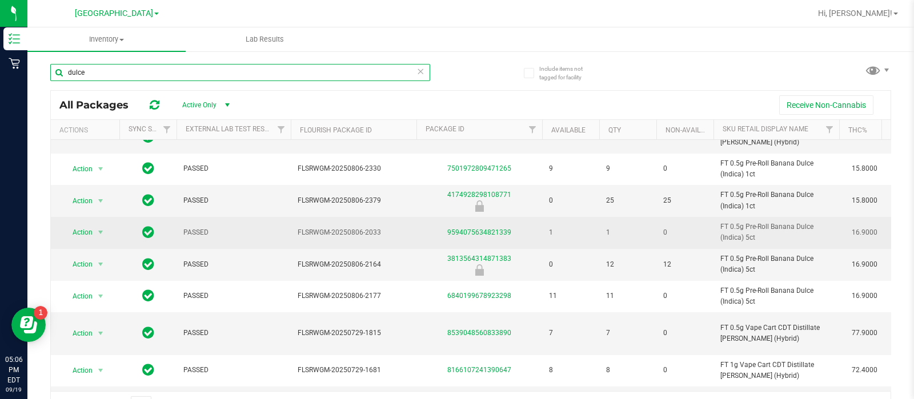
scroll to position [71, 0]
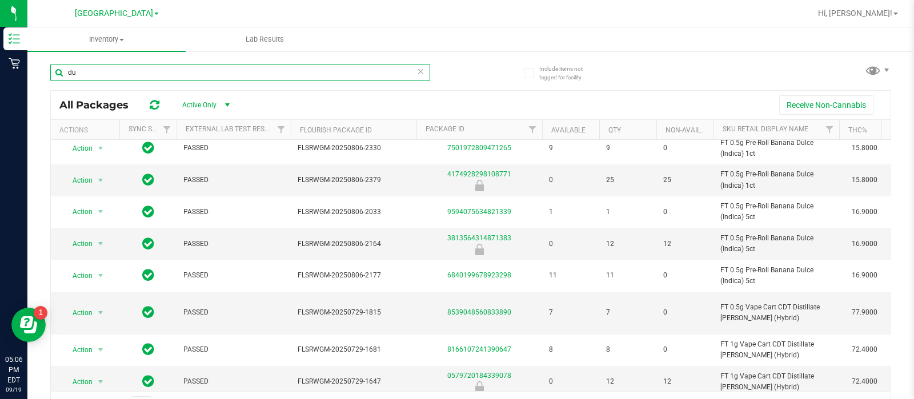
type input "d"
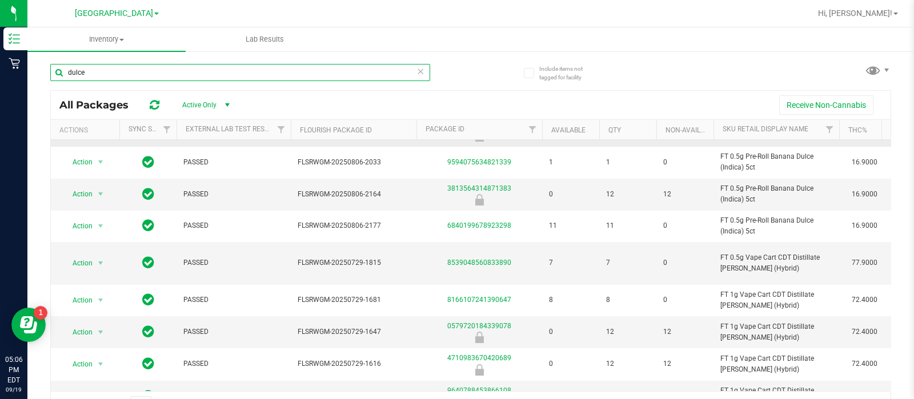
scroll to position [142, 0]
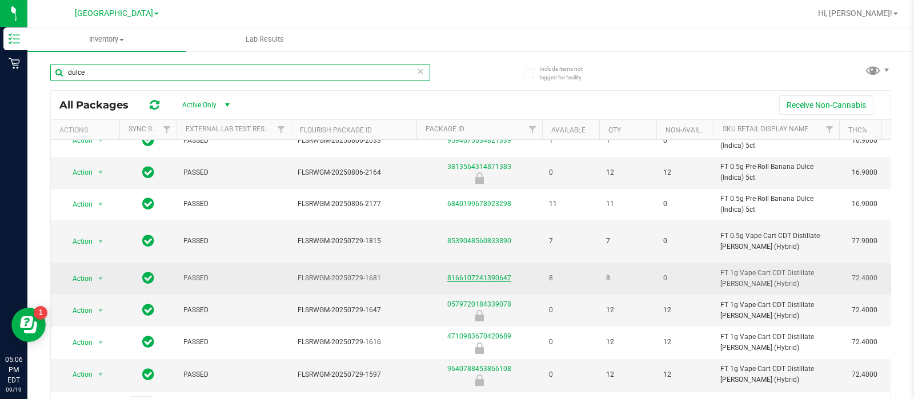
type input "dulce"
click at [460, 279] on link "8166107241390647" at bounding box center [479, 278] width 64 height 8
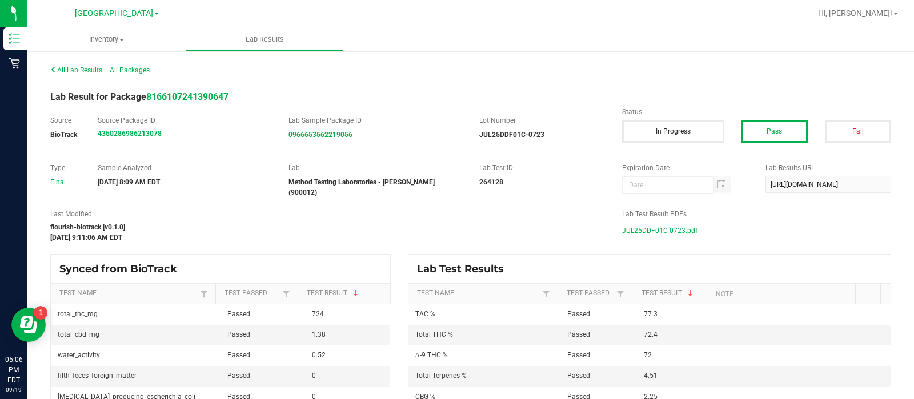
click at [631, 229] on span "JUL25DDF01C-0723.pdf" at bounding box center [659, 230] width 75 height 17
click at [79, 72] on span "All Lab Results" at bounding box center [76, 70] width 52 height 8
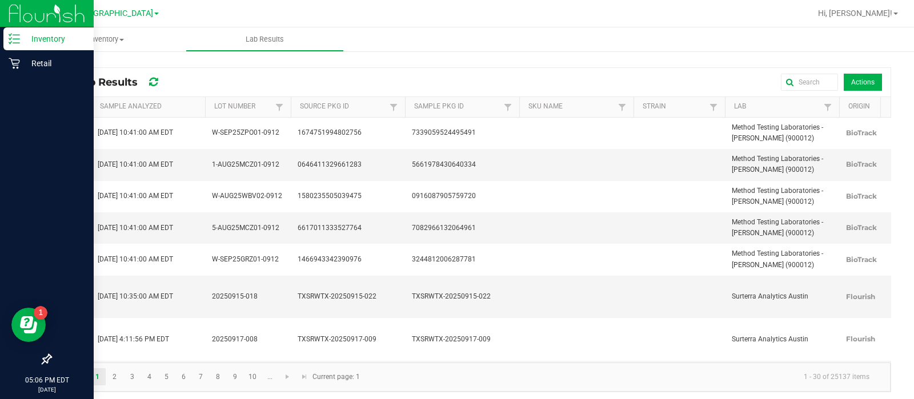
click at [18, 34] on icon at bounding box center [14, 38] width 11 height 11
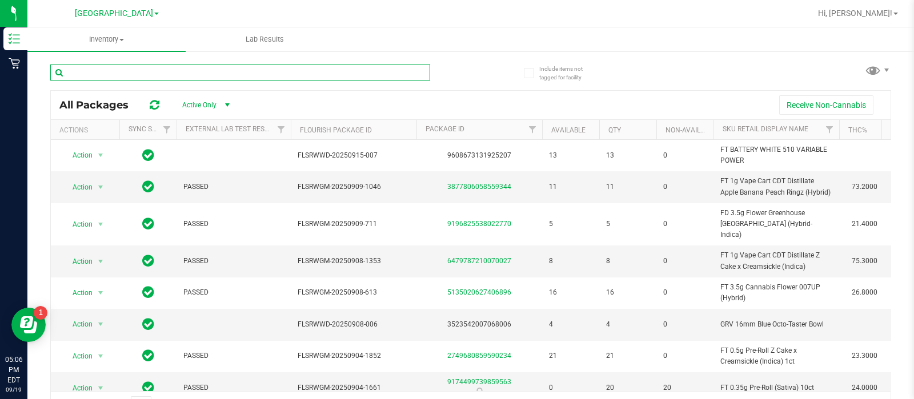
click at [126, 76] on input "text" at bounding box center [240, 72] width 380 height 17
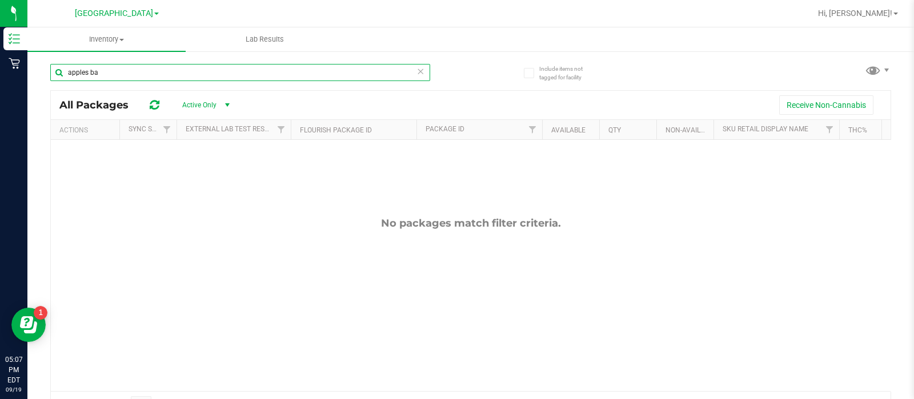
click at [166, 77] on input "apples ba" at bounding box center [240, 72] width 380 height 17
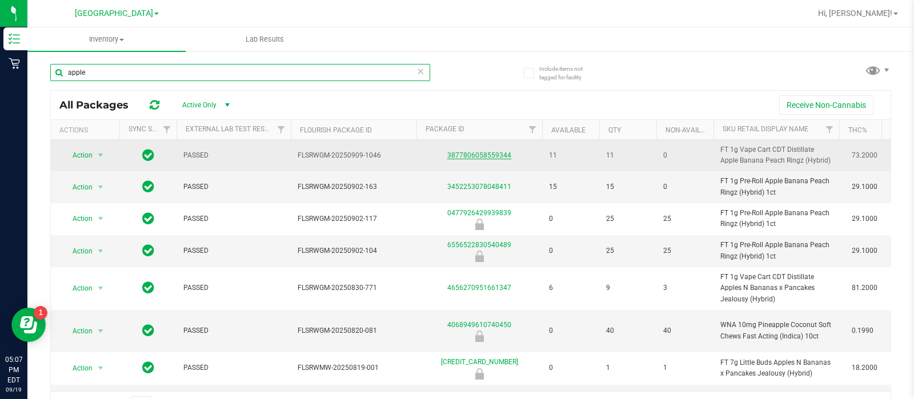
type input "apple"
click at [494, 157] on link "3877806058559344" at bounding box center [479, 155] width 64 height 8
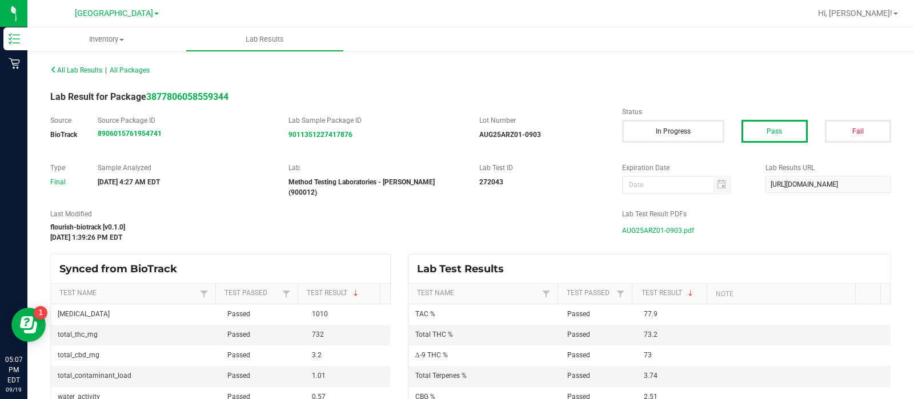
click at [622, 227] on span "AUG25ARZ01-0903.pdf" at bounding box center [658, 230] width 72 height 17
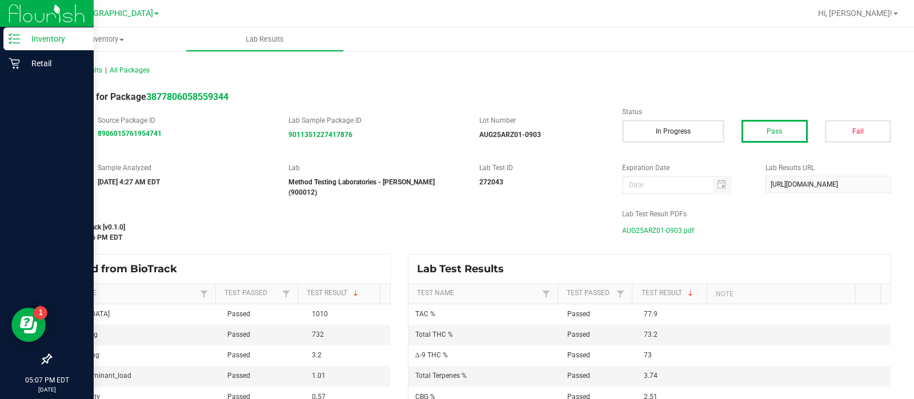
click at [19, 38] on icon at bounding box center [14, 38] width 11 height 11
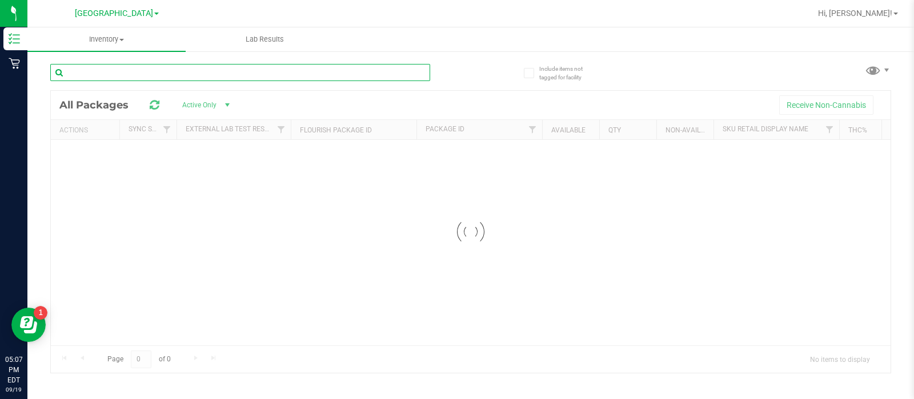
click at [140, 71] on input "text" at bounding box center [240, 72] width 380 height 17
click at [214, 73] on input "boscotti" at bounding box center [240, 72] width 380 height 17
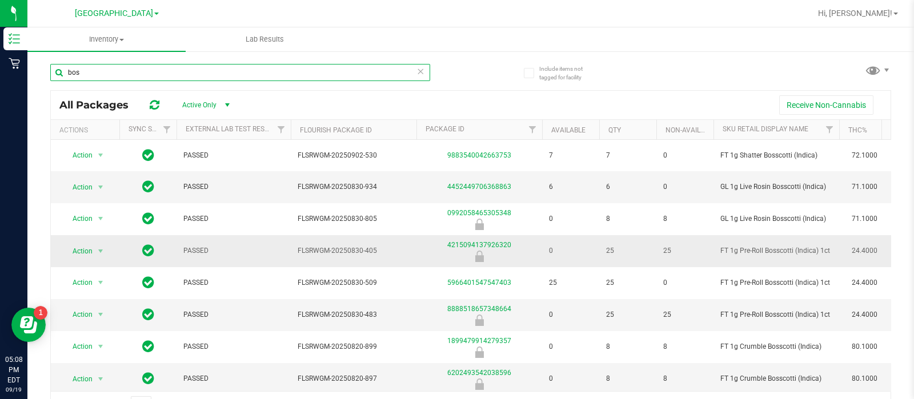
type input "bos"
click at [416, 70] on icon at bounding box center [420, 71] width 8 height 14
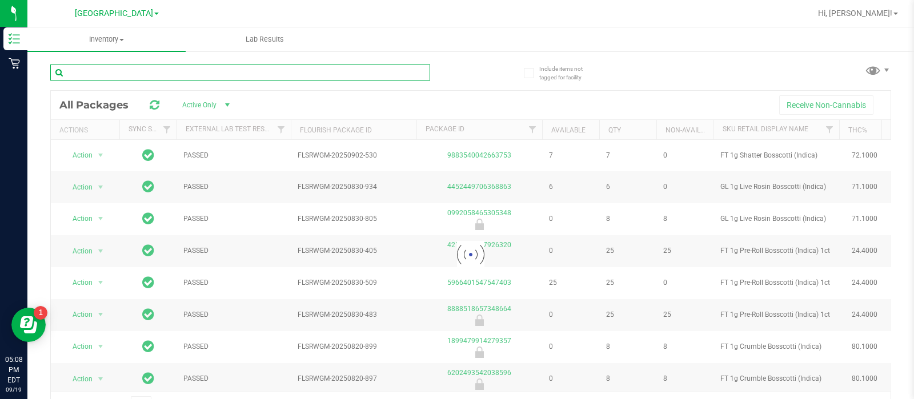
click at [383, 70] on input "text" at bounding box center [240, 72] width 380 height 17
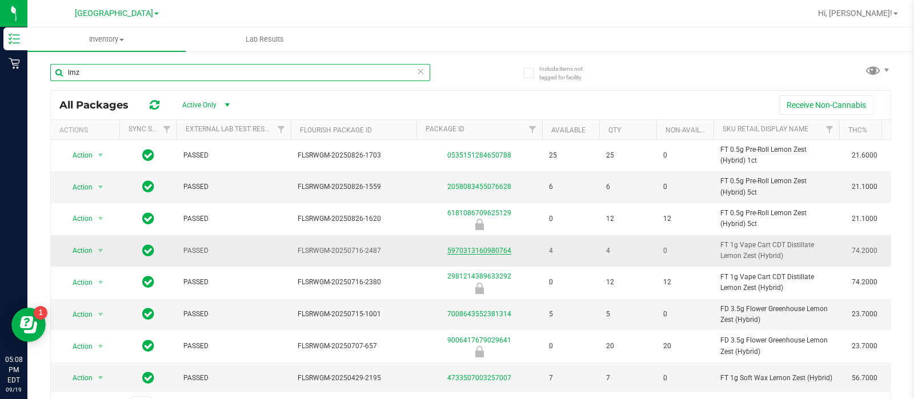
type input "lmz"
click at [460, 255] on link "5970313160980764" at bounding box center [479, 251] width 64 height 8
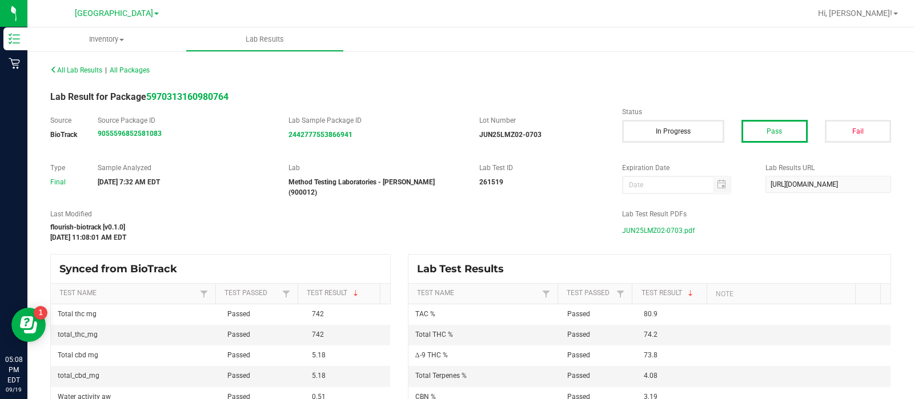
click at [678, 224] on span "JUN25LMZ02-0703.pdf" at bounding box center [658, 230] width 73 height 17
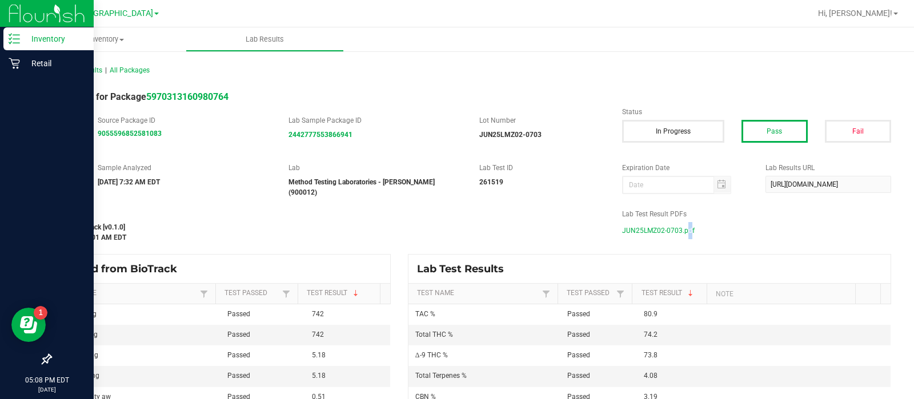
click at [11, 44] on icon at bounding box center [14, 38] width 11 height 11
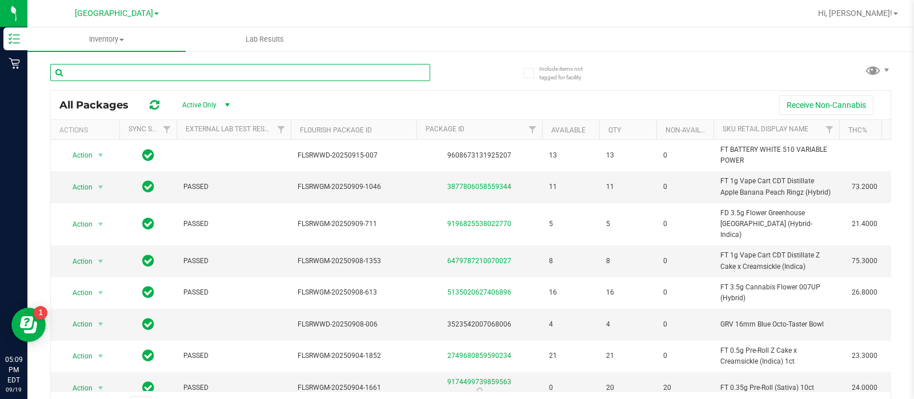
click at [206, 66] on input "text" at bounding box center [240, 72] width 380 height 17
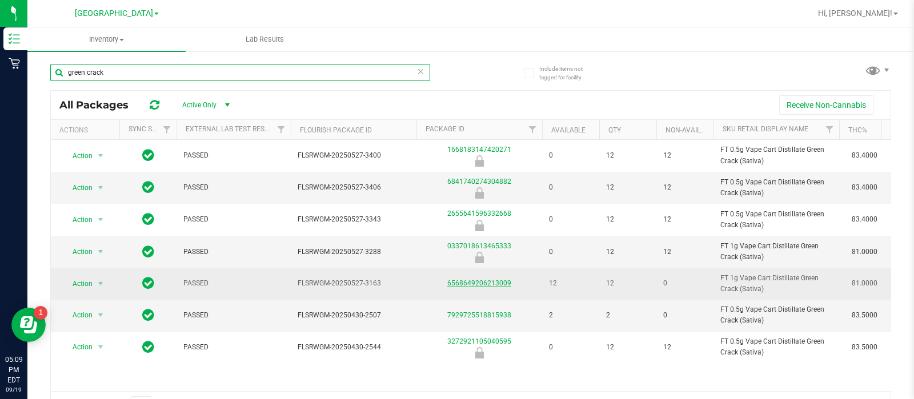
type input "green crack"
click at [499, 284] on link "6568649206213009" at bounding box center [479, 283] width 64 height 8
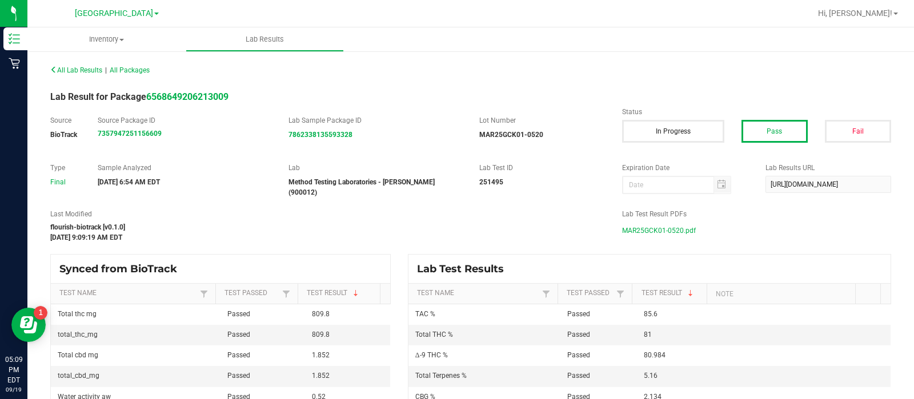
click at [631, 225] on span "MAR25GCK01-0520.pdf" at bounding box center [659, 230] width 74 height 17
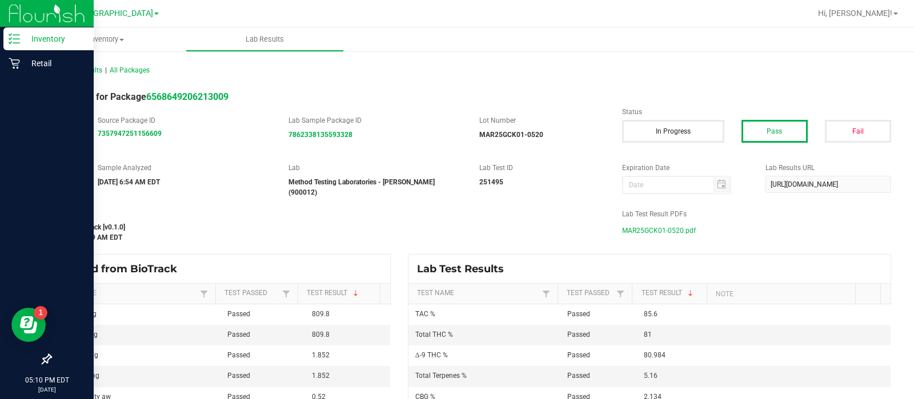
click at [5, 39] on div "Inventory" at bounding box center [48, 38] width 90 height 23
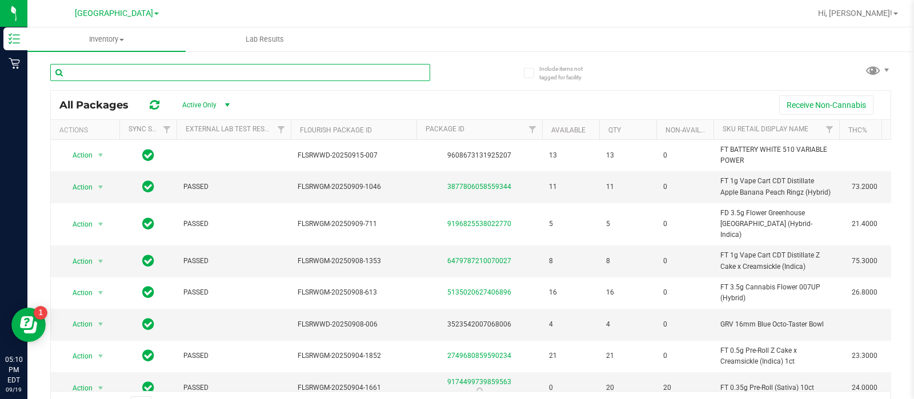
click at [185, 71] on input "text" at bounding box center [240, 72] width 380 height 17
type input "jack"
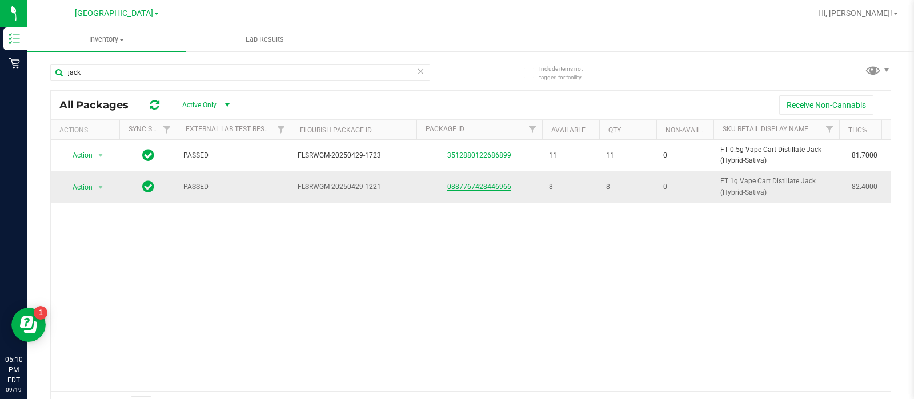
click at [450, 189] on link "0887767428446966" at bounding box center [479, 187] width 64 height 8
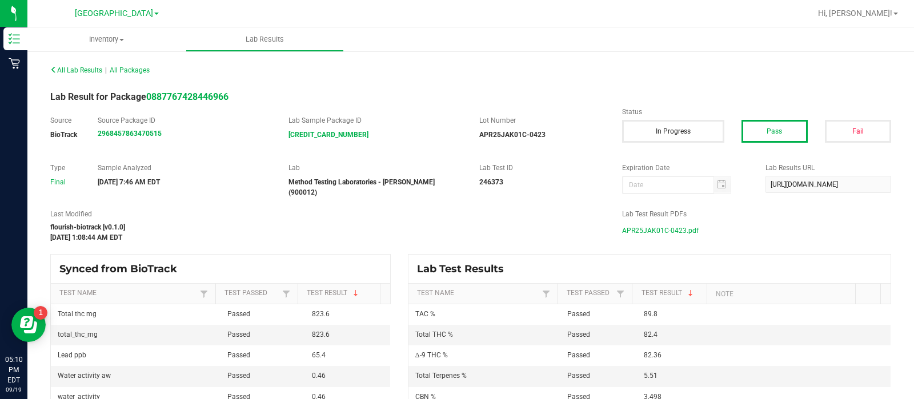
click at [623, 224] on span "APR25JAK01C-0423.pdf" at bounding box center [660, 230] width 77 height 17
